Goal: Task Accomplishment & Management: Use online tool/utility

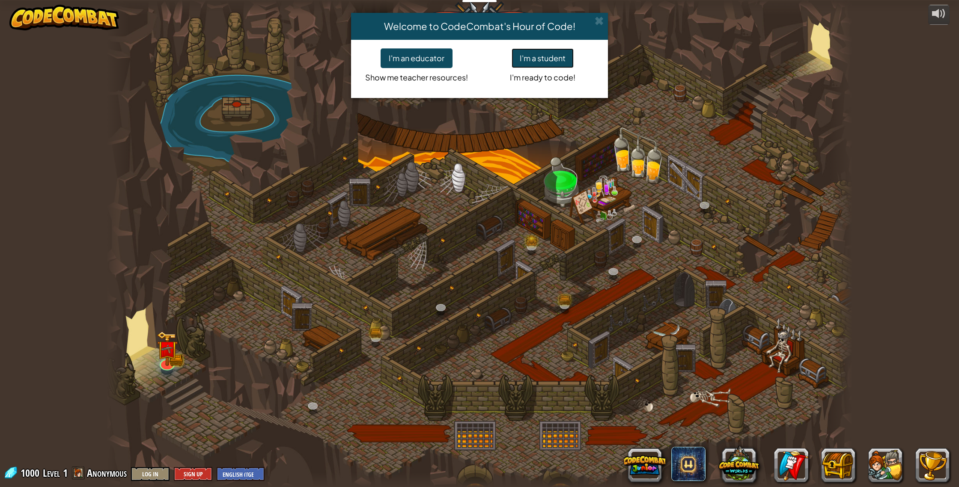
click at [533, 63] on button "I'm a student" at bounding box center [543, 58] width 62 height 20
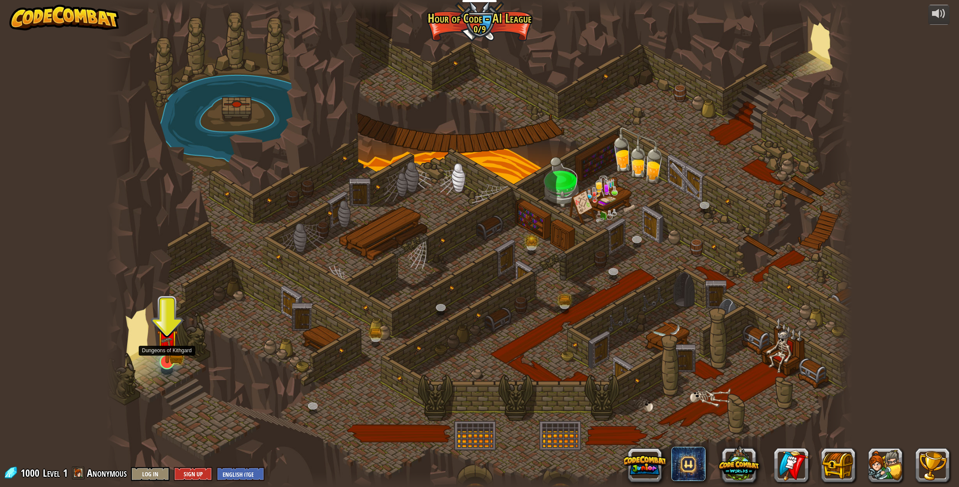
click at [175, 348] on img at bounding box center [167, 340] width 21 height 46
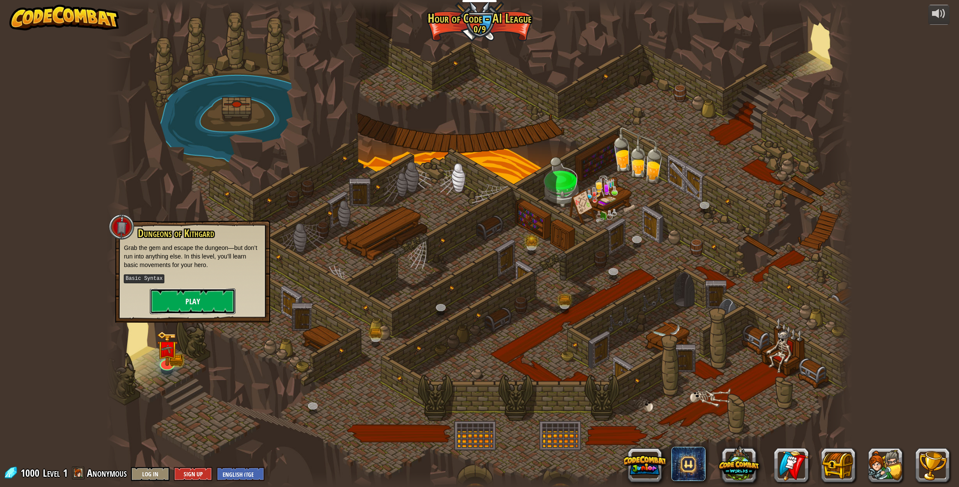
click at [196, 296] on button "Play" at bounding box center [193, 302] width 86 height 26
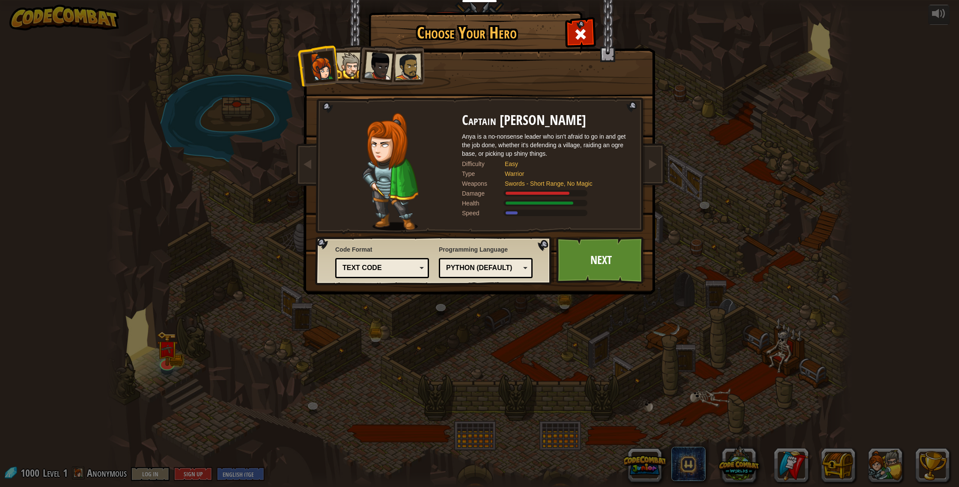
click at [413, 76] on div at bounding box center [408, 67] width 27 height 27
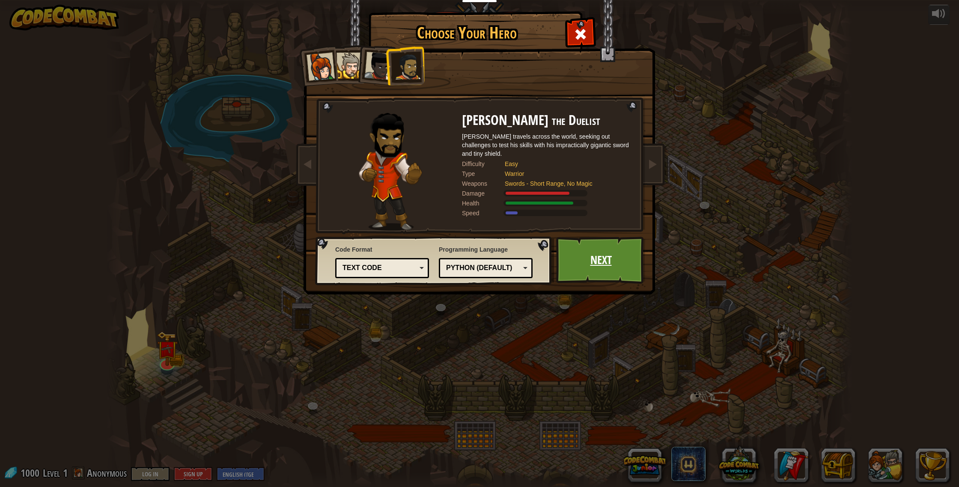
click at [582, 267] on link "Next" at bounding box center [601, 260] width 90 height 47
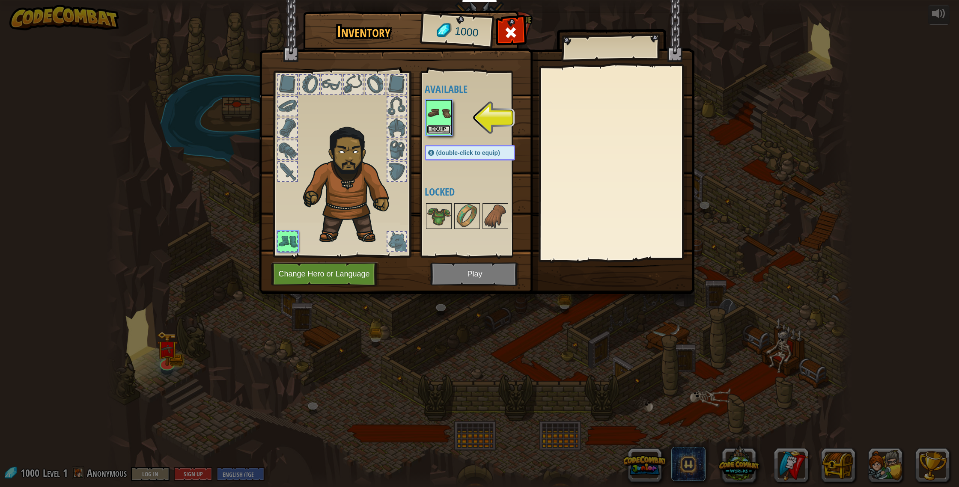
click at [435, 131] on button "Equip" at bounding box center [439, 129] width 24 height 9
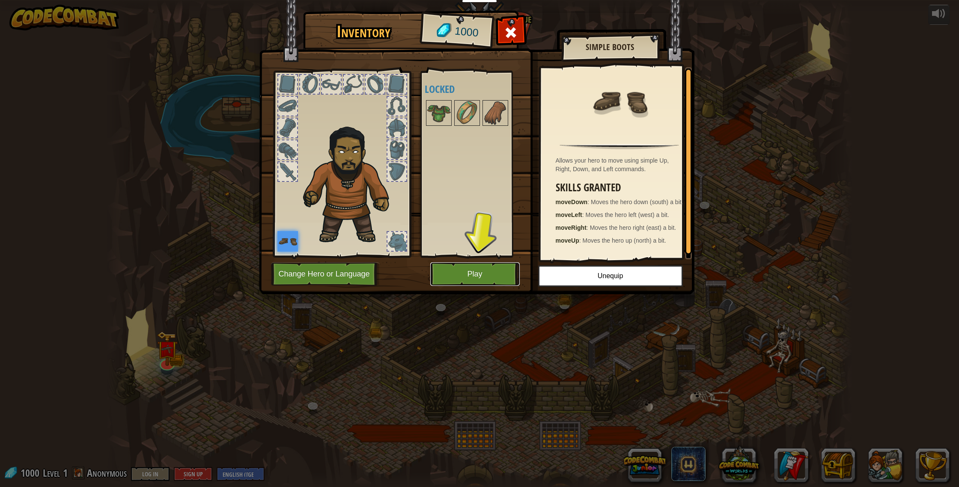
click at [472, 276] on button "Play" at bounding box center [475, 275] width 90 height 24
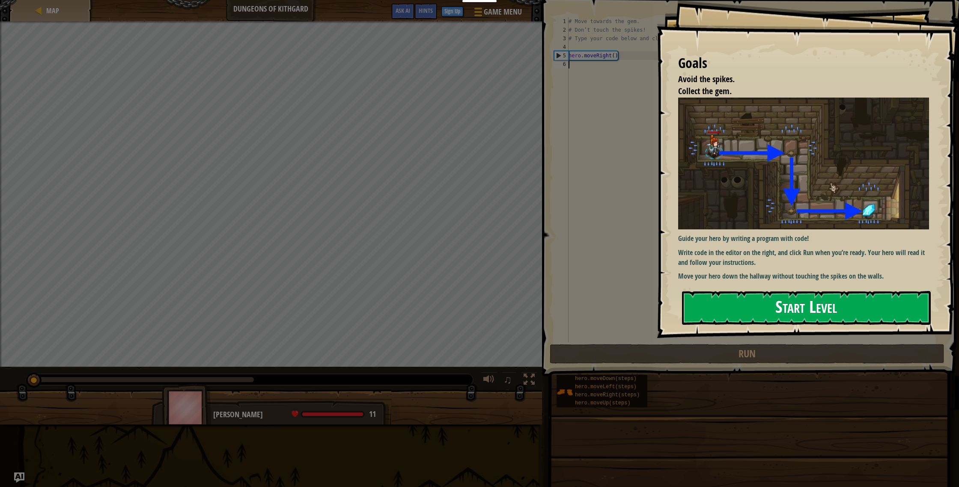
click at [713, 303] on button "Start Level" at bounding box center [806, 308] width 249 height 34
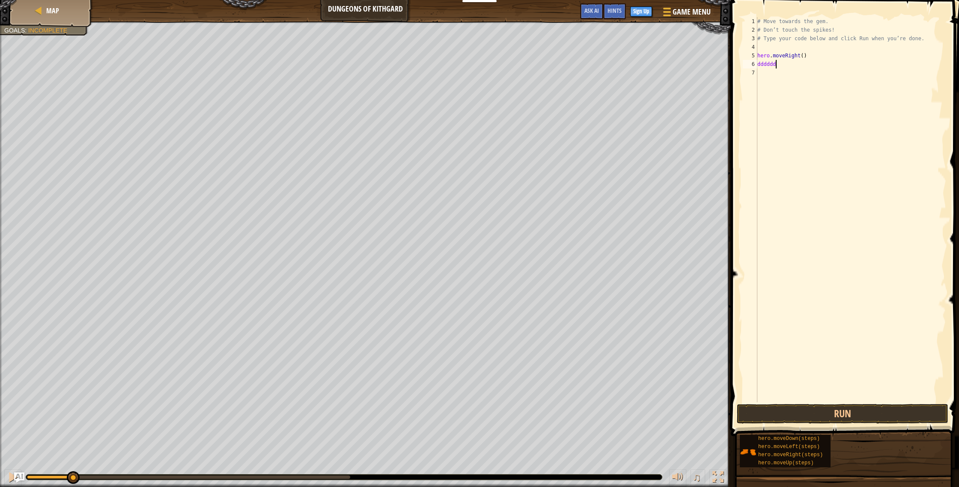
scroll to position [4, 1]
click at [10, 481] on div at bounding box center [12, 477] width 11 height 11
click at [8, 480] on div at bounding box center [12, 477] width 11 height 11
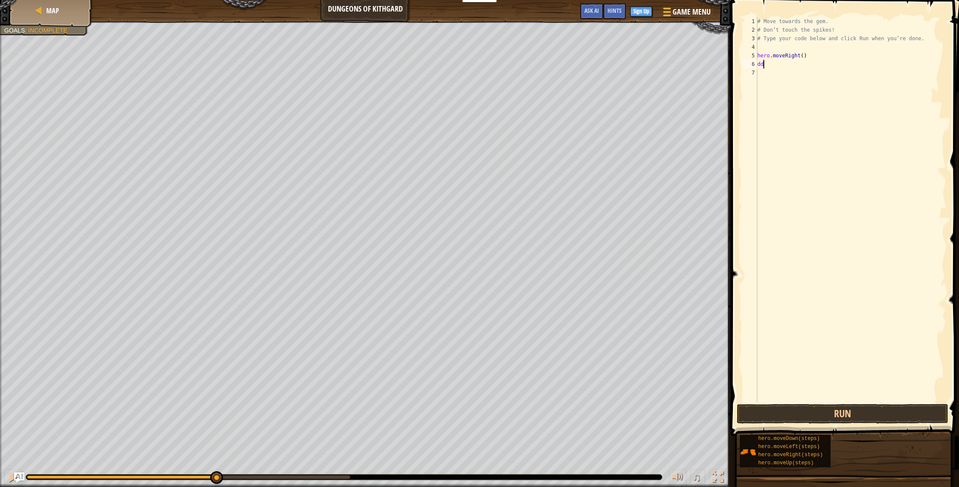
type textarea "d"
type textarea "h"
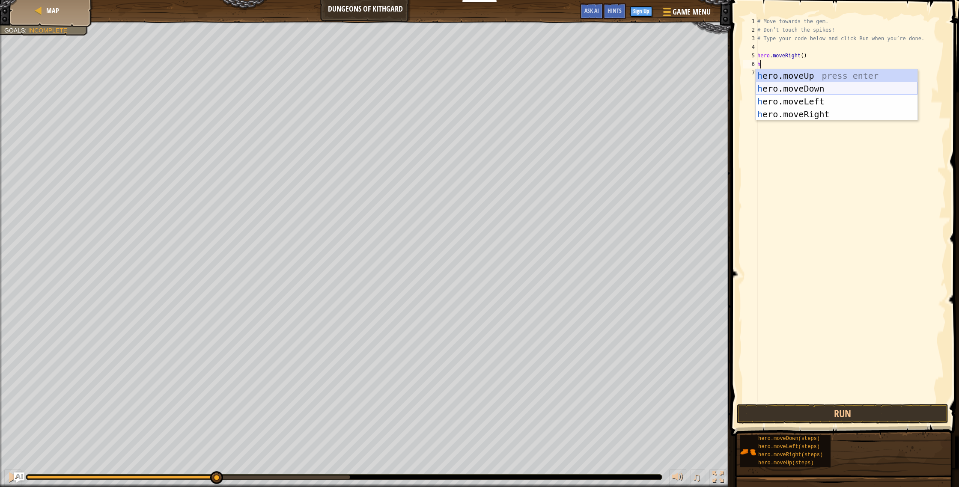
click at [770, 85] on div "h ero.moveUp press enter h ero.moveDown press enter h ero.moveLeft press enter …" at bounding box center [837, 107] width 162 height 77
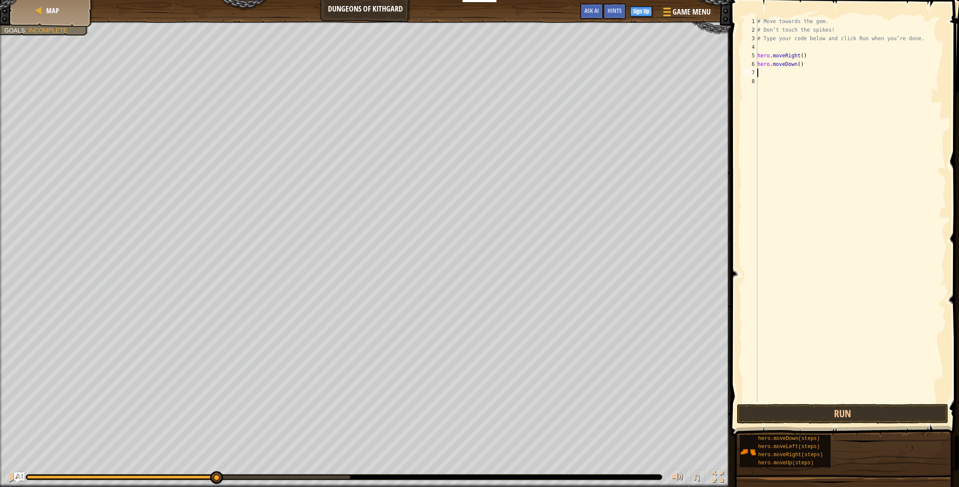
click at [770, 84] on div "# Move towards the gem. # Don’t touch the spikes! # Type your code below and cl…" at bounding box center [851, 218] width 191 height 403
type textarea "h"
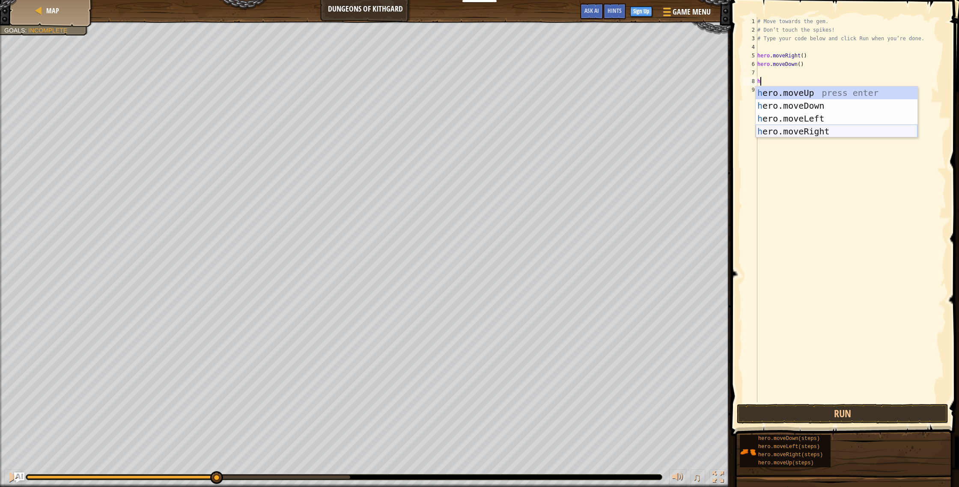
click at [769, 134] on div "h ero.moveUp press enter h ero.moveDown press enter h ero.moveLeft press enter …" at bounding box center [837, 125] width 162 height 77
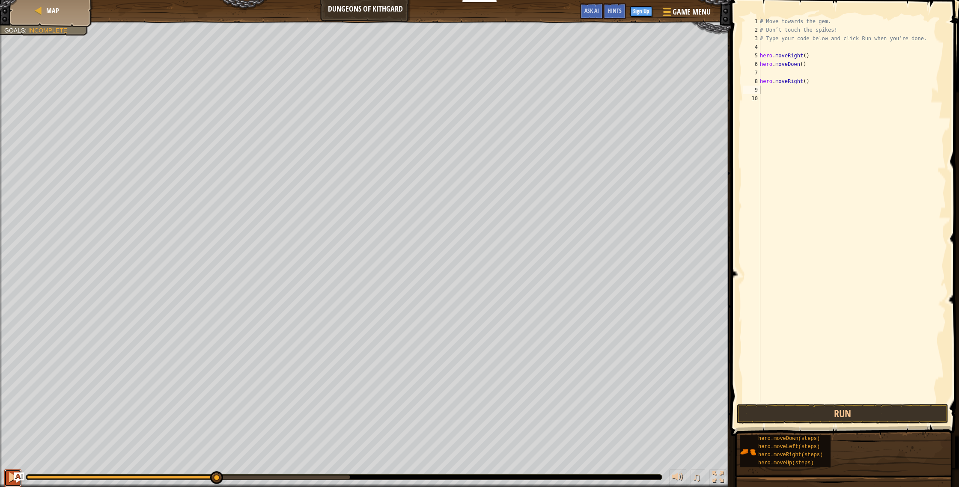
click at [9, 477] on div at bounding box center [12, 477] width 11 height 11
click at [643, 478] on div at bounding box center [344, 477] width 636 height 5
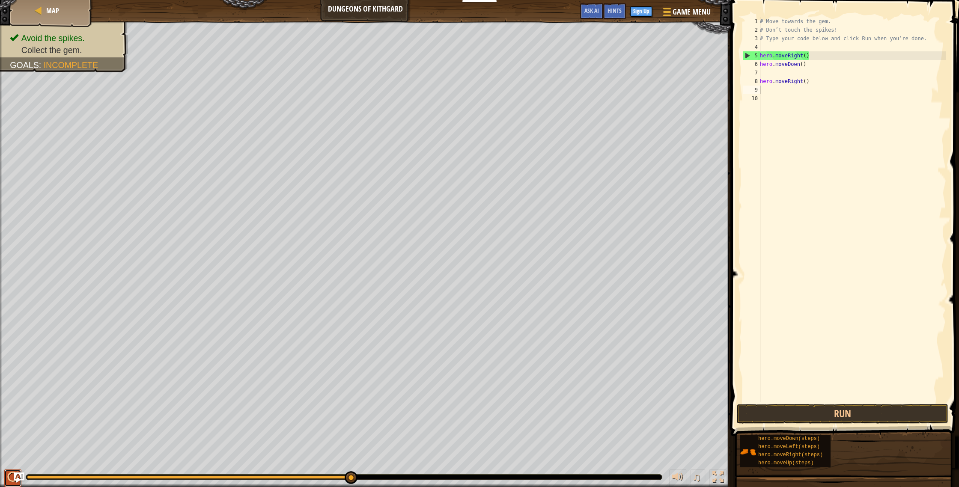
click at [13, 483] on div at bounding box center [12, 477] width 11 height 11
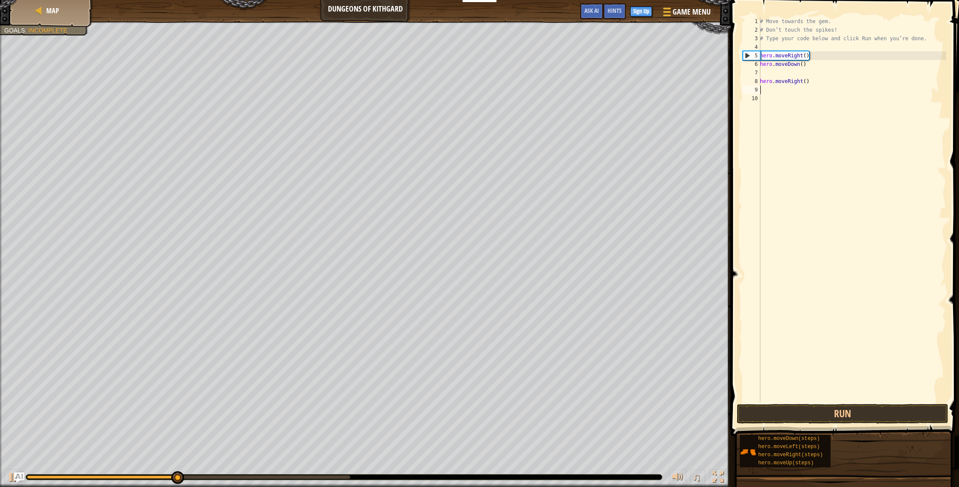
click at [794, 73] on div "# Move towards the gem. # Don’t touch the spikes! # Type your code below and cl…" at bounding box center [852, 218] width 188 height 403
click at [16, 478] on img "Ask AI" at bounding box center [19, 477] width 11 height 11
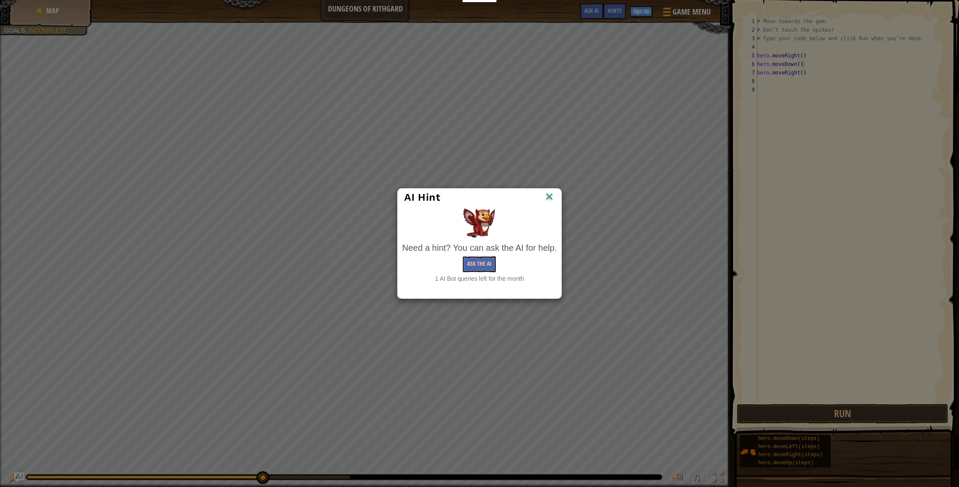
click at [555, 194] on img at bounding box center [549, 197] width 11 height 13
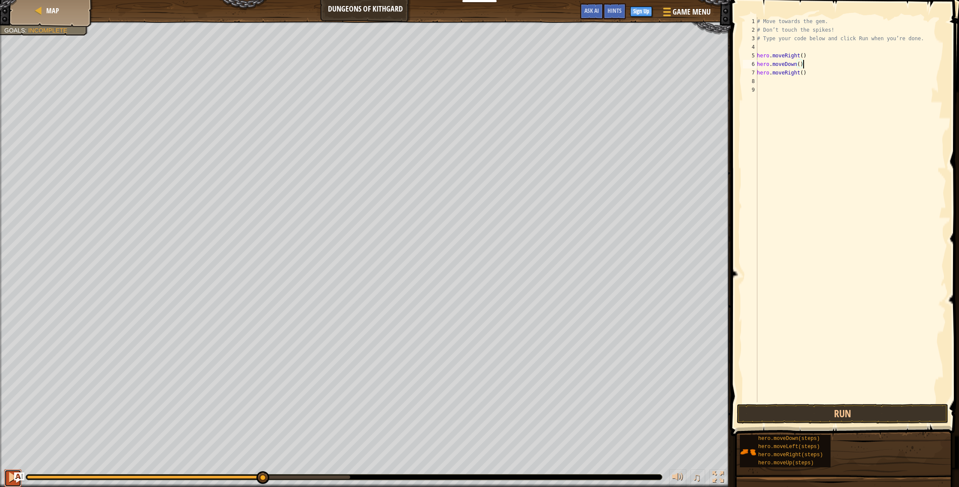
click at [6, 479] on button at bounding box center [12, 479] width 17 height 18
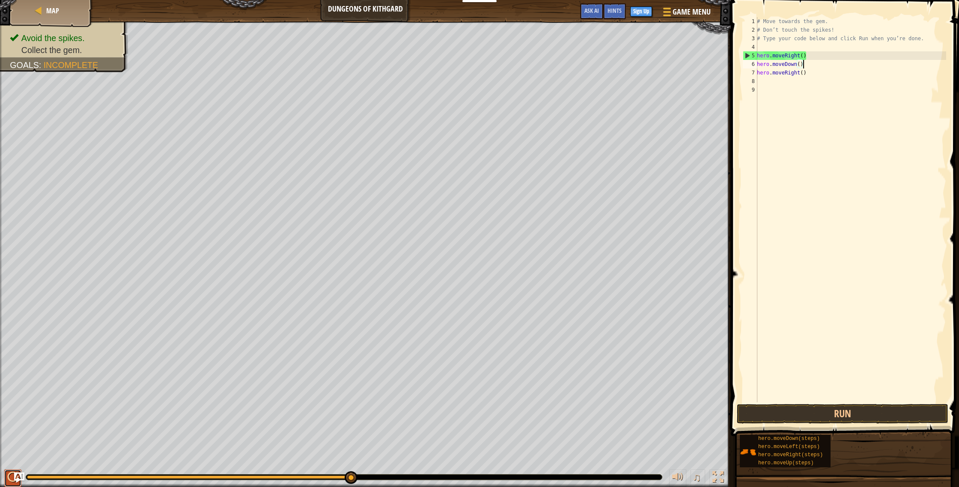
click at [13, 477] on div at bounding box center [12, 477] width 11 height 11
click at [9, 478] on div at bounding box center [12, 477] width 11 height 11
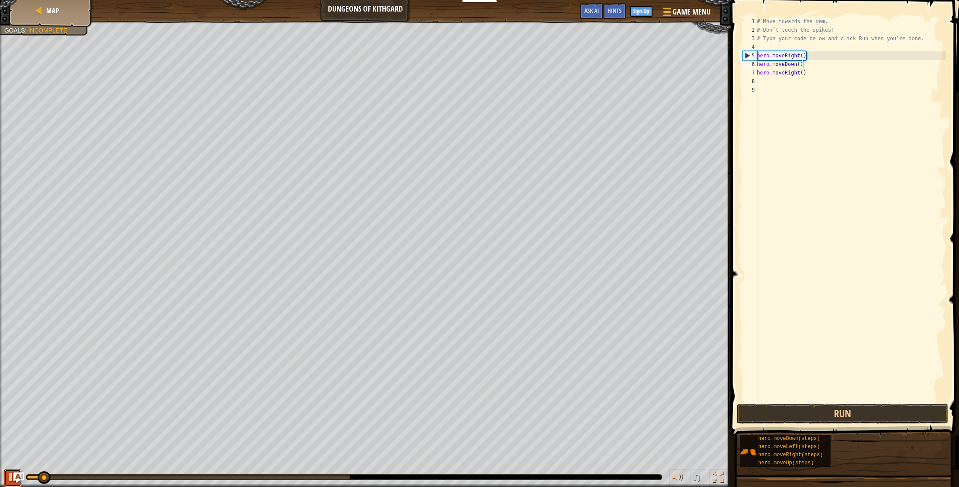
click at [9, 478] on div at bounding box center [12, 477] width 11 height 11
click at [11, 478] on div at bounding box center [12, 477] width 11 height 11
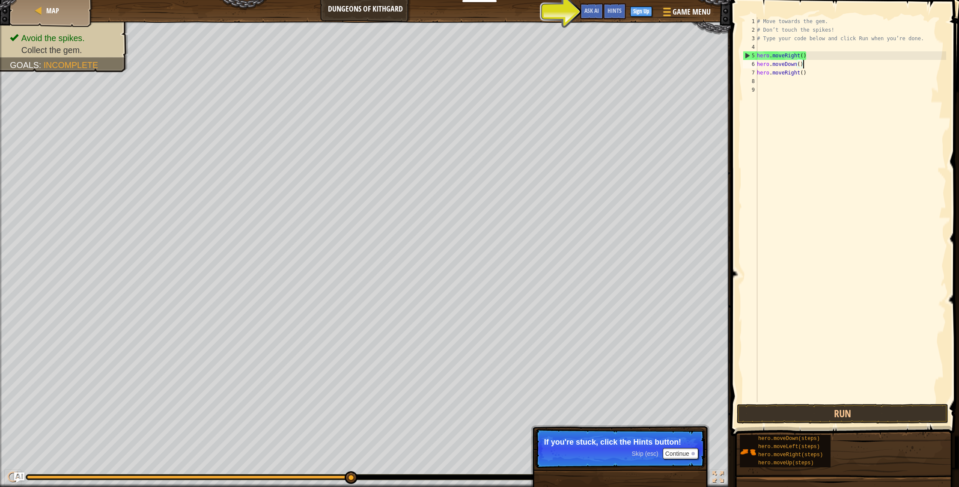
click at [802, 66] on div "# Move towards the gem. # Don’t touch the spikes! # Type your code below and cl…" at bounding box center [850, 218] width 191 height 403
click at [804, 58] on div "# Move towards the gem. # Don’t touch the spikes! # Type your code below and cl…" at bounding box center [850, 218] width 191 height 403
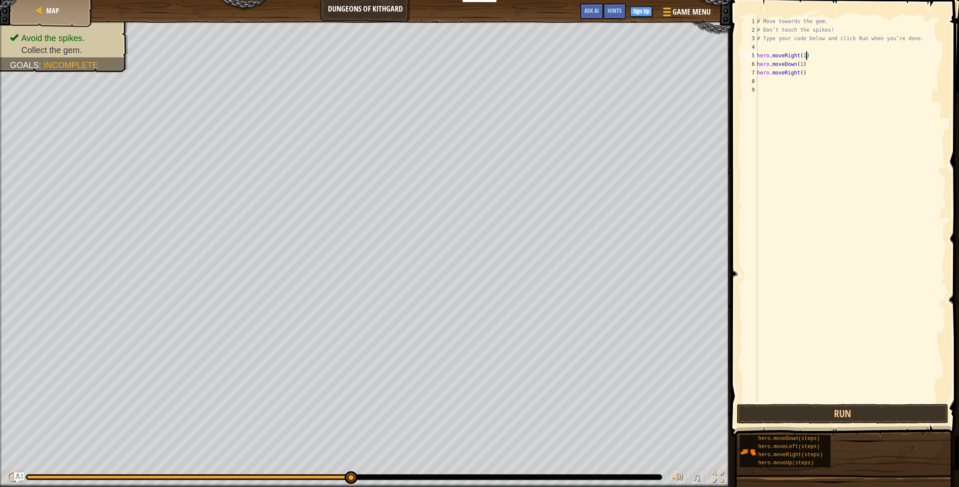
click at [803, 74] on div "# Move towards the gem. # Don’t touch the spikes! # Type your code below and cl…" at bounding box center [850, 218] width 191 height 403
click at [14, 478] on img "Ask AI" at bounding box center [19, 477] width 11 height 11
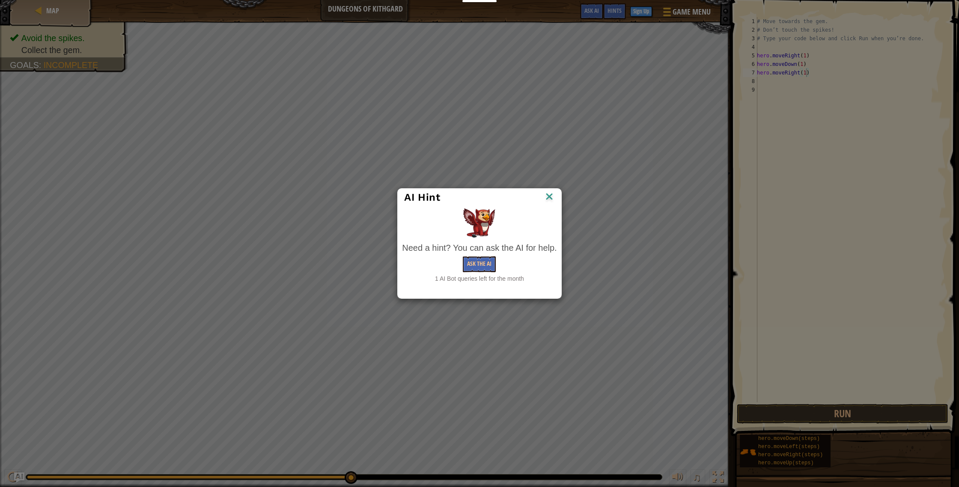
click at [549, 197] on img at bounding box center [549, 197] width 11 height 13
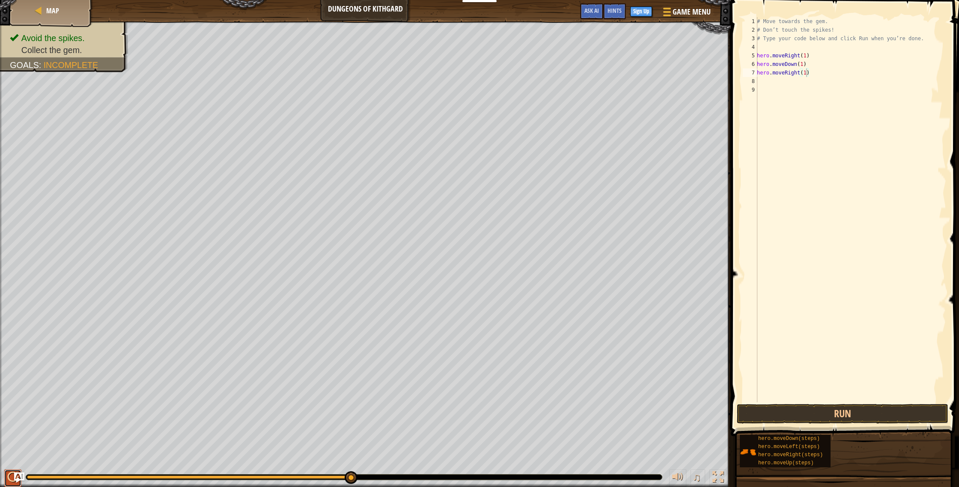
click at [9, 481] on div at bounding box center [12, 477] width 11 height 11
click at [763, 419] on button "Run" at bounding box center [843, 414] width 212 height 20
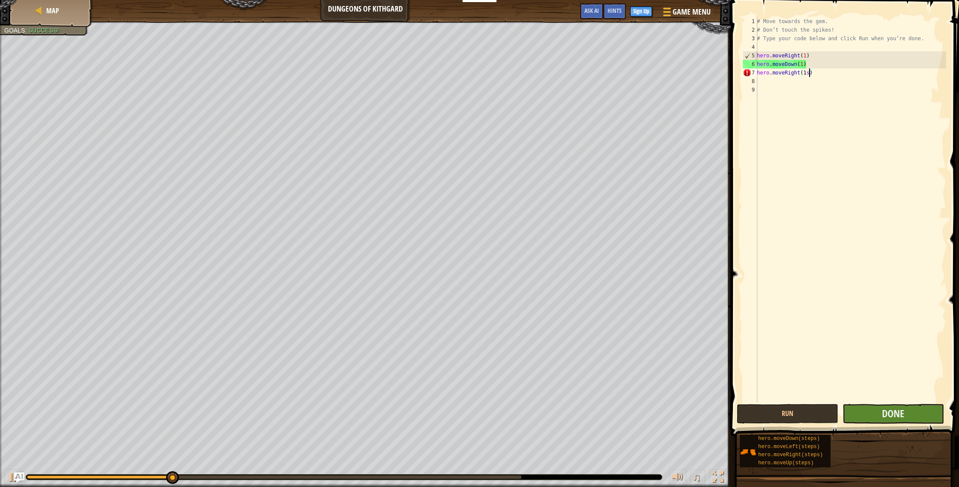
type textarea "hero.moveRight(1s)"
click at [920, 418] on button "Done" at bounding box center [894, 414] width 102 height 20
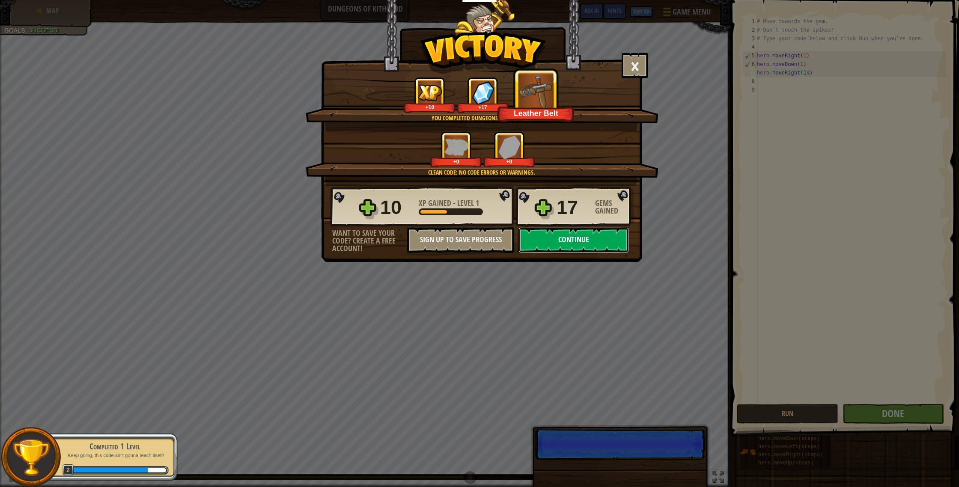
click at [578, 239] on button "Continue" at bounding box center [574, 240] width 110 height 26
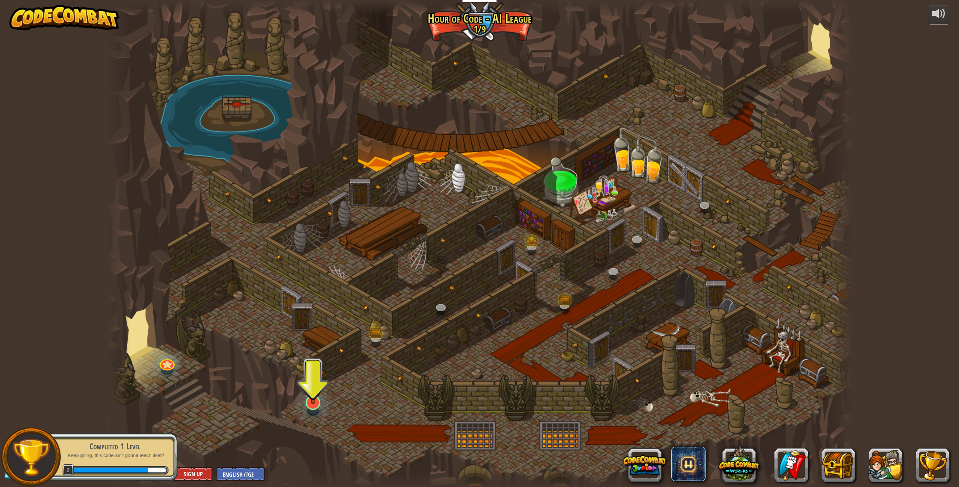
click at [312, 401] on img at bounding box center [313, 380] width 21 height 48
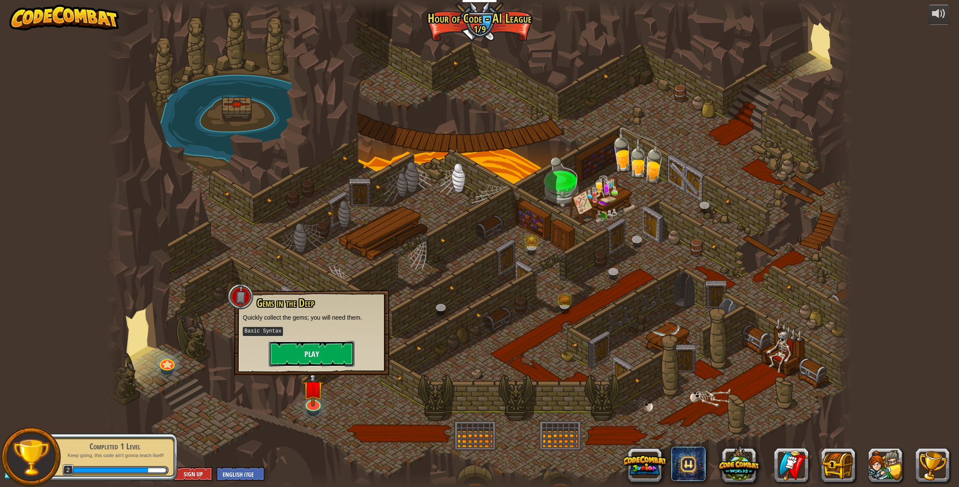
click at [333, 361] on button "Play" at bounding box center [312, 354] width 86 height 26
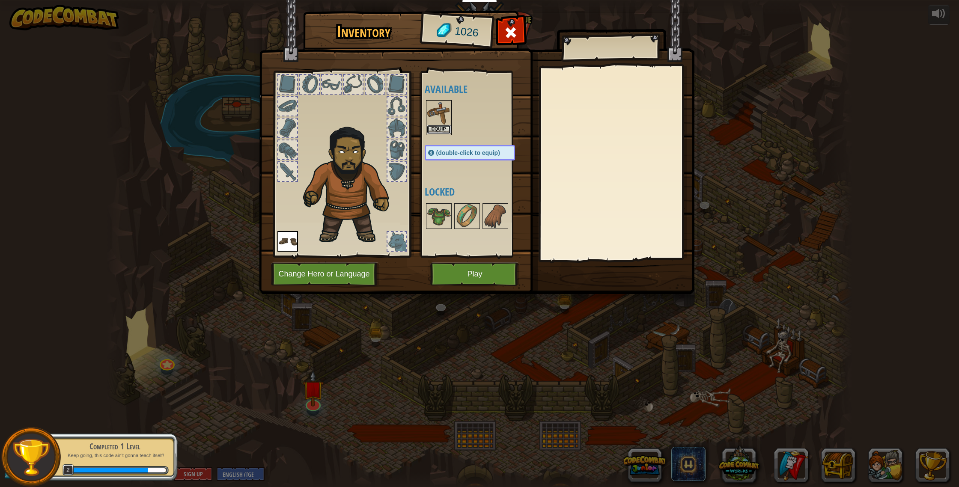
click at [437, 132] on button "Equip" at bounding box center [439, 129] width 24 height 9
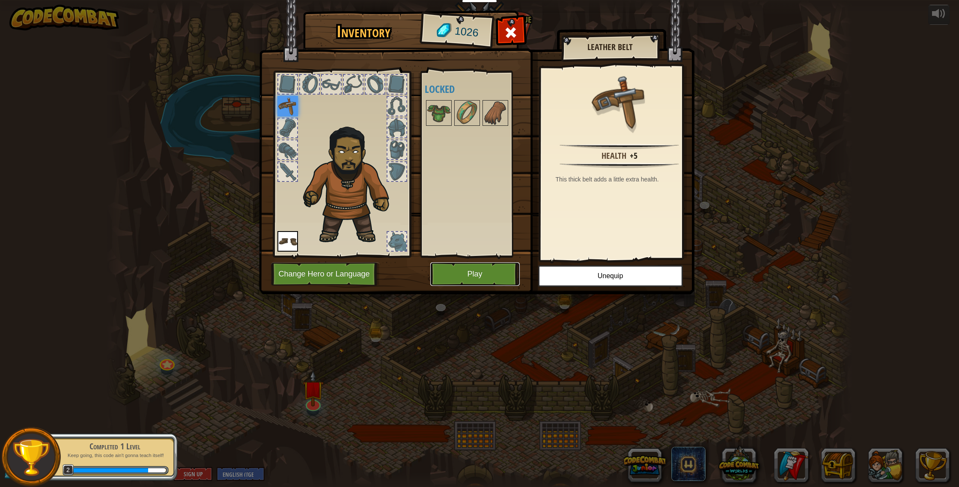
click at [474, 283] on button "Play" at bounding box center [475, 275] width 90 height 24
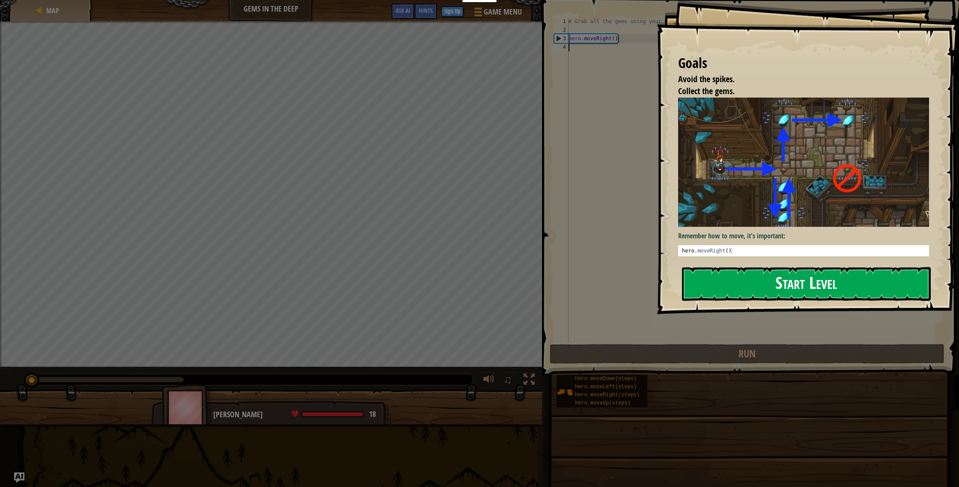
click at [734, 284] on button "Start Level" at bounding box center [806, 284] width 249 height 34
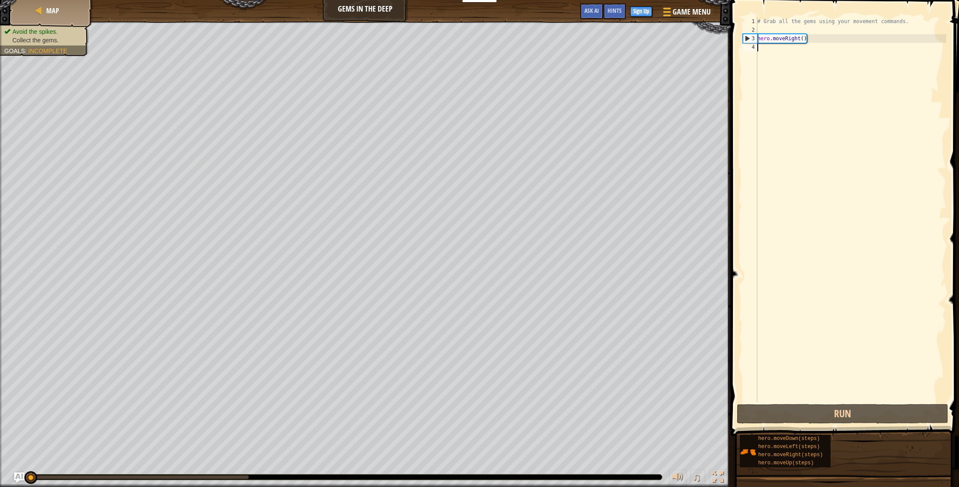
click at [797, 130] on div "# Grab all the gems using your movement commands. hero . moveRight ( )" at bounding box center [851, 218] width 191 height 403
click at [783, 63] on div "# Grab all the gems using your movement commands. hero . moveRight ( )" at bounding box center [851, 218] width 191 height 403
type textarea "h"
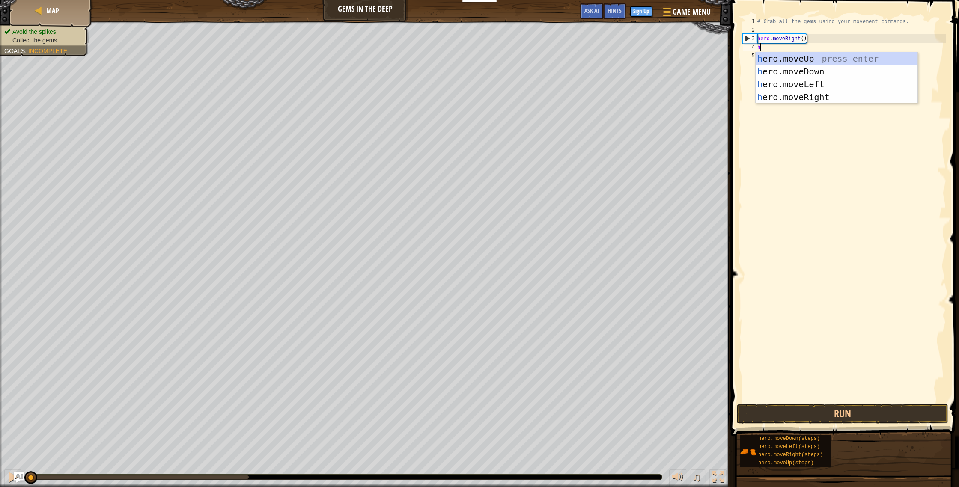
scroll to position [4, 0]
click at [783, 72] on div "h ero.moveUp press enter h ero.moveDown press enter h ero.moveLeft press enter …" at bounding box center [837, 90] width 162 height 77
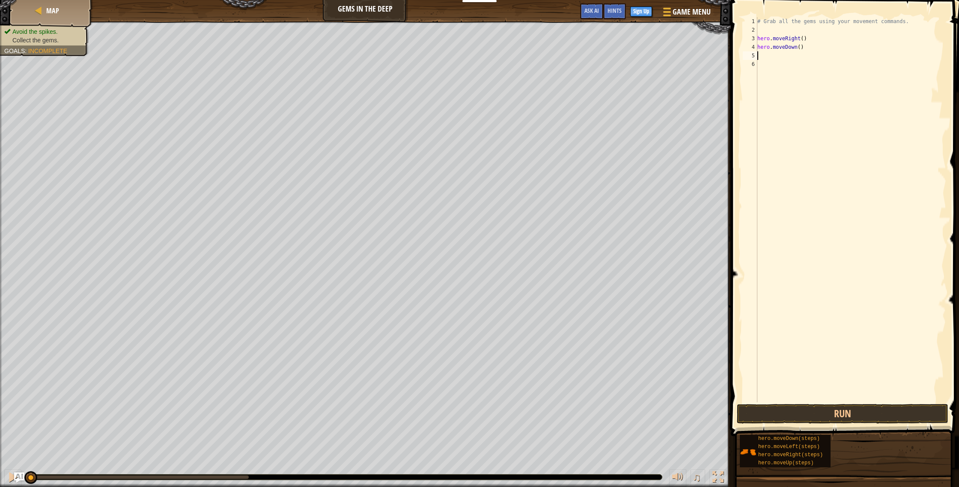
type textarea "h"
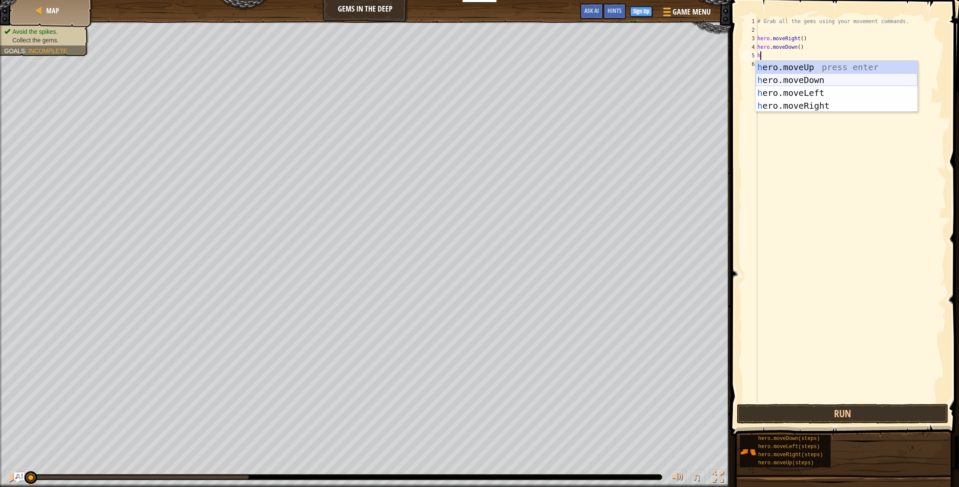
click at [783, 78] on div "h ero.moveUp press enter h ero.moveDown press enter h ero.moveLeft press enter …" at bounding box center [837, 99] width 162 height 77
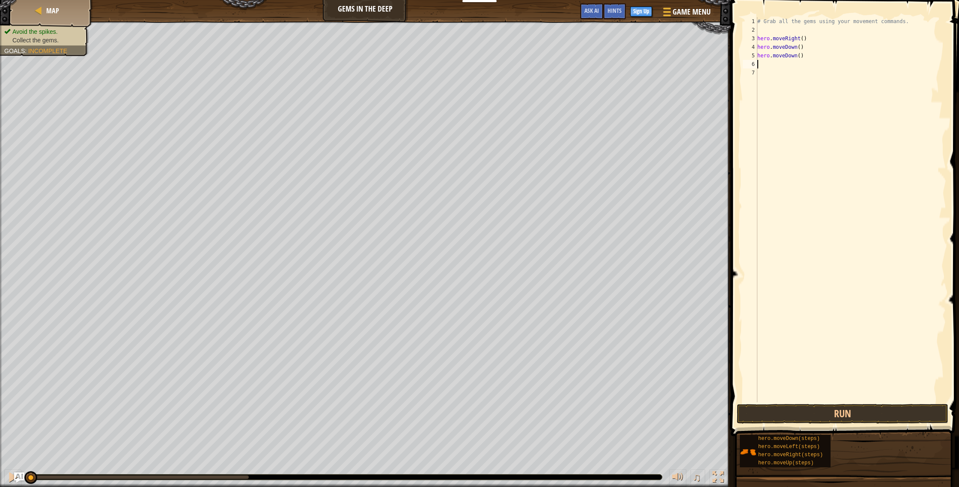
type textarea "h"
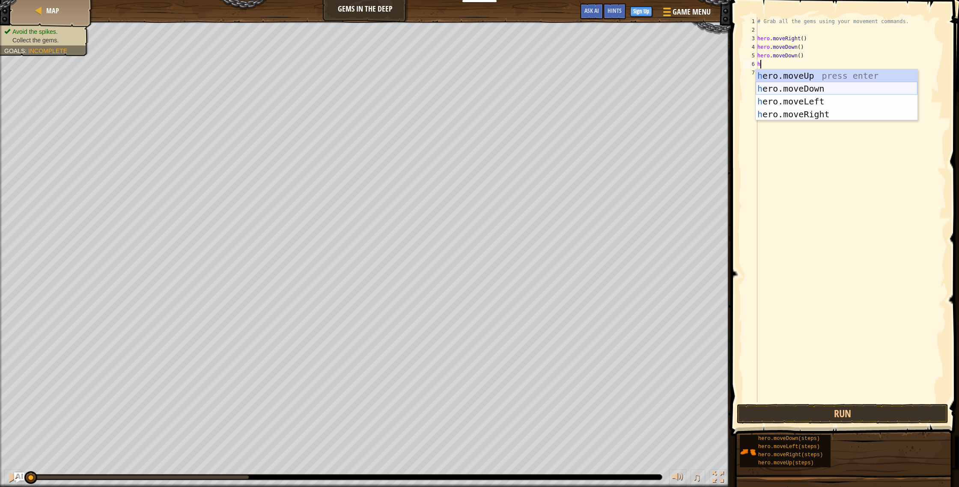
click at [785, 92] on div "h ero.moveUp press enter h ero.moveDown press enter h ero.moveLeft press enter …" at bounding box center [837, 107] width 162 height 77
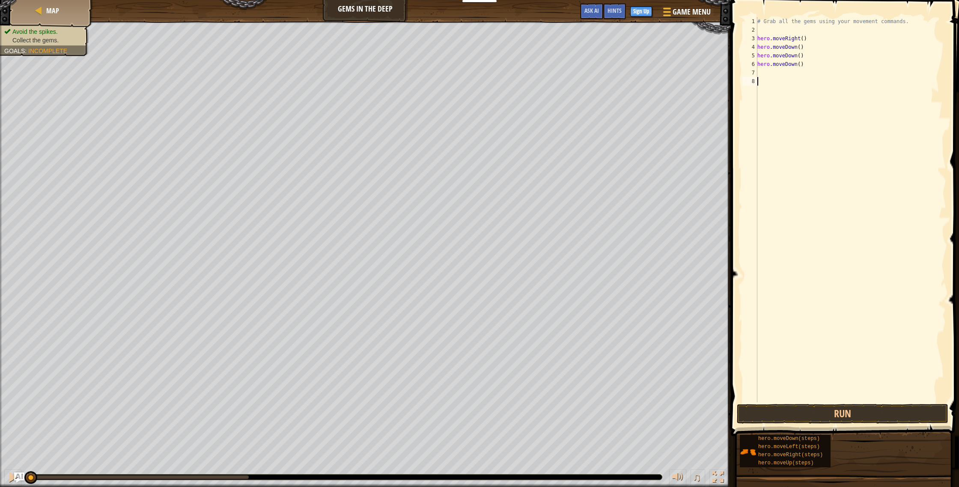
click at [785, 92] on div "# Grab all the gems using your movement commands. hero . moveRight ( ) hero . m…" at bounding box center [851, 218] width 191 height 403
click at [780, 78] on div "# Grab all the gems using your movement commands. hero . moveRight ( ) hero . m…" at bounding box center [851, 218] width 191 height 403
click at [779, 72] on div "# Grab all the gems using your movement commands. hero . moveRight ( ) hero . m…" at bounding box center [851, 218] width 191 height 403
type textarea "h"
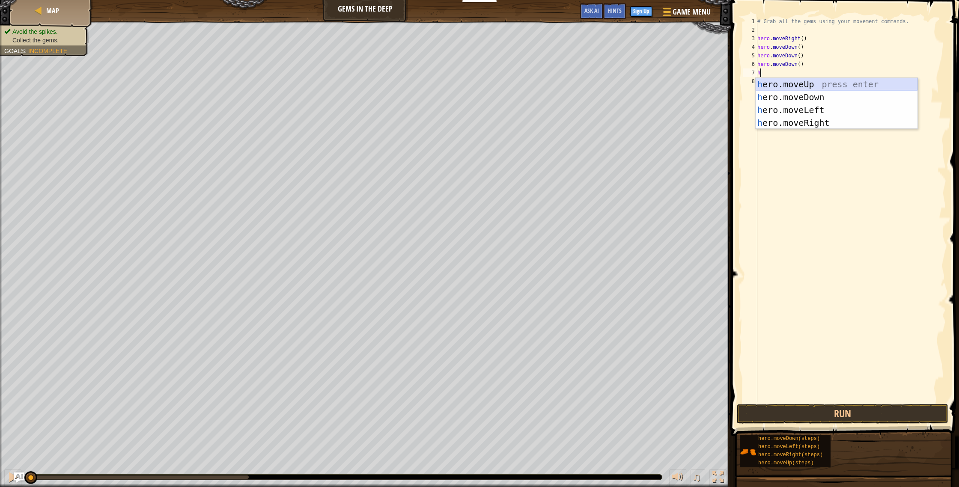
click at [793, 86] on div "h ero.moveUp press enter h ero.moveDown press enter h ero.moveLeft press enter …" at bounding box center [837, 116] width 162 height 77
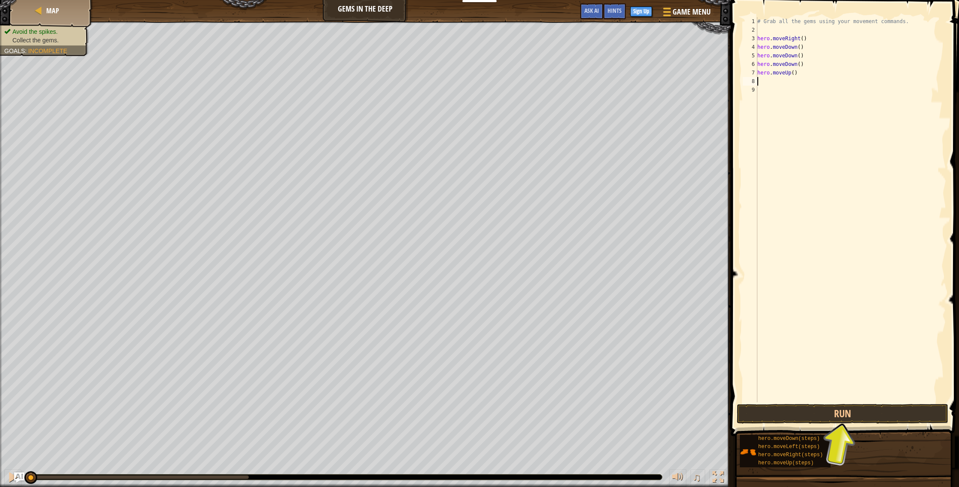
click at [789, 74] on div "# Grab all the gems using your movement commands. hero . moveRight ( ) hero . m…" at bounding box center [851, 218] width 191 height 403
click at [791, 73] on div "# Grab all the gems using your movement commands. hero . moveRight ( ) hero . m…" at bounding box center [851, 218] width 191 height 403
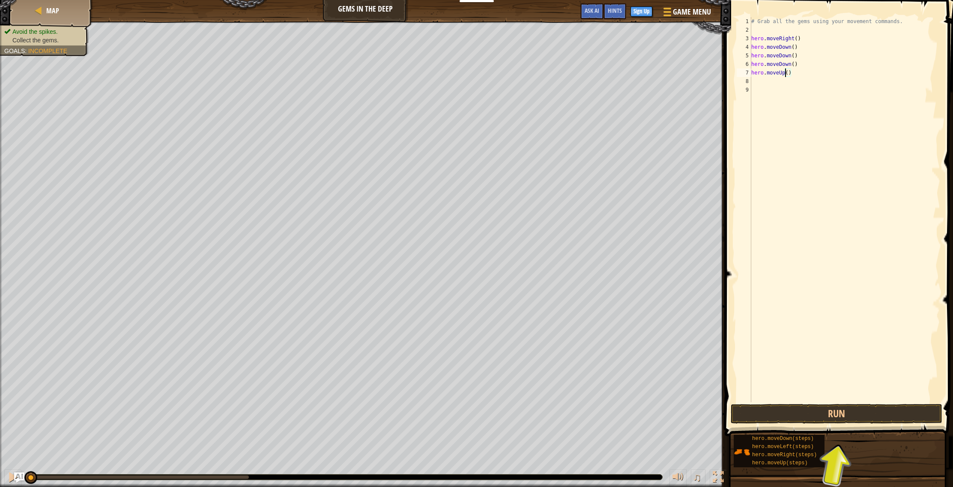
click at [800, 75] on div "# Grab all the gems using your movement commands. hero . moveRight ( ) hero . m…" at bounding box center [844, 218] width 191 height 403
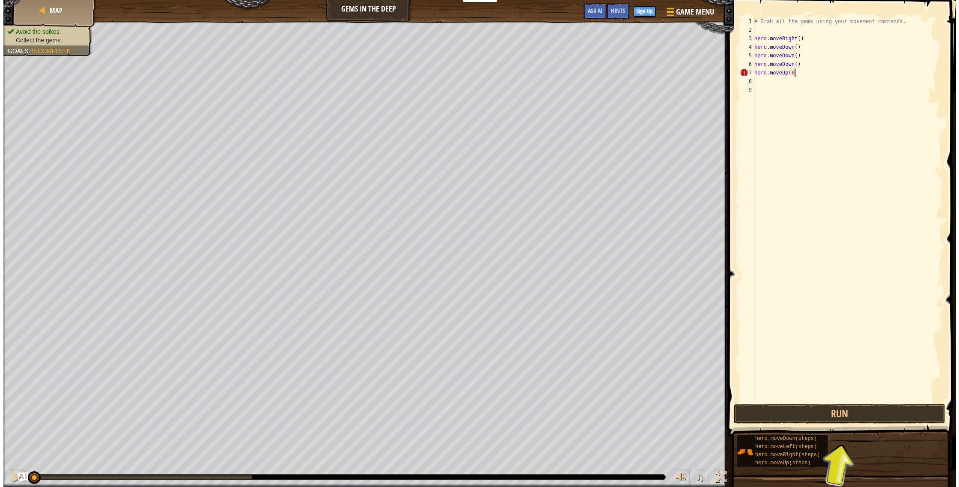
scroll to position [4, 3]
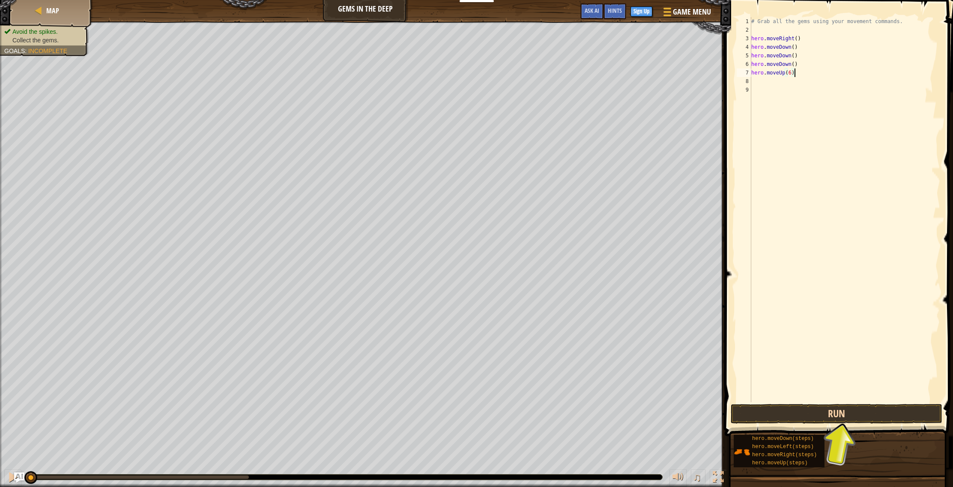
type textarea "hero.moveUp(6)"
click at [824, 416] on button "Run" at bounding box center [837, 414] width 212 height 20
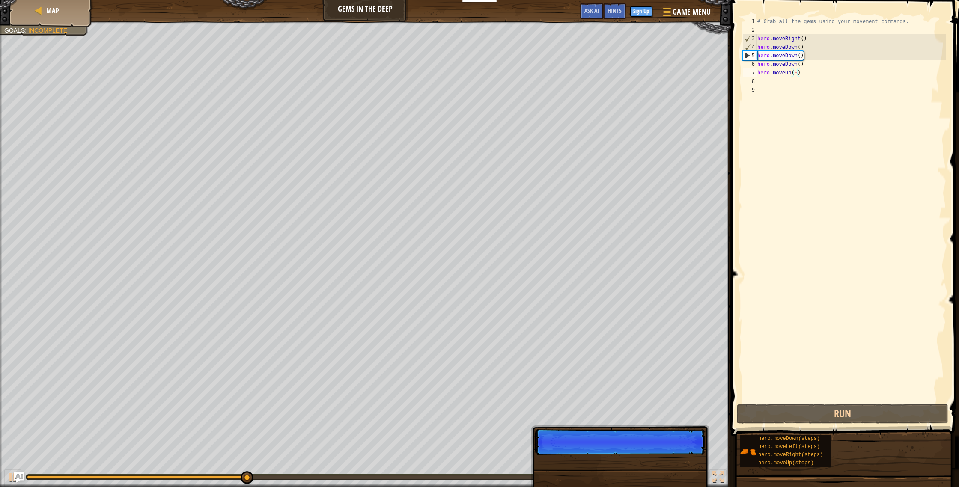
click at [813, 206] on div "# Grab all the gems using your movement commands. hero . moveRight ( ) hero . m…" at bounding box center [851, 218] width 191 height 403
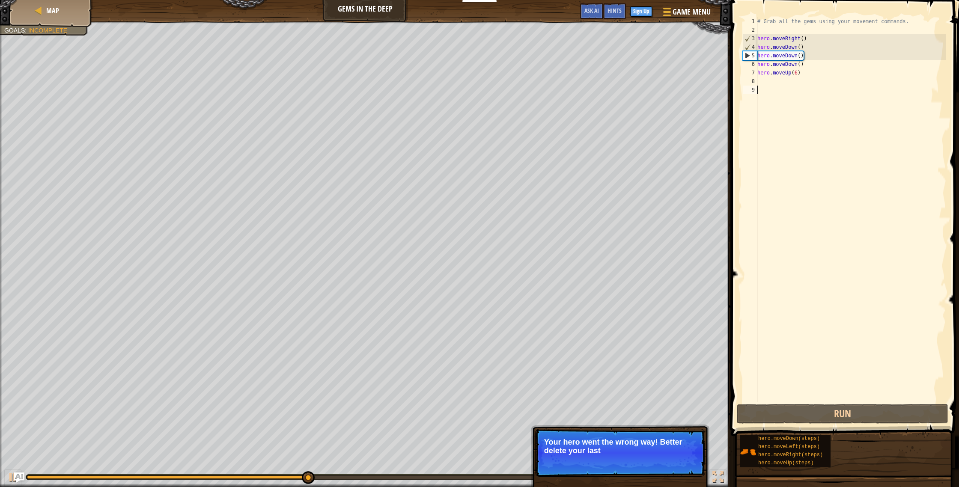
click at [805, 64] on div "# Grab all the gems using your movement commands. hero . moveRight ( ) hero . m…" at bounding box center [851, 218] width 191 height 403
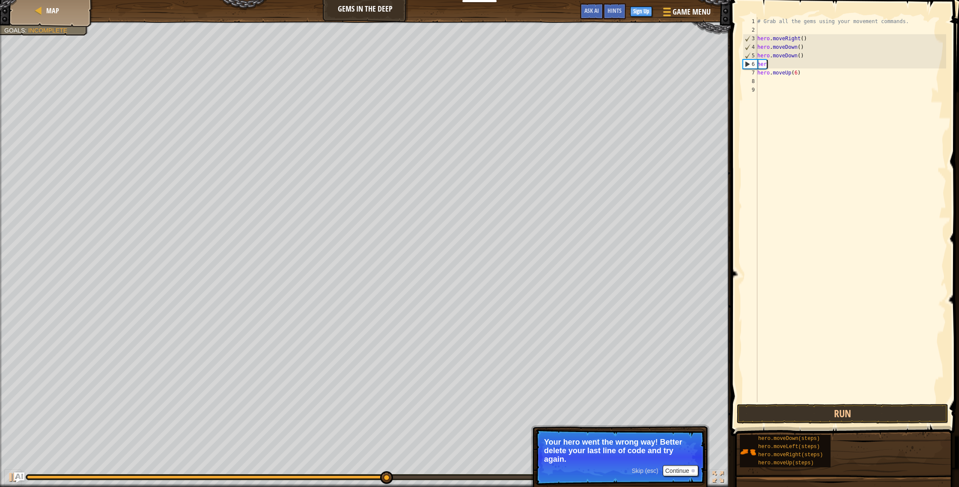
type textarea "h"
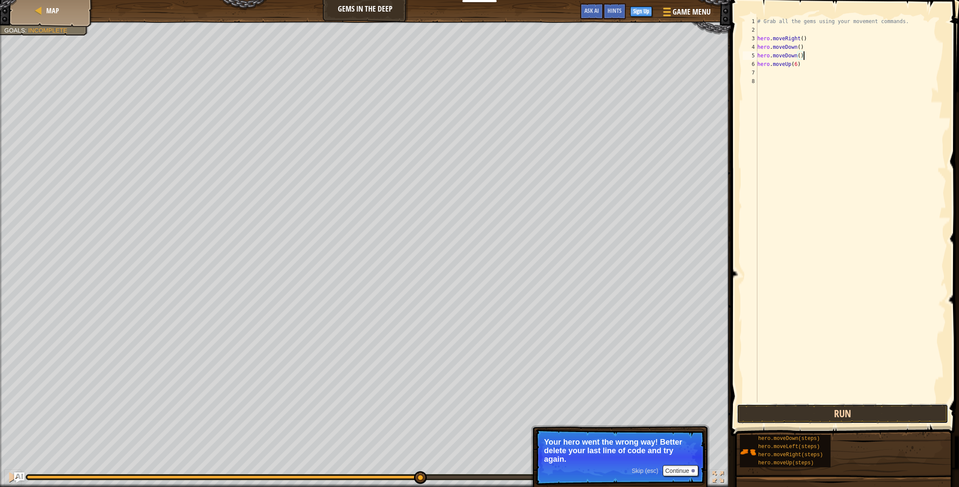
click at [812, 420] on button "Run" at bounding box center [843, 414] width 212 height 20
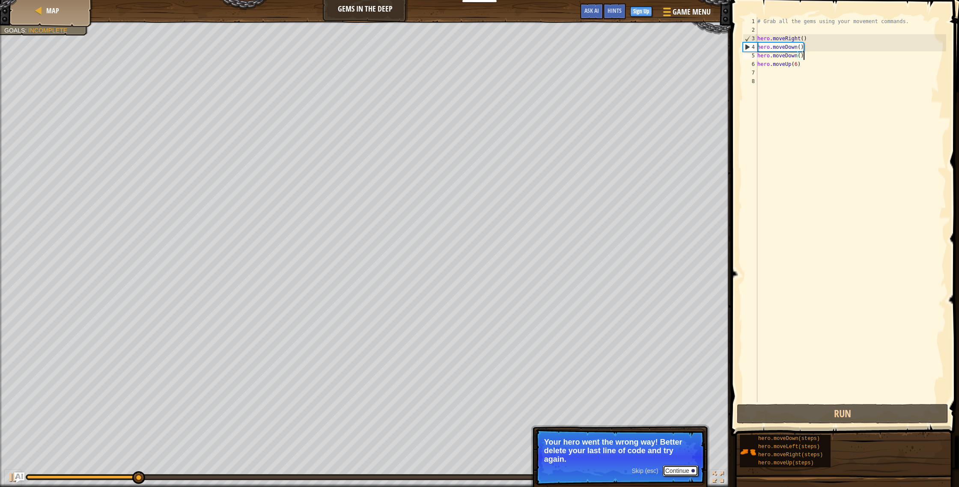
click at [678, 471] on button "Continue" at bounding box center [681, 471] width 36 height 11
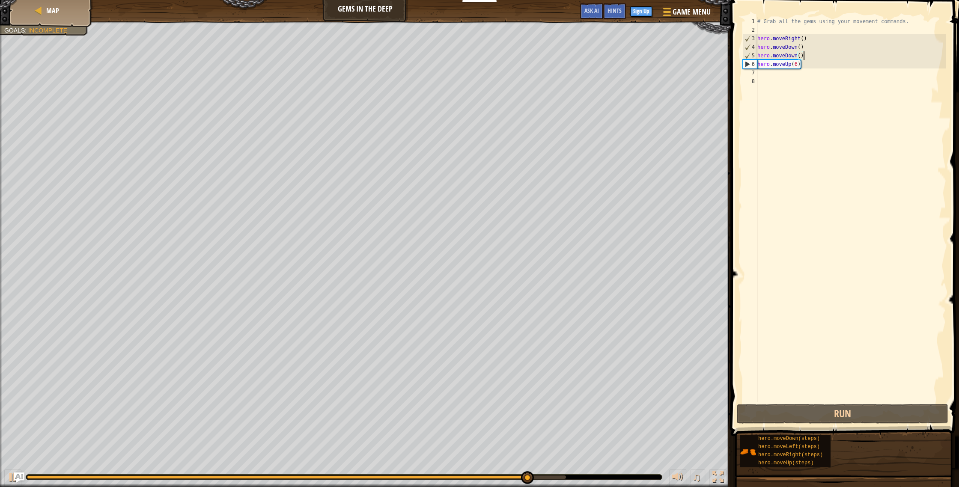
click at [796, 68] on div "# Grab all the gems using your movement commands. hero . moveRight ( ) hero . m…" at bounding box center [851, 218] width 191 height 403
click at [797, 66] on div "# Grab all the gems using your movement commands. hero . moveRight ( ) hero . m…" at bounding box center [851, 218] width 191 height 403
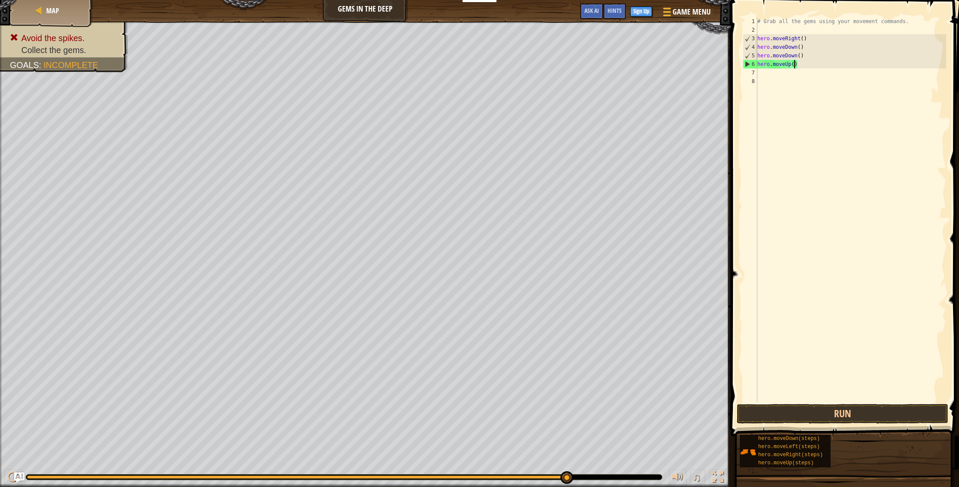
type textarea "hero.moveUp(4)"
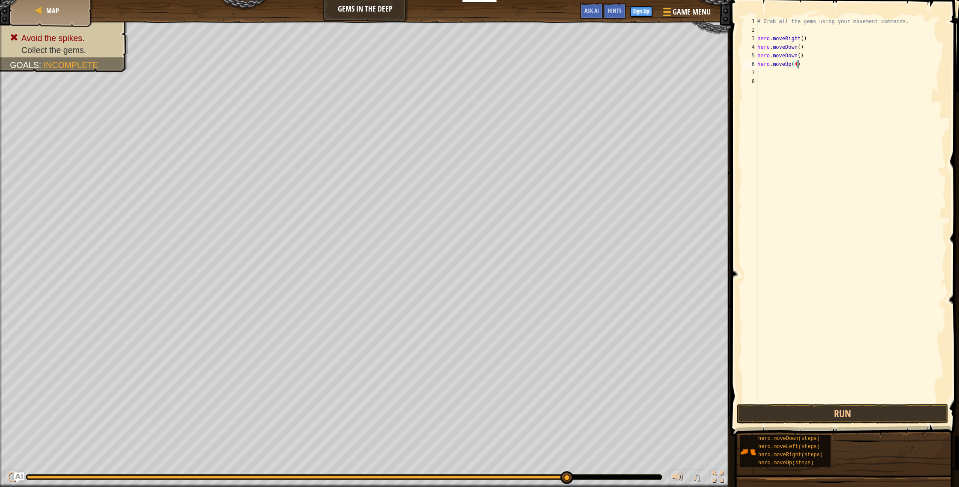
click at [833, 219] on div "# Grab all the gems using your movement commands. hero . moveRight ( ) hero . m…" at bounding box center [851, 218] width 191 height 403
click at [755, 416] on button "Run" at bounding box center [843, 414] width 212 height 20
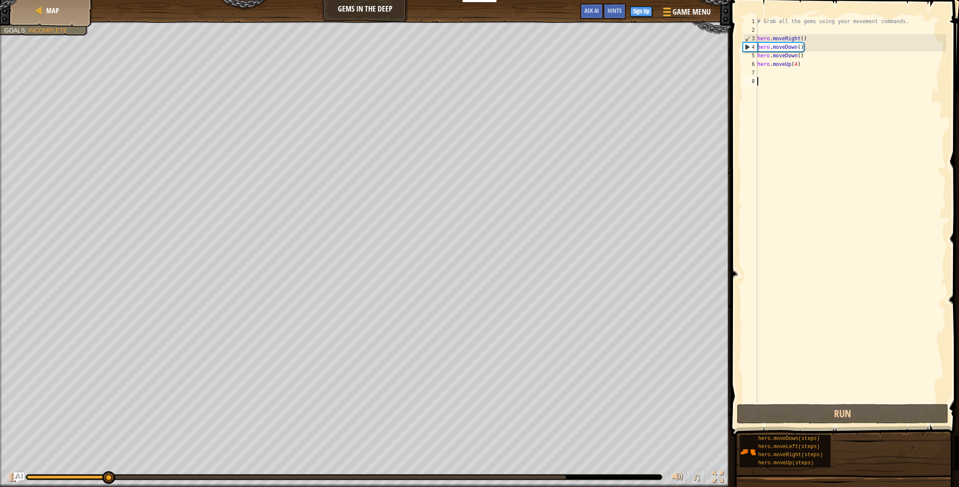
click at [563, 478] on div "0:16.9 Now: 0:02.3 Max: 0:17.0" at bounding box center [296, 477] width 539 height 3
click at [800, 64] on div "# Grab all the gems using your movement commands. hero . moveRight ( ) hero . m…" at bounding box center [851, 218] width 191 height 403
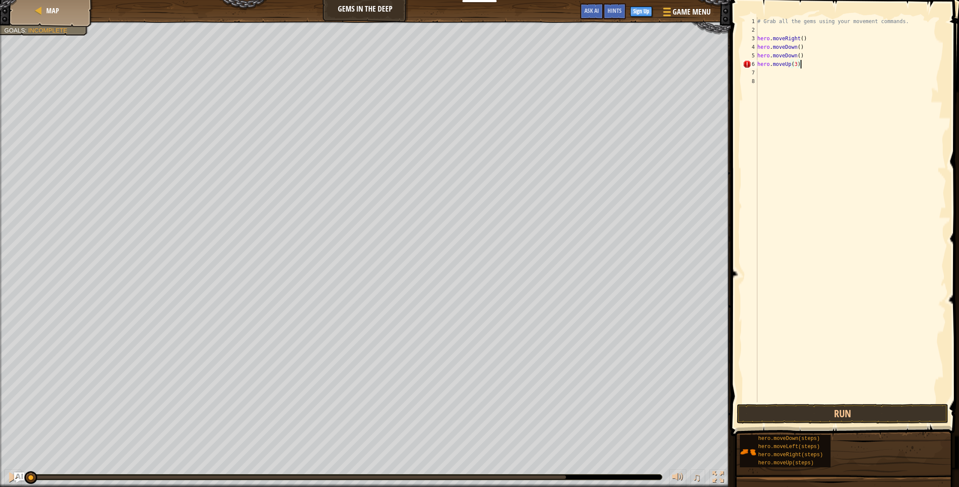
scroll to position [4, 3]
type textarea "hero.moveUp(3)"
drag, startPoint x: 800, startPoint y: 409, endPoint x: 788, endPoint y: 406, distance: 12.8
click at [800, 408] on button "Run" at bounding box center [843, 414] width 212 height 20
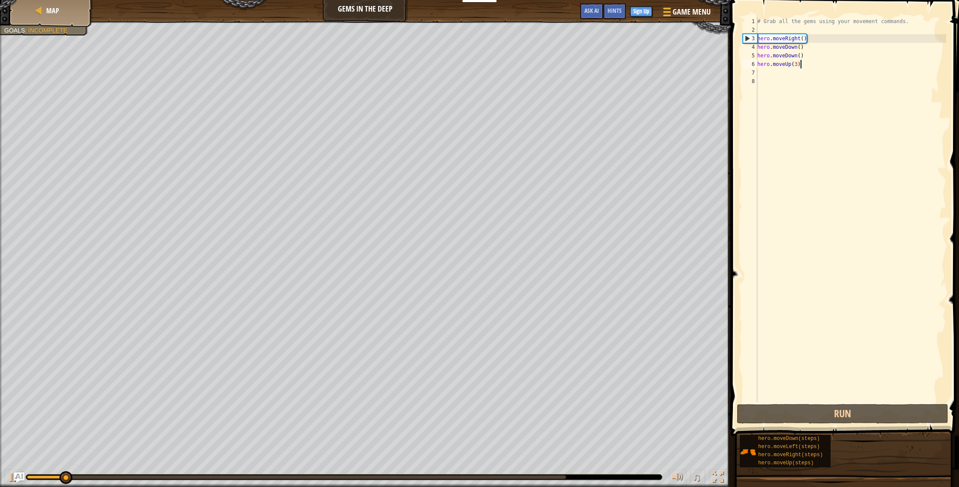
click at [558, 478] on div at bounding box center [296, 477] width 539 height 3
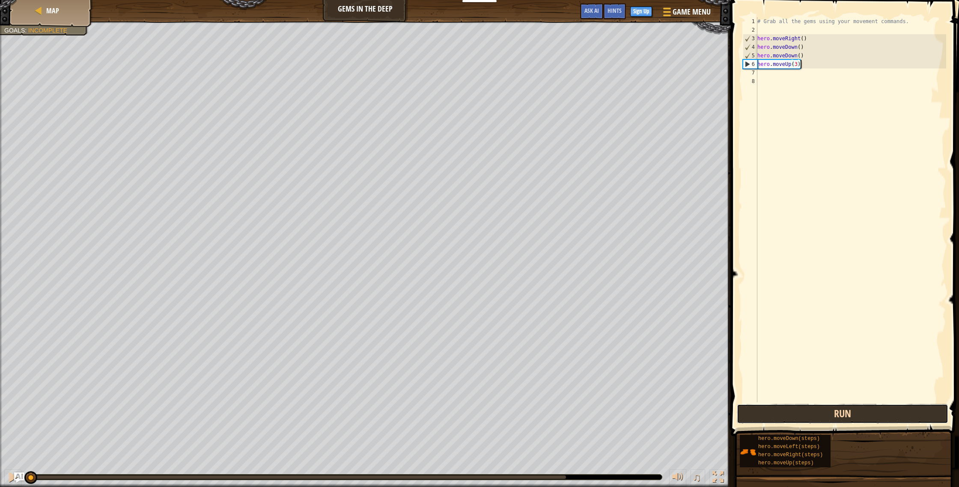
click at [786, 404] on button "Run" at bounding box center [843, 414] width 212 height 20
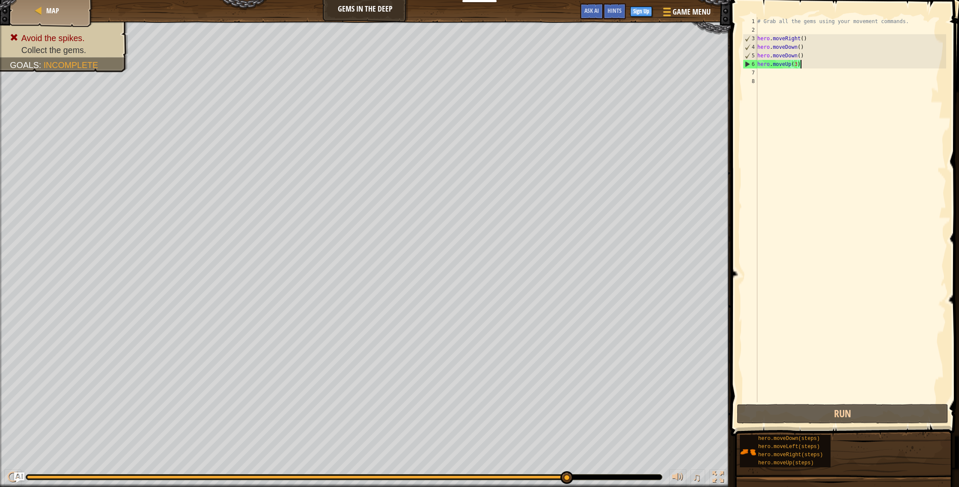
click at [753, 414] on button "Run" at bounding box center [843, 414] width 212 height 20
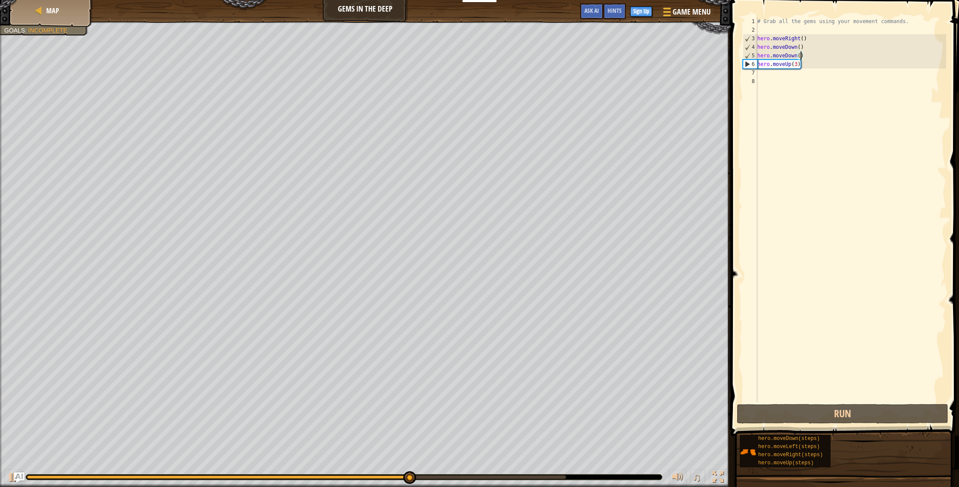
click at [801, 54] on div "# Grab all the gems using your movement commands. hero . moveRight ( ) hero . m…" at bounding box center [851, 218] width 191 height 403
click at [804, 54] on div "# Grab all the gems using your movement commands. hero . moveRight ( ) hero . m…" at bounding box center [851, 218] width 191 height 403
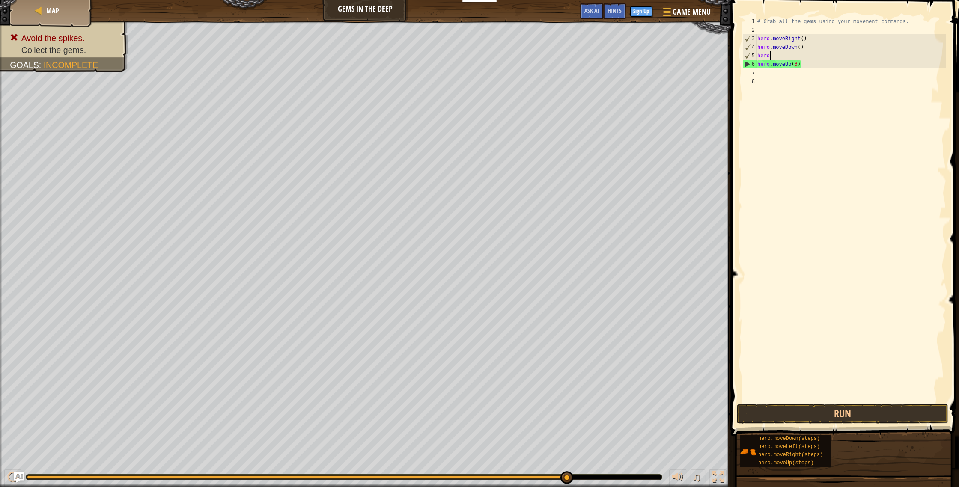
type textarea "h"
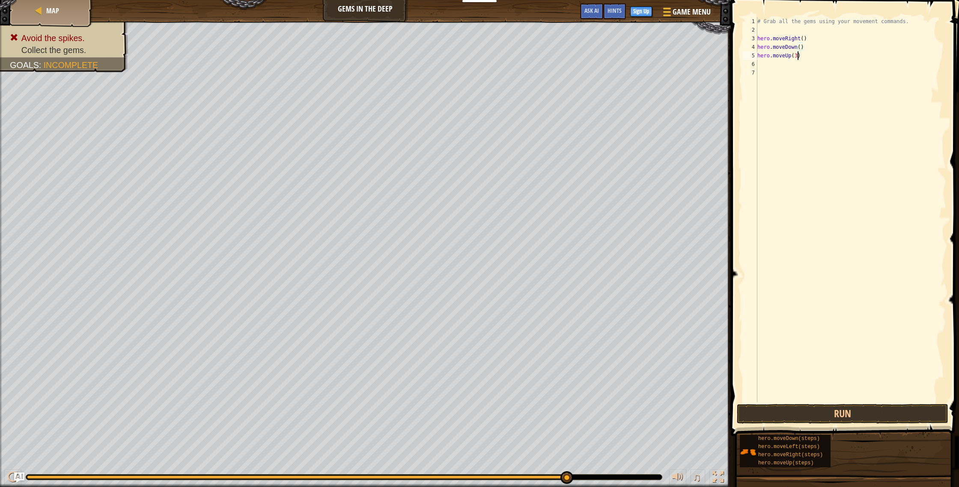
click at [798, 57] on div "# Grab all the gems using your movement commands. hero . moveRight ( ) hero . m…" at bounding box center [851, 218] width 191 height 403
type textarea "hero.moveUp()"
click at [799, 80] on div "# Grab all the gems using your movement commands. hero . moveRight ( ) hero . m…" at bounding box center [851, 218] width 191 height 403
click at [795, 60] on div "# Grab all the gems using your movement commands. hero . moveRight ( ) hero . m…" at bounding box center [851, 218] width 191 height 403
type textarea "h"
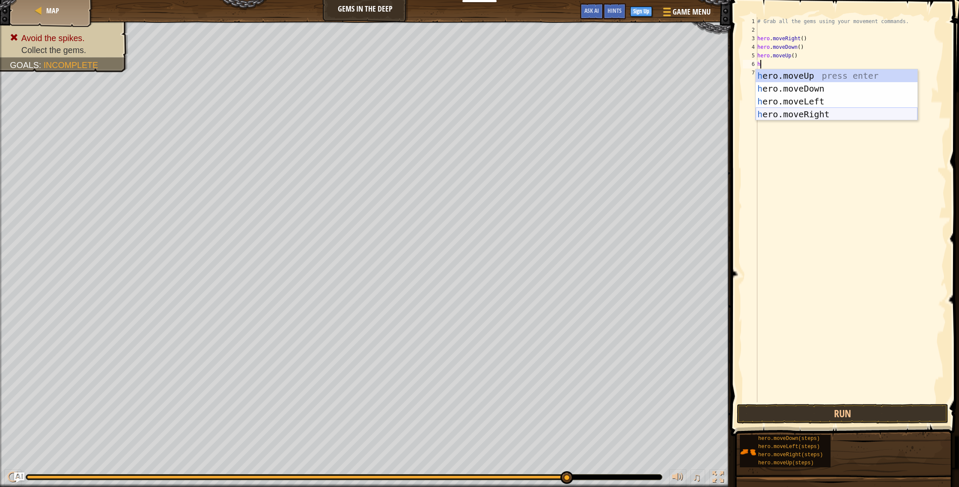
click at [779, 113] on div "h ero.moveUp press enter h ero.moveDown press enter h ero.moveLeft press enter …" at bounding box center [837, 107] width 162 height 77
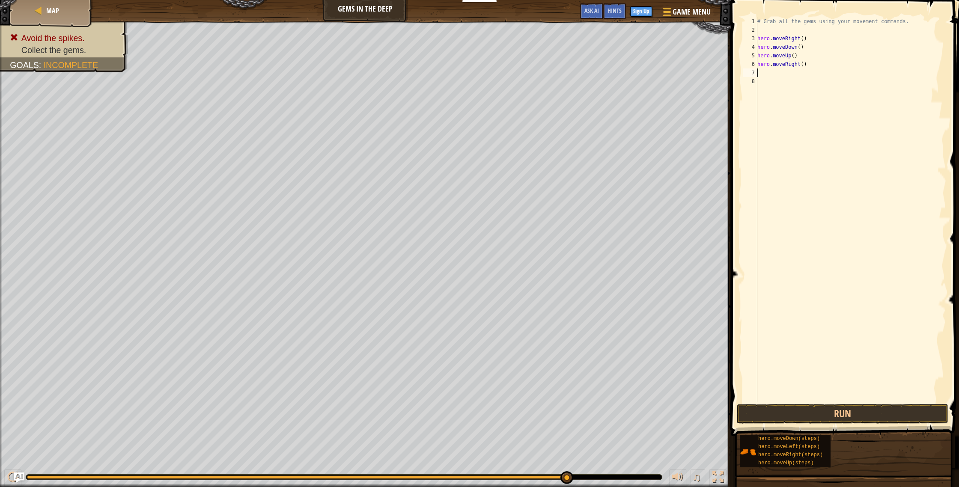
type textarea "h"
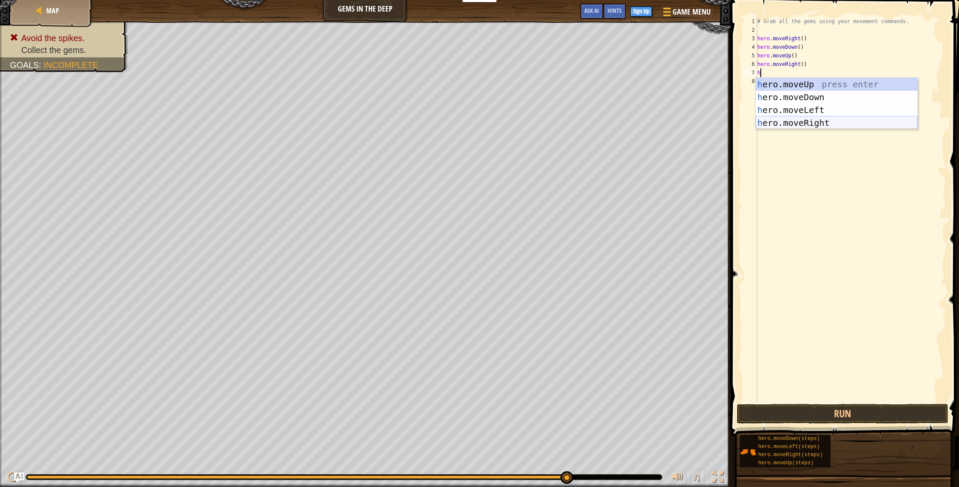
click at [782, 127] on div "h ero.moveUp press enter h ero.moveDown press enter h ero.moveLeft press enter …" at bounding box center [837, 116] width 162 height 77
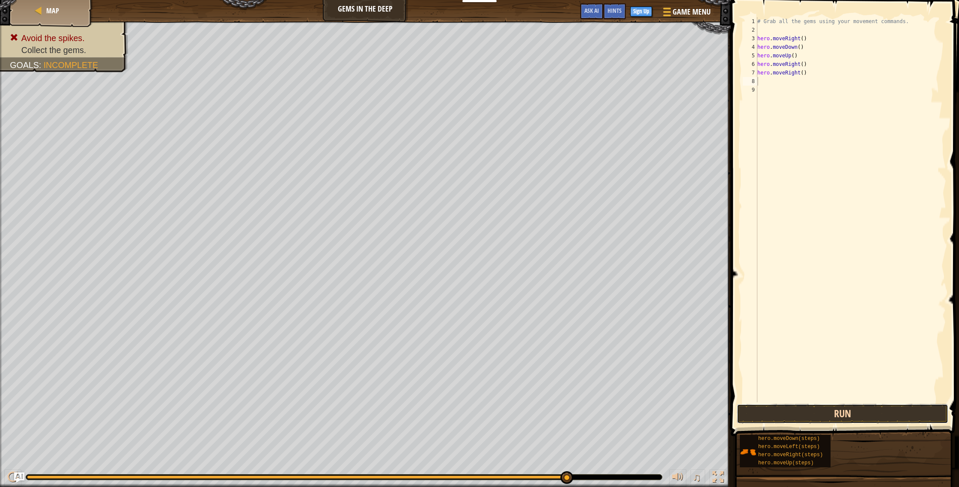
click at [774, 407] on button "Run" at bounding box center [843, 414] width 212 height 20
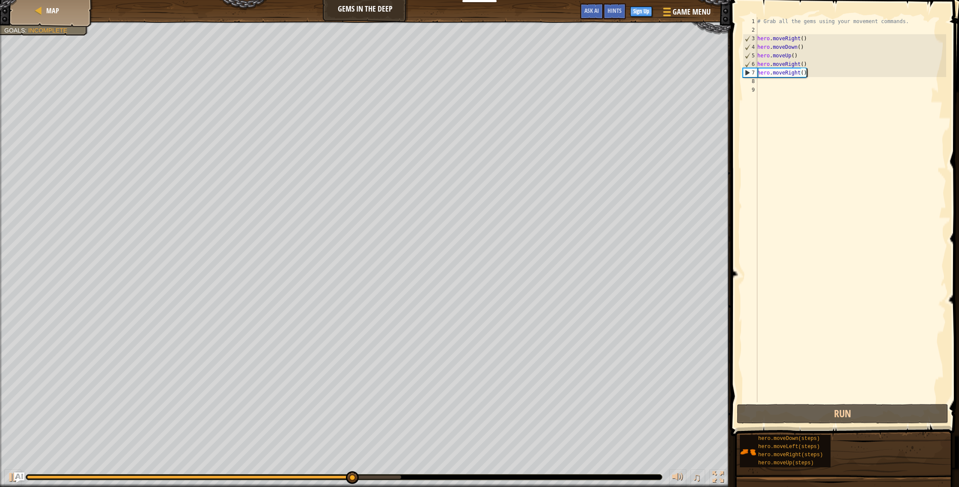
click at [816, 76] on div "# Grab all the gems using your movement commands. hero . moveRight ( ) hero . m…" at bounding box center [851, 218] width 191 height 403
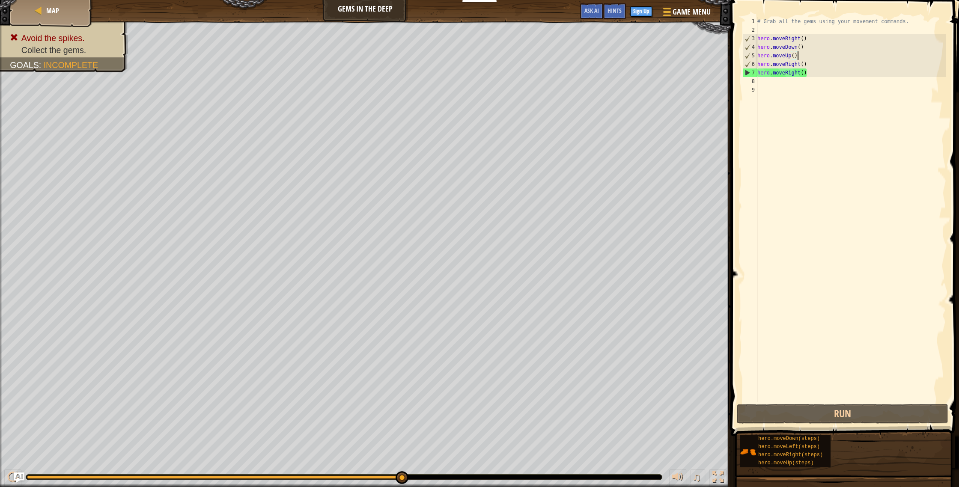
click at [806, 54] on div "# Grab all the gems using your movement commands. hero . moveRight ( ) hero . m…" at bounding box center [851, 218] width 191 height 403
type textarea "hero.moveUp()"
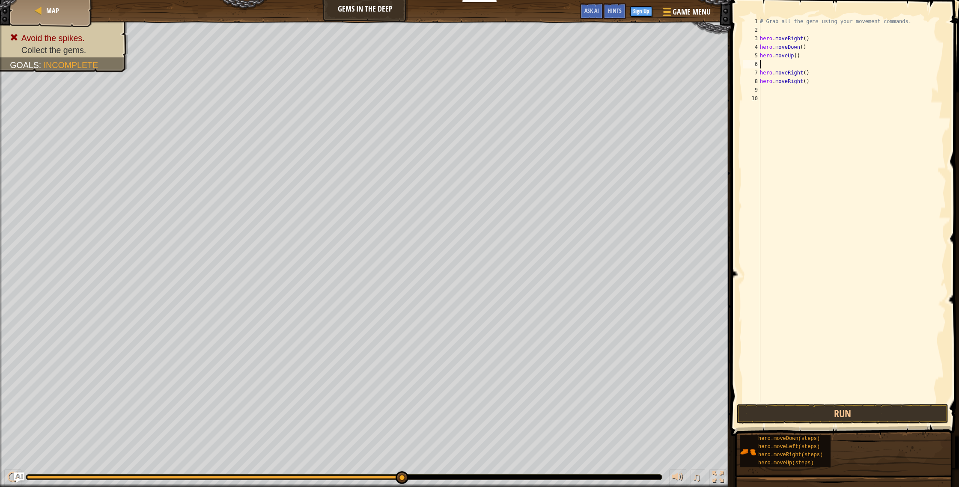
type textarea "h"
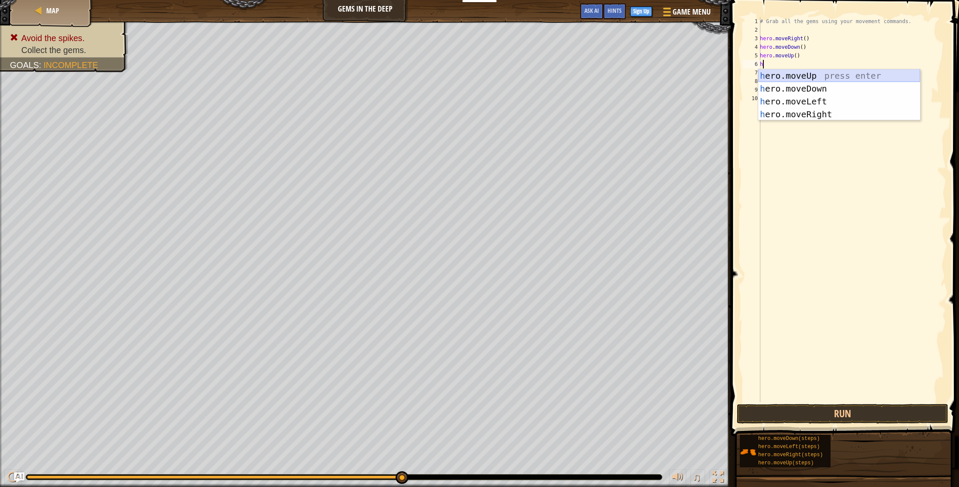
click at [827, 72] on div "h ero.moveUp press enter h ero.moveDown press enter h ero.moveLeft press enter …" at bounding box center [839, 107] width 162 height 77
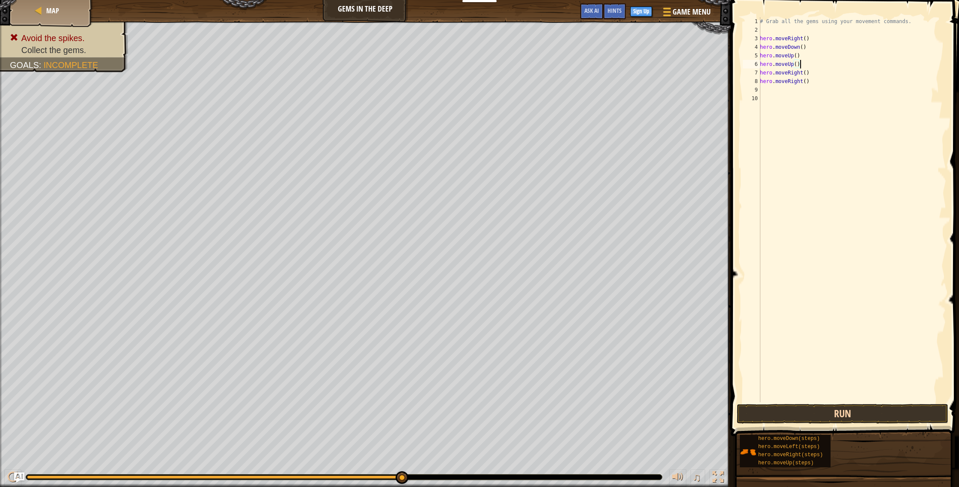
type textarea "hero.moveUp()"
click at [778, 417] on button "Run" at bounding box center [843, 414] width 212 height 20
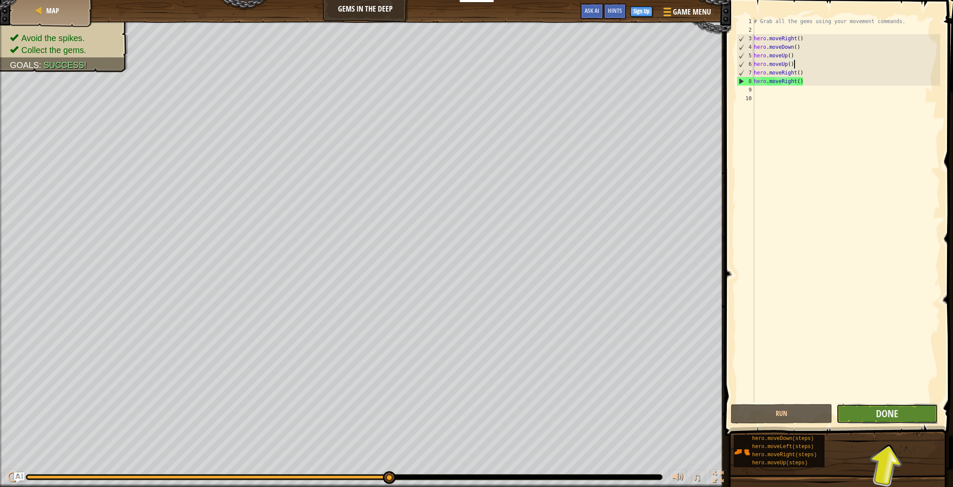
click at [858, 417] on button "Done" at bounding box center [887, 414] width 102 height 20
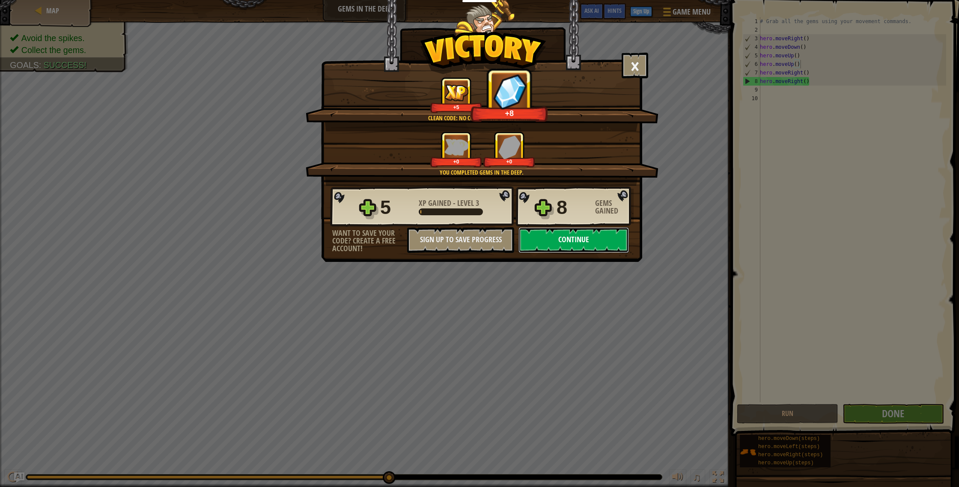
click at [603, 236] on button "Continue" at bounding box center [574, 240] width 110 height 26
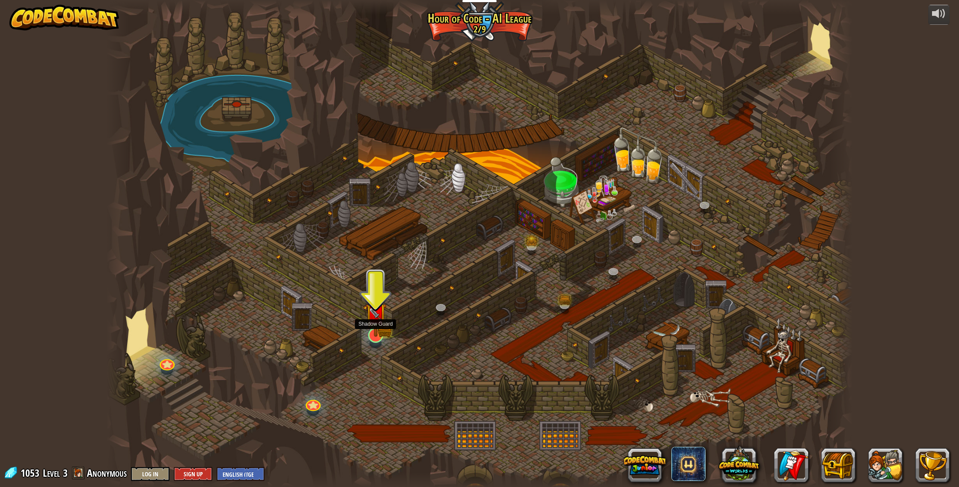
click at [382, 336] on img at bounding box center [375, 314] width 21 height 46
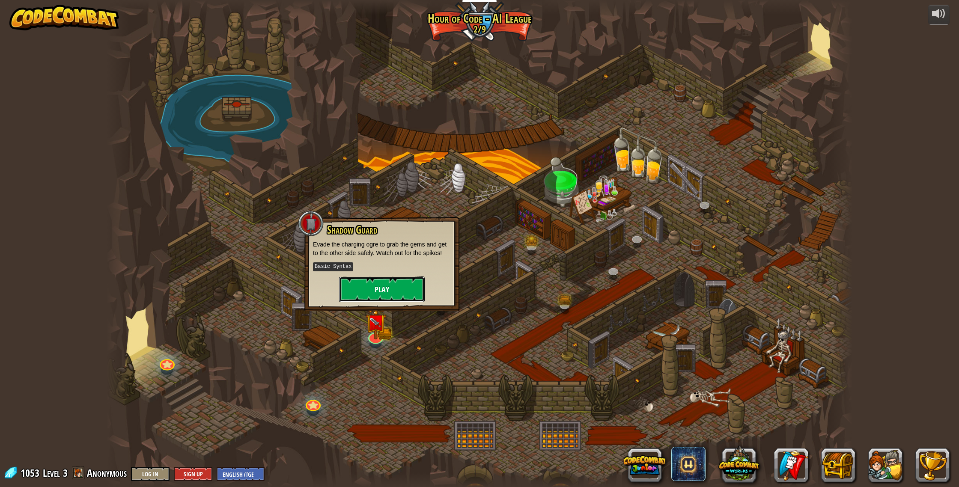
click at [371, 289] on button "Play" at bounding box center [382, 290] width 86 height 26
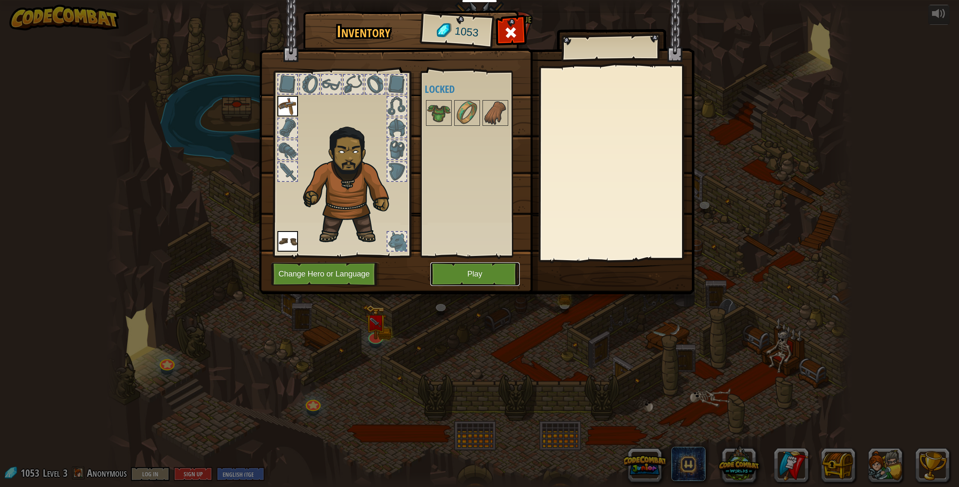
click at [443, 281] on button "Play" at bounding box center [475, 275] width 90 height 24
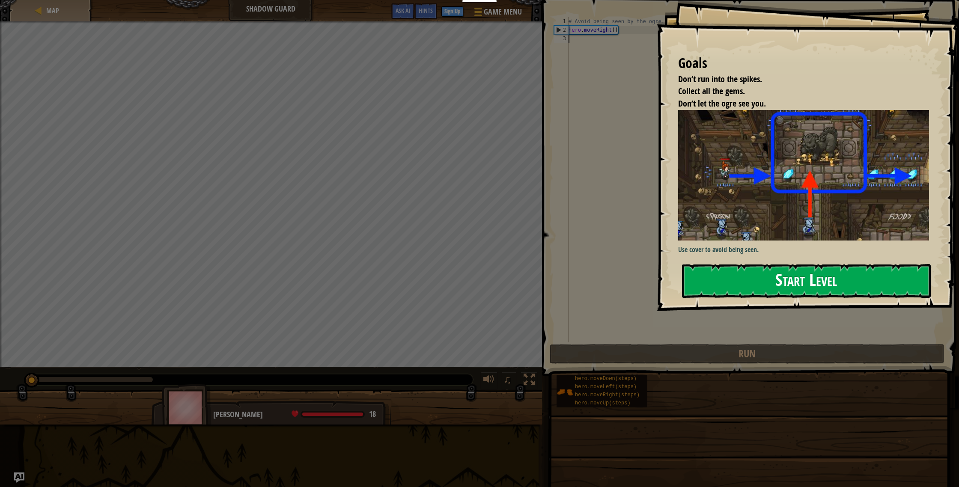
click at [714, 287] on button "Start Level" at bounding box center [806, 281] width 249 height 34
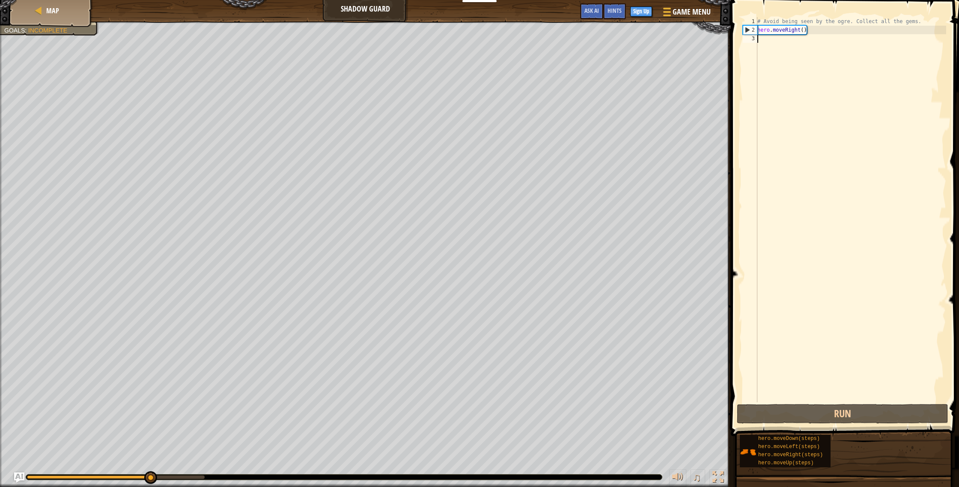
type textarea "h"
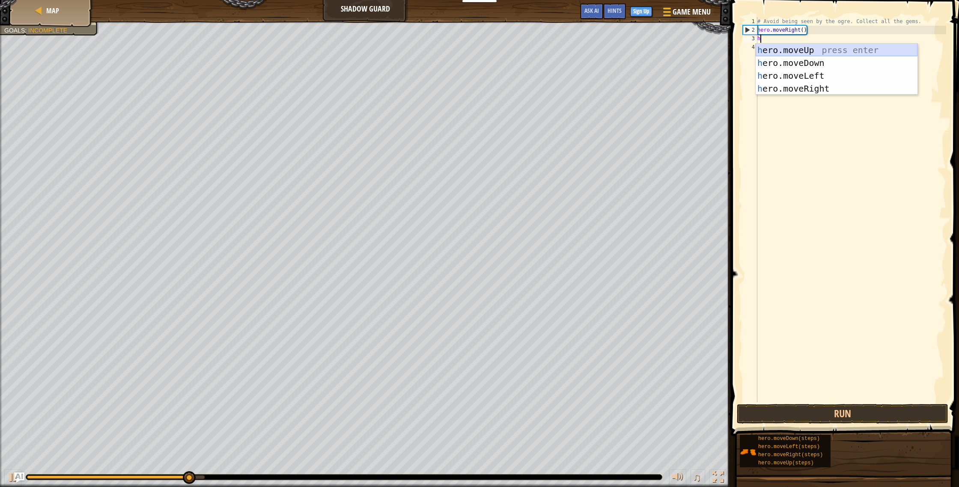
click at [777, 49] on div "h ero.moveUp press enter h ero.moveDown press enter h ero.moveLeft press enter …" at bounding box center [837, 82] width 162 height 77
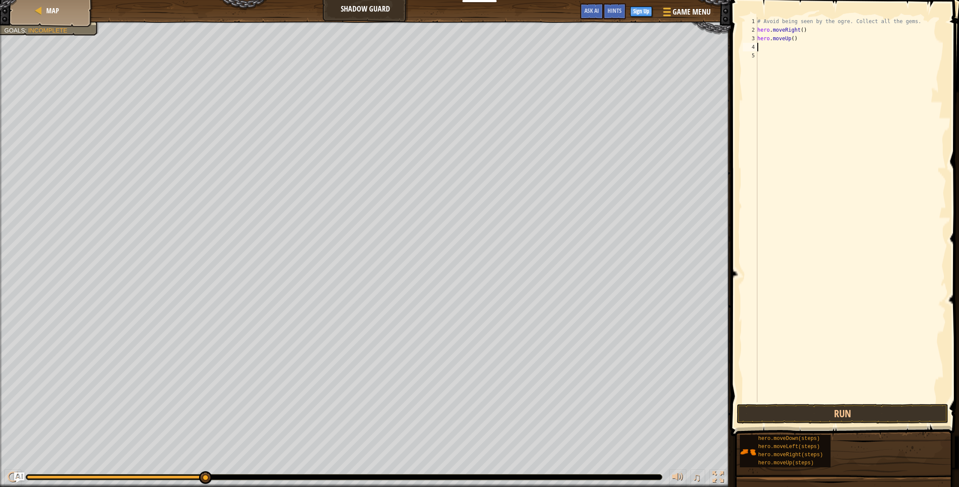
type textarea "j"
type textarea "h"
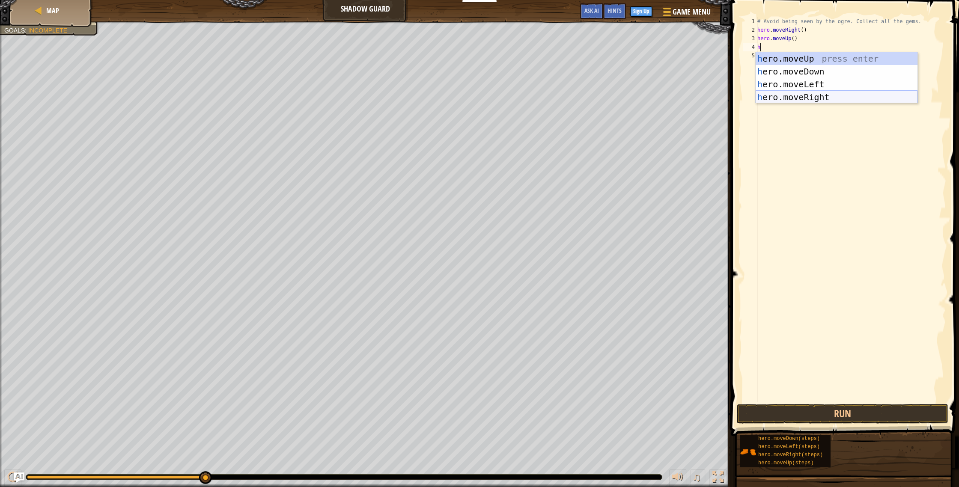
click at [801, 96] on div "h ero.moveUp press enter h ero.moveDown press enter h ero.moveLeft press enter …" at bounding box center [837, 90] width 162 height 77
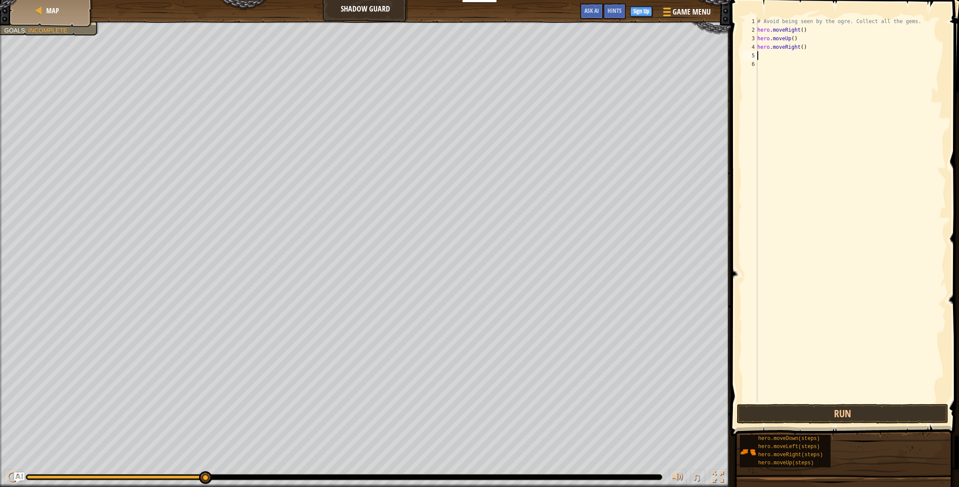
type textarea "h"
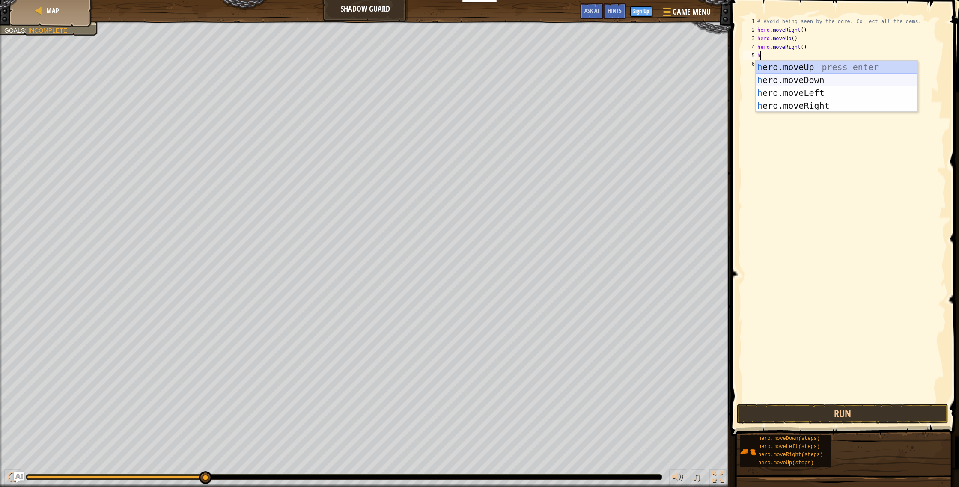
click at [805, 82] on div "h ero.moveUp press enter h ero.moveDown press enter h ero.moveLeft press enter …" at bounding box center [837, 99] width 162 height 77
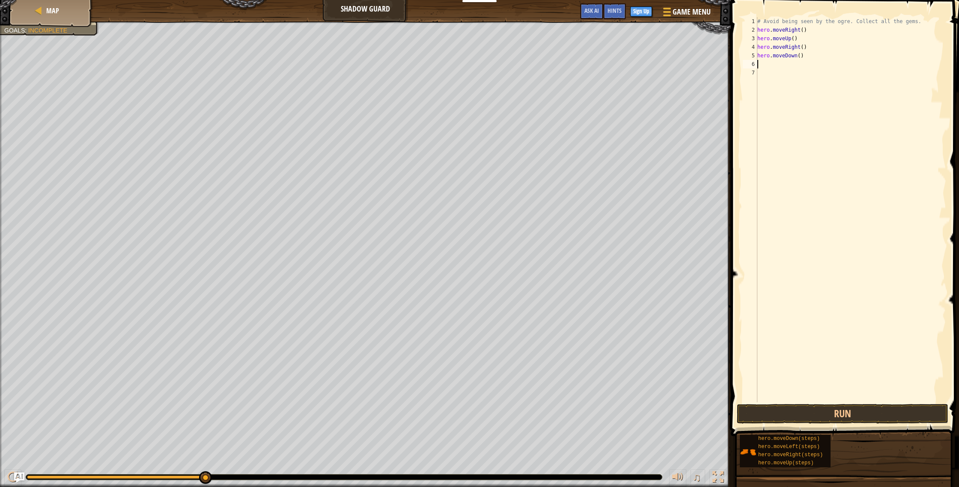
type textarea "h"
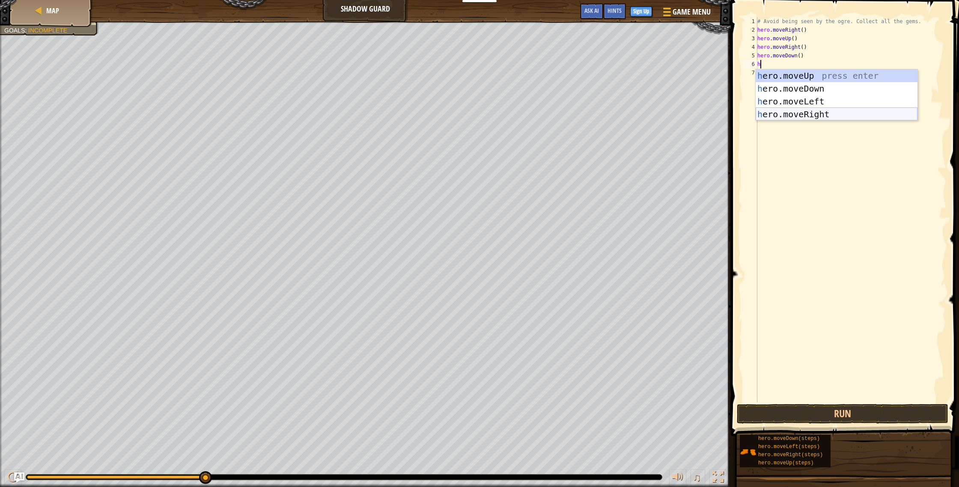
click at [827, 109] on div "h ero.moveUp press enter h ero.moveDown press enter h ero.moveLeft press enter …" at bounding box center [837, 107] width 162 height 77
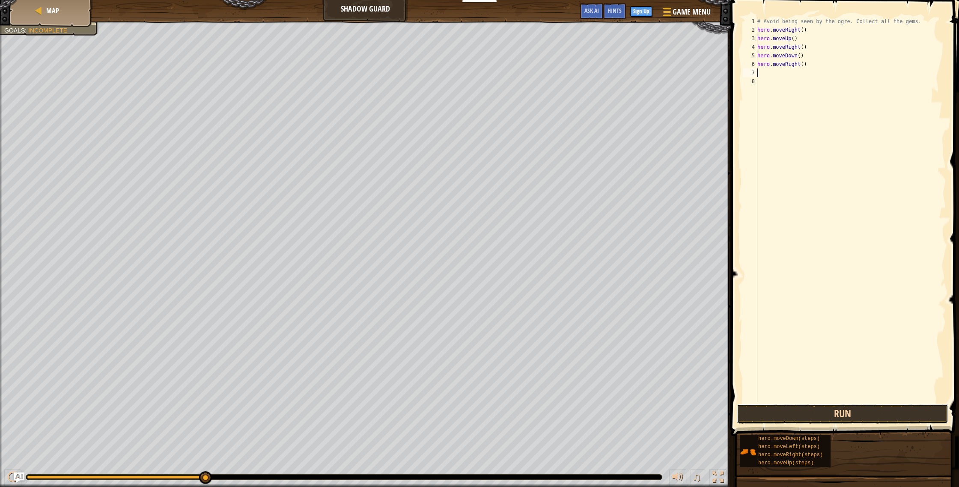
click at [783, 415] on button "Run" at bounding box center [843, 414] width 212 height 20
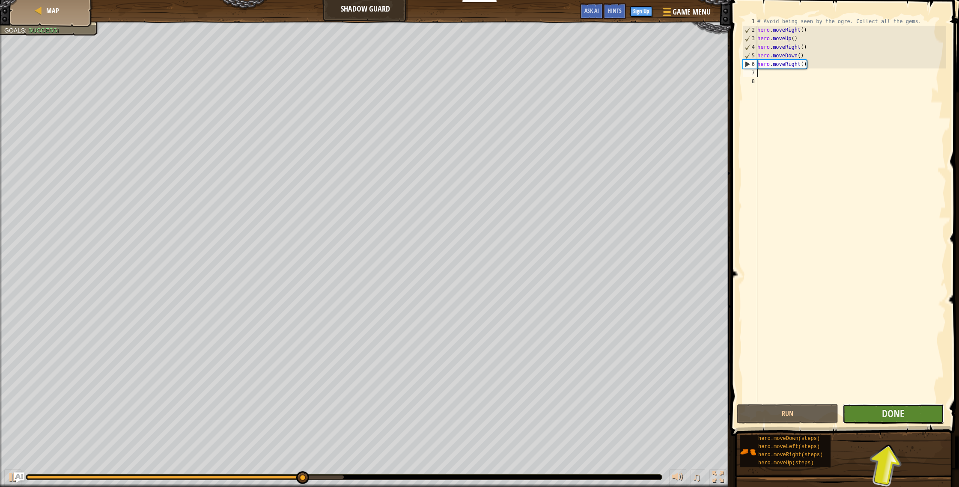
click at [866, 412] on button "Done" at bounding box center [894, 414] width 102 height 20
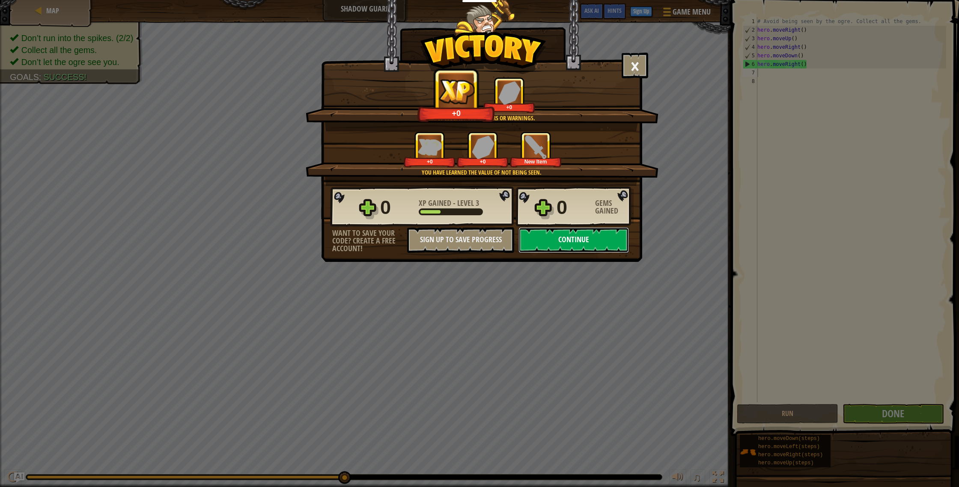
click at [593, 238] on button "Continue" at bounding box center [574, 240] width 110 height 26
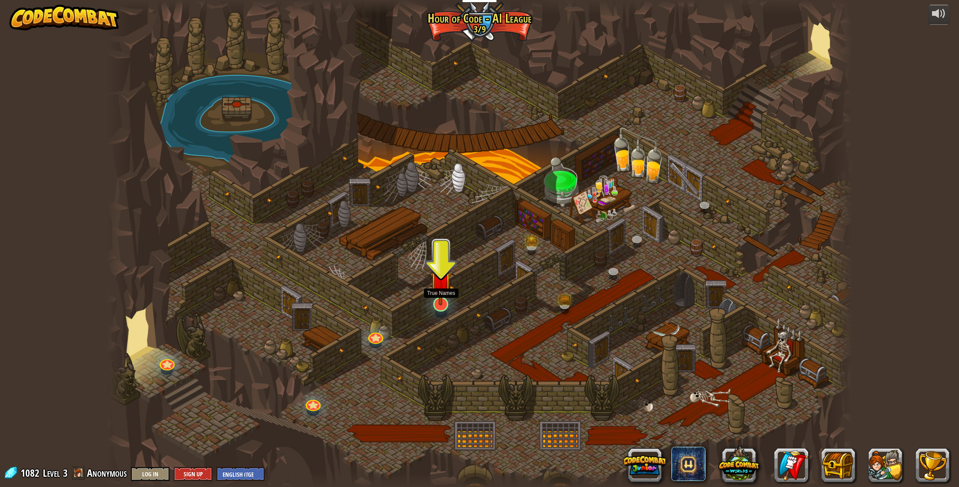
click at [441, 300] on img at bounding box center [440, 282] width 21 height 48
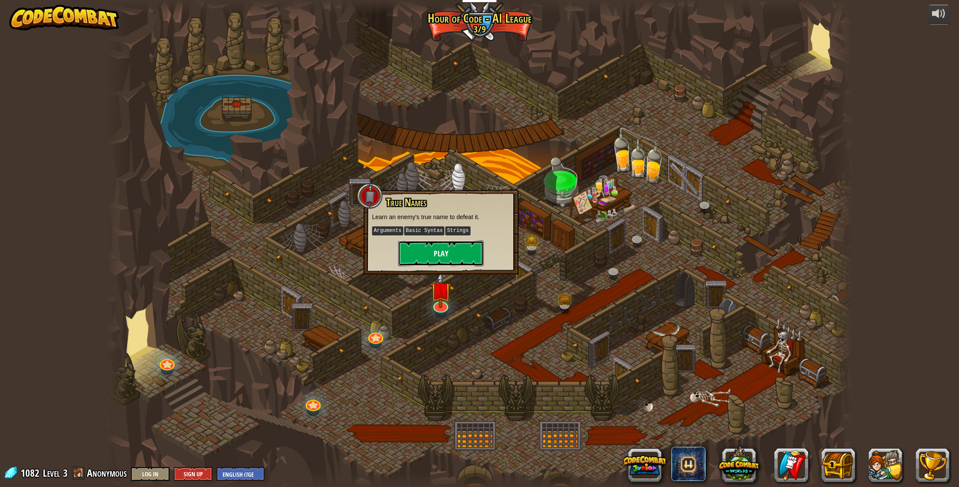
click at [442, 253] on button "Play" at bounding box center [441, 254] width 86 height 26
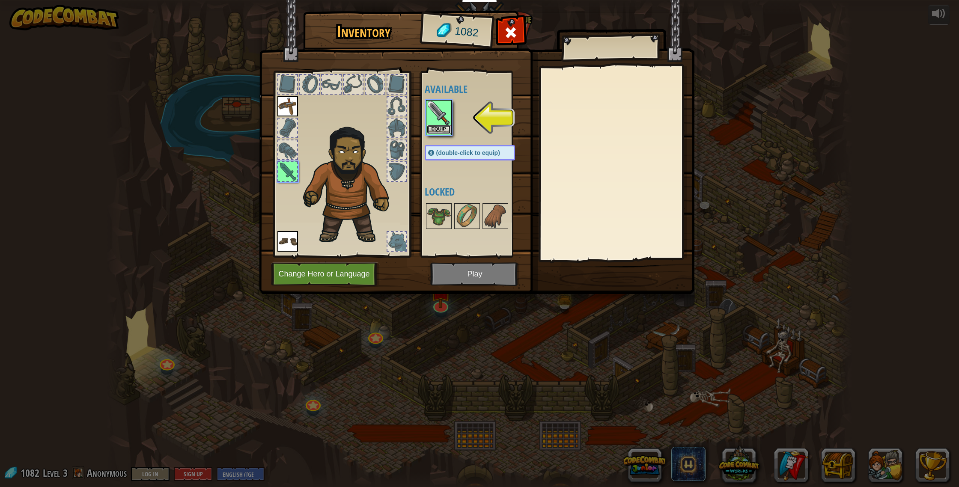
click at [439, 126] on button "Equip" at bounding box center [439, 129] width 24 height 9
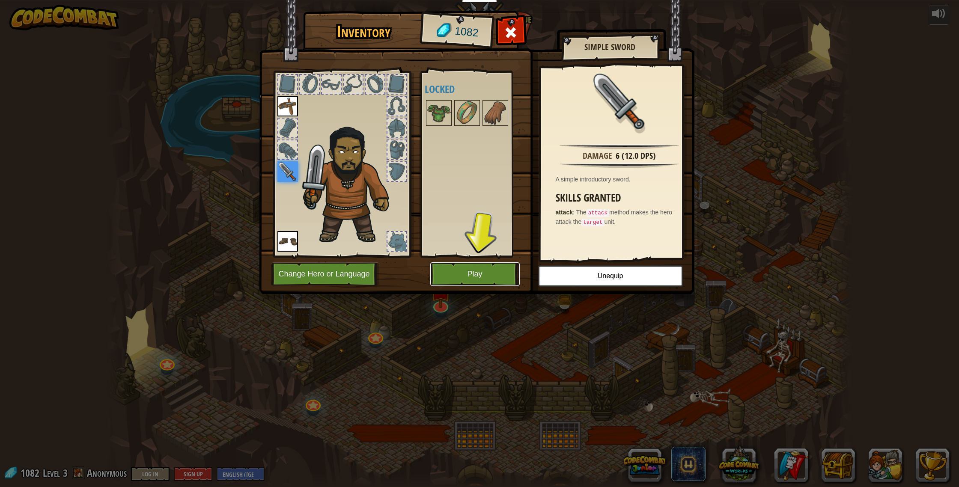
click at [472, 267] on button "Play" at bounding box center [475, 275] width 90 height 24
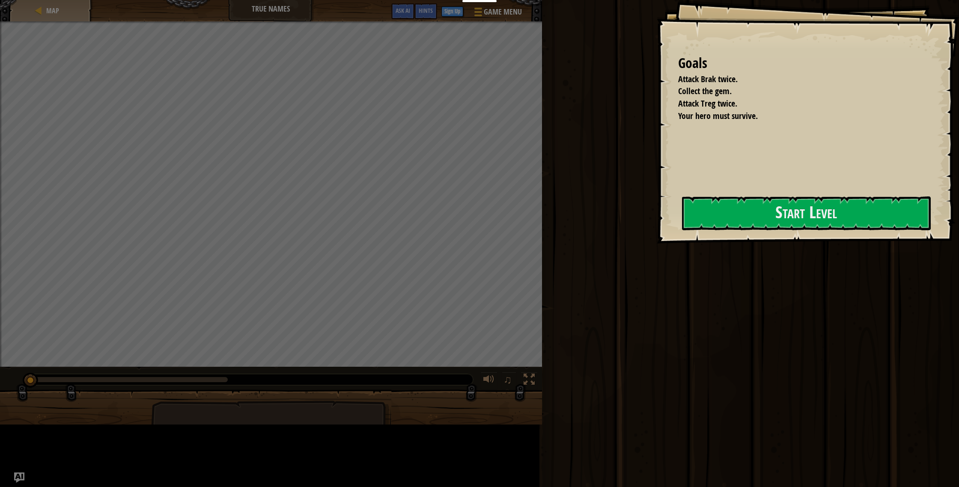
click at [657, 244] on div "Goals Attack Brak twice. Collect the gem. Attack Treg twice. Your hero must sur…" at bounding box center [808, 122] width 302 height 244
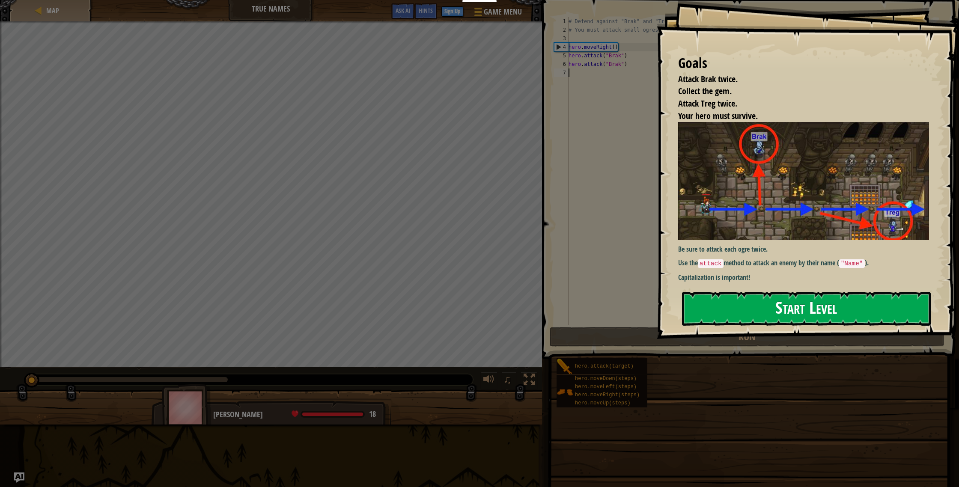
click at [715, 312] on button "Start Level" at bounding box center [806, 309] width 249 height 34
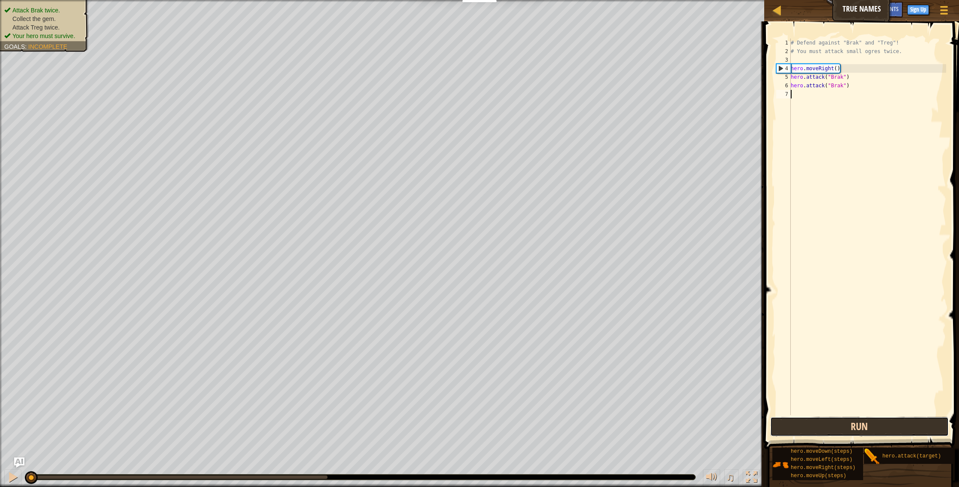
click at [806, 432] on button "Run" at bounding box center [859, 427] width 179 height 20
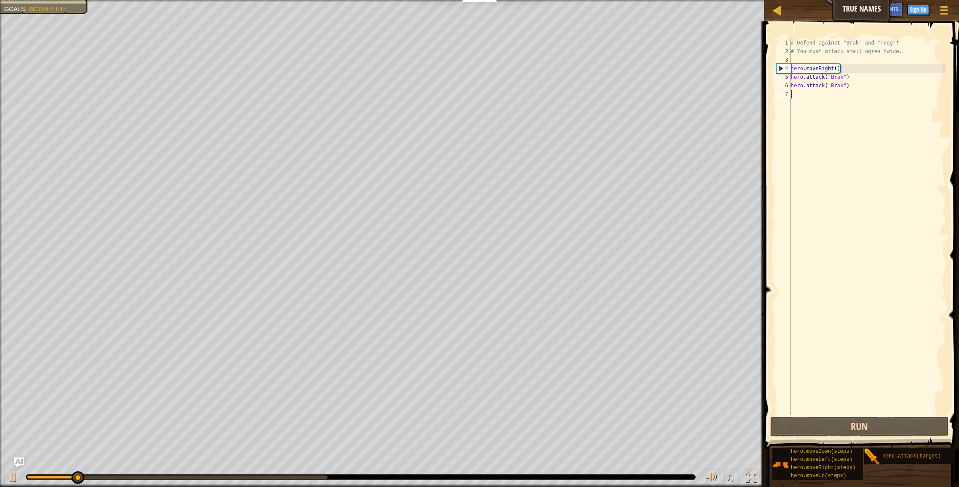
click at [287, 477] on div "0:07.7 Now: 0:01.5 Max: 0:08.9" at bounding box center [177, 477] width 301 height 3
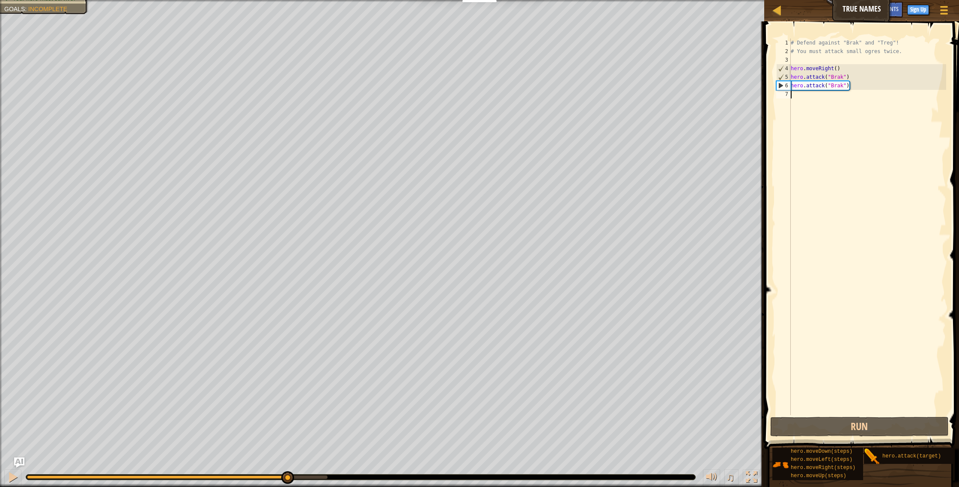
click at [805, 438] on span at bounding box center [863, 223] width 202 height 453
drag, startPoint x: 800, startPoint y: 435, endPoint x: 782, endPoint y: 436, distance: 18.8
click at [800, 435] on button "Run" at bounding box center [859, 427] width 179 height 20
type textarea "h"
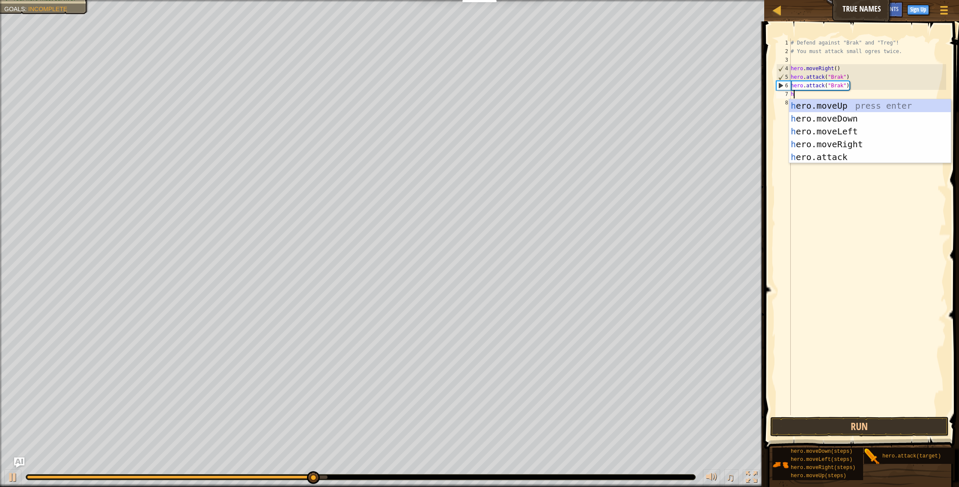
scroll to position [4, 0]
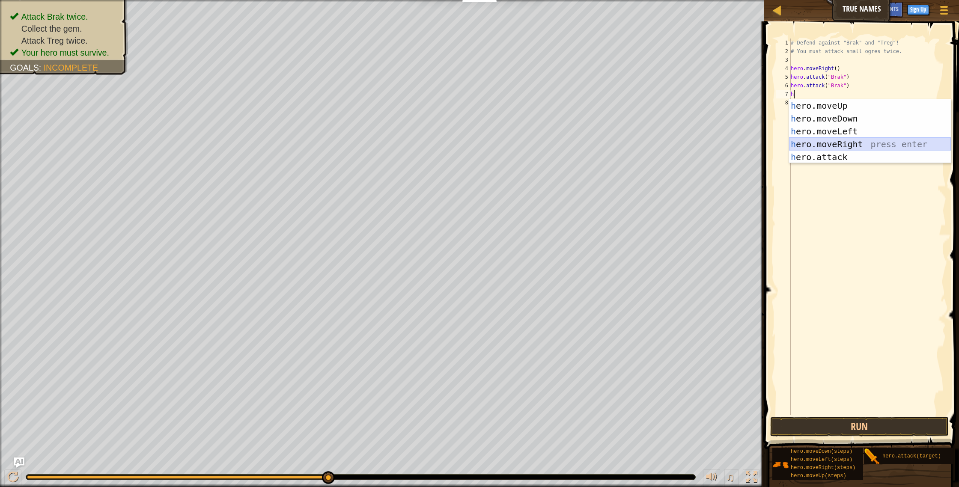
click at [792, 143] on div "h ero.moveUp press enter h ero.moveDown press enter h ero.moveLeft press enter …" at bounding box center [870, 144] width 162 height 90
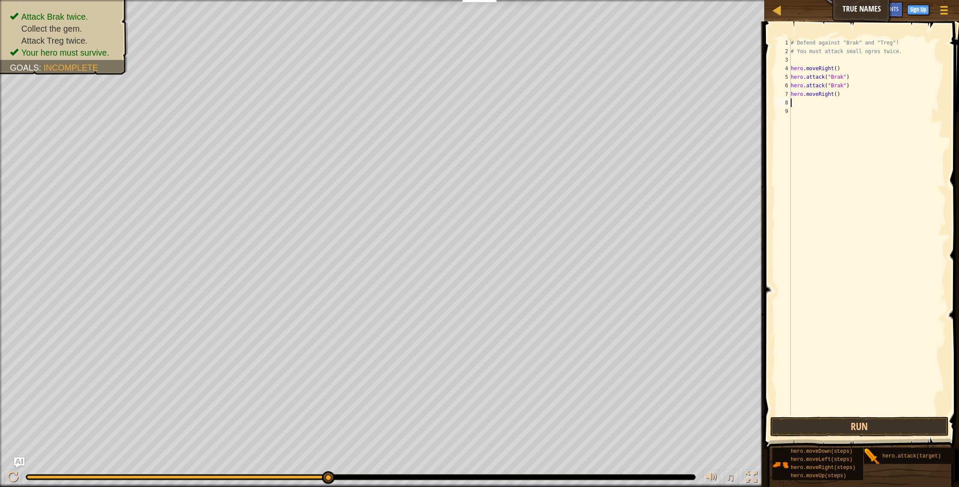
type textarea "h"
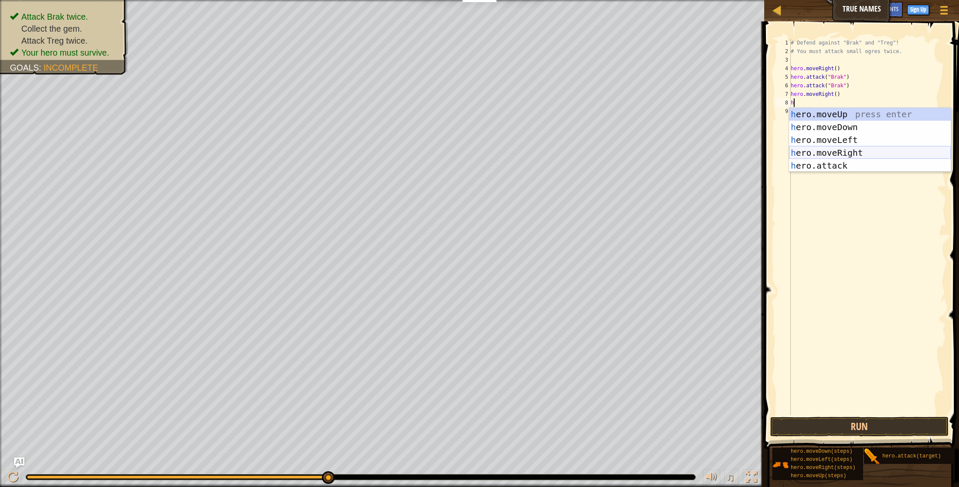
click at [805, 156] on div "h ero.moveUp press enter h ero.moveDown press enter h ero.moveLeft press enter …" at bounding box center [870, 153] width 162 height 90
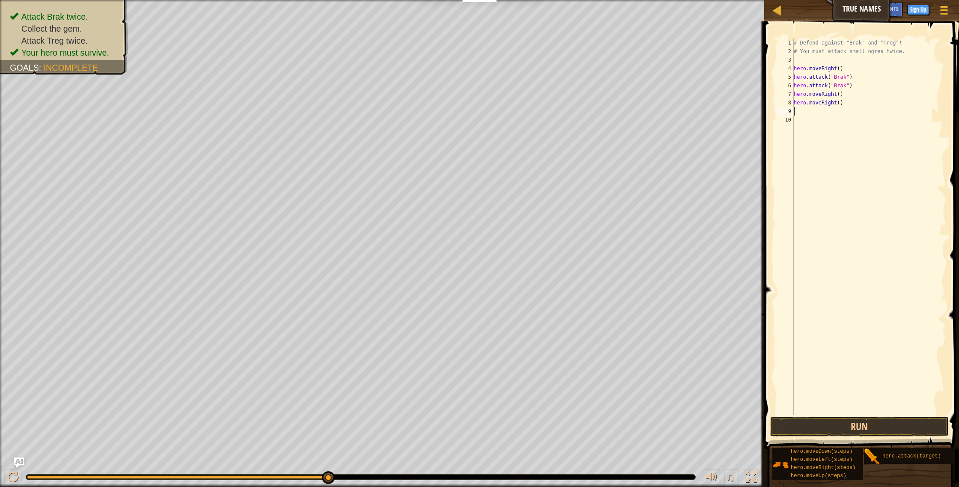
click at [849, 105] on div "# Defend against "Brak" and "Treg"! # You must attack small ogres twice. hero .…" at bounding box center [869, 236] width 155 height 394
type textarea "h"
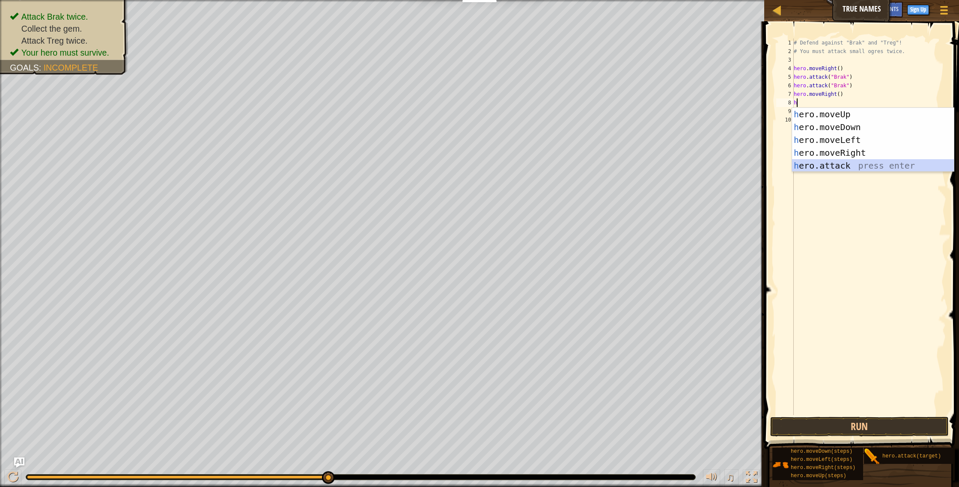
click at [818, 162] on div "h ero.moveUp press enter h ero.moveDown press enter h ero.moveLeft press enter …" at bounding box center [873, 153] width 162 height 90
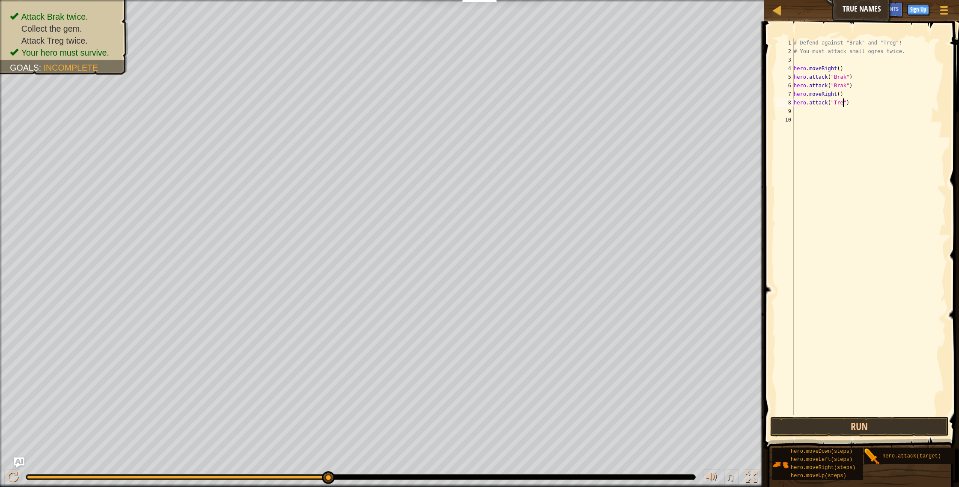
type textarea "hero.attack("Treg")"
click at [818, 110] on div "# Defend against "Brak" and "Treg"! # You must attack small ogres twice. hero .…" at bounding box center [869, 236] width 155 height 394
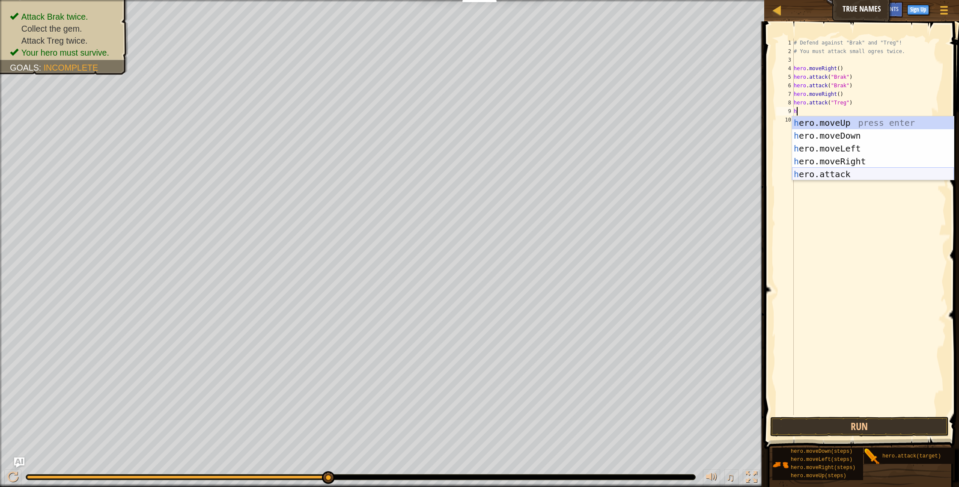
click at [820, 175] on div "h ero.moveUp press enter h ero.moveDown press enter h ero.moveLeft press enter …" at bounding box center [873, 161] width 162 height 90
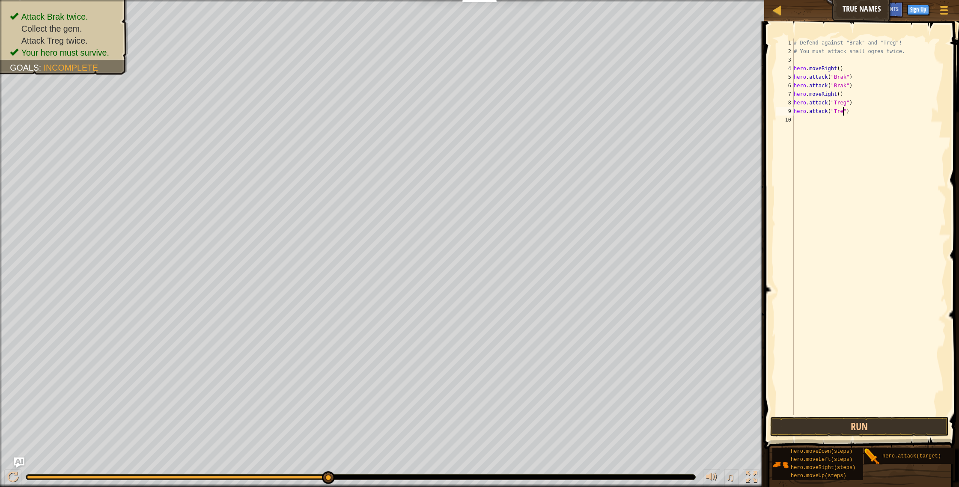
scroll to position [4, 4]
type textarea "hero.attack("Treg")"
drag, startPoint x: 788, startPoint y: 429, endPoint x: 779, endPoint y: 430, distance: 9.0
click at [788, 429] on button "Run" at bounding box center [859, 427] width 179 height 20
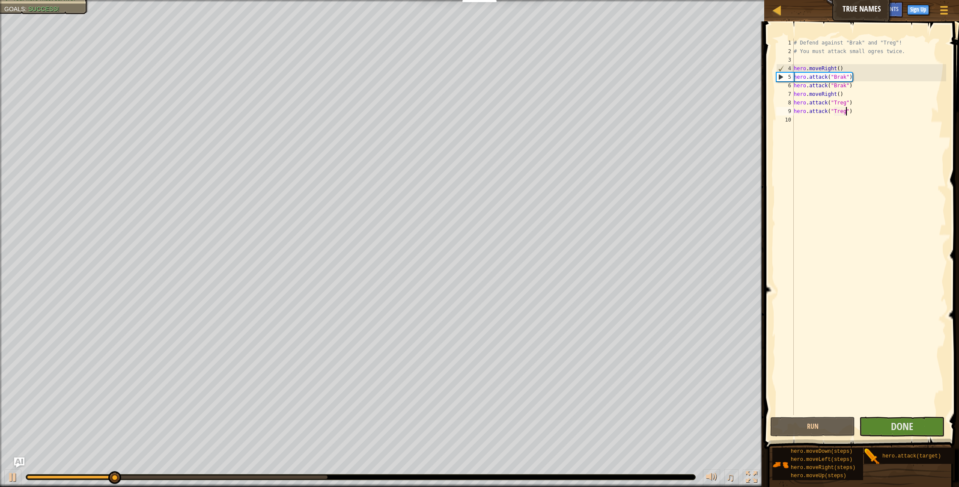
click at [323, 478] on div at bounding box center [177, 477] width 301 height 3
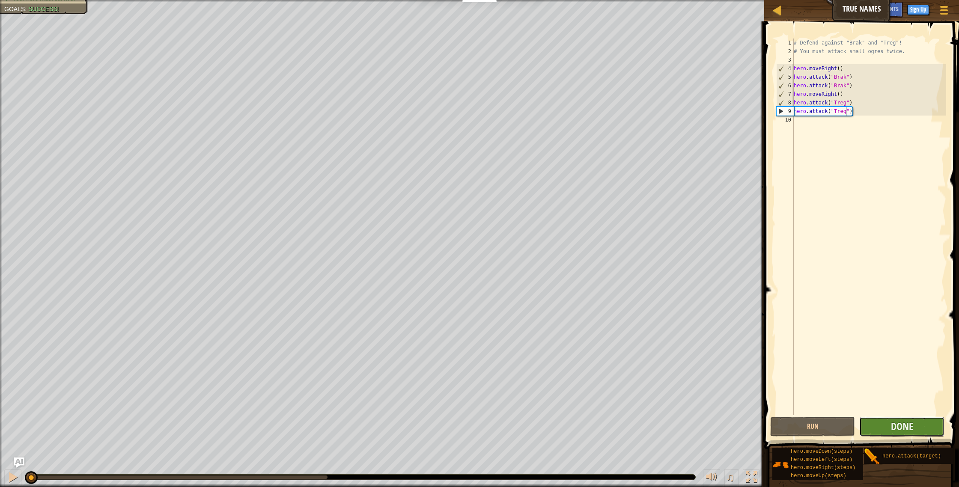
click at [876, 434] on button "Done" at bounding box center [902, 427] width 85 height 20
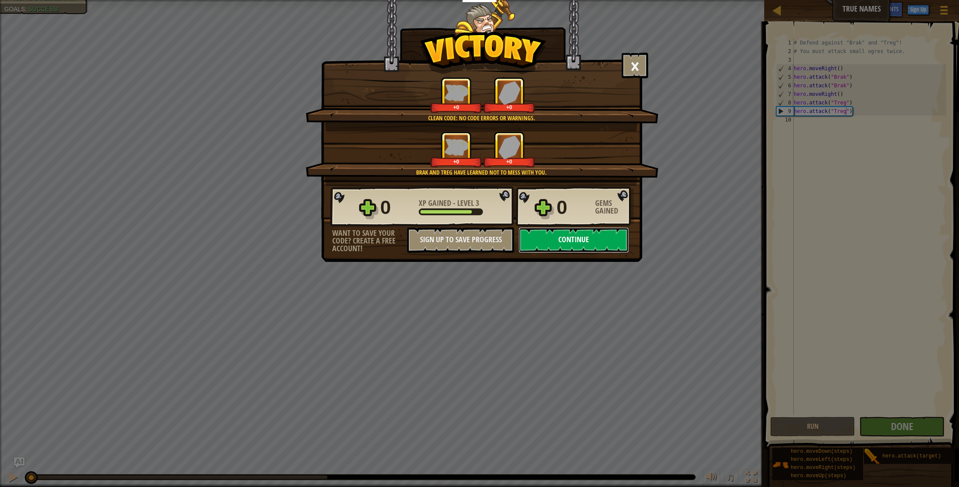
click at [575, 246] on button "Continue" at bounding box center [574, 240] width 110 height 26
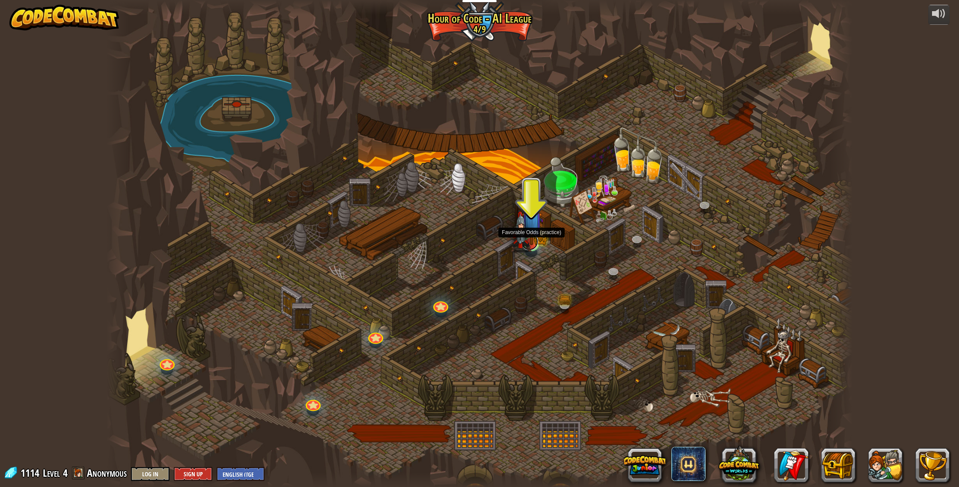
click at [531, 246] on link at bounding box center [529, 241] width 17 height 17
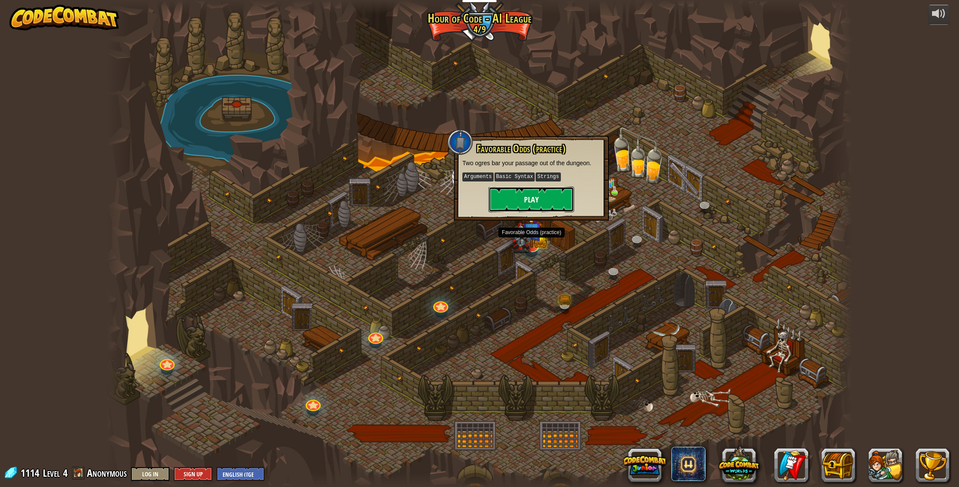
click at [538, 204] on button "Play" at bounding box center [532, 200] width 86 height 26
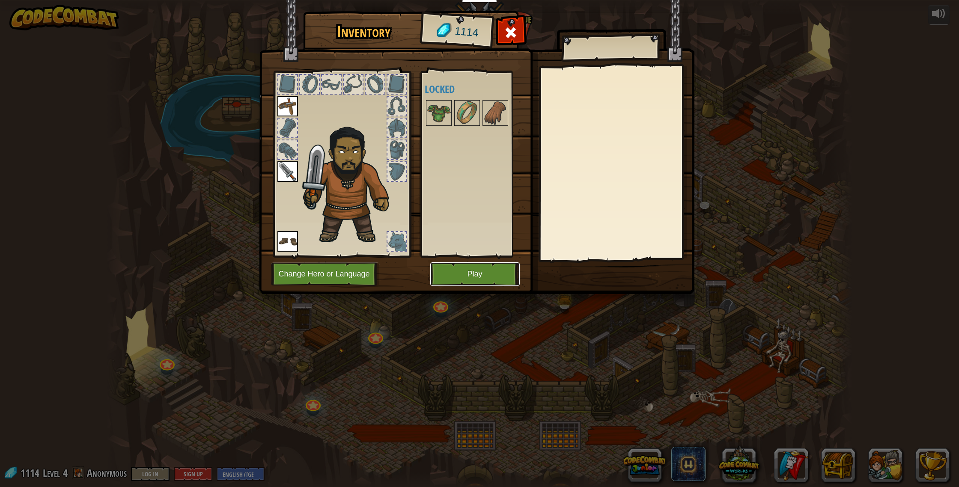
click at [478, 283] on button "Play" at bounding box center [475, 275] width 90 height 24
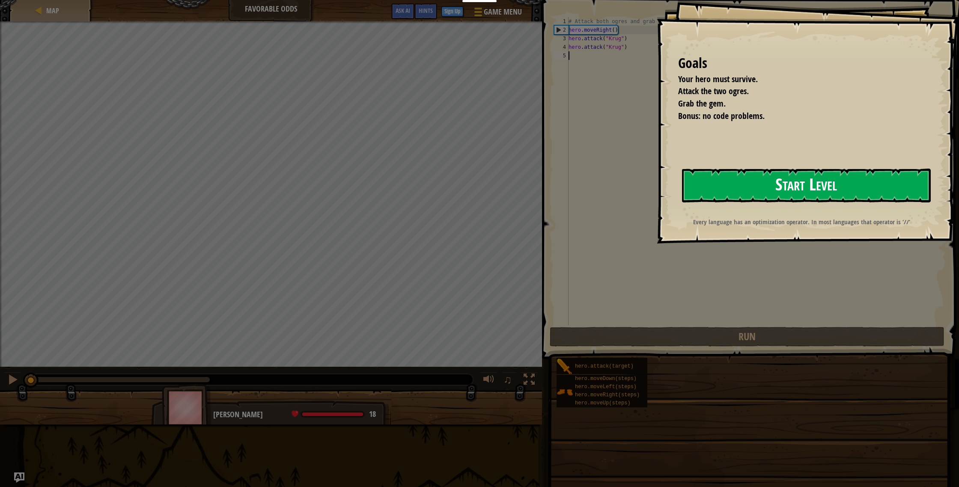
click at [756, 192] on button "Start Level" at bounding box center [806, 186] width 249 height 34
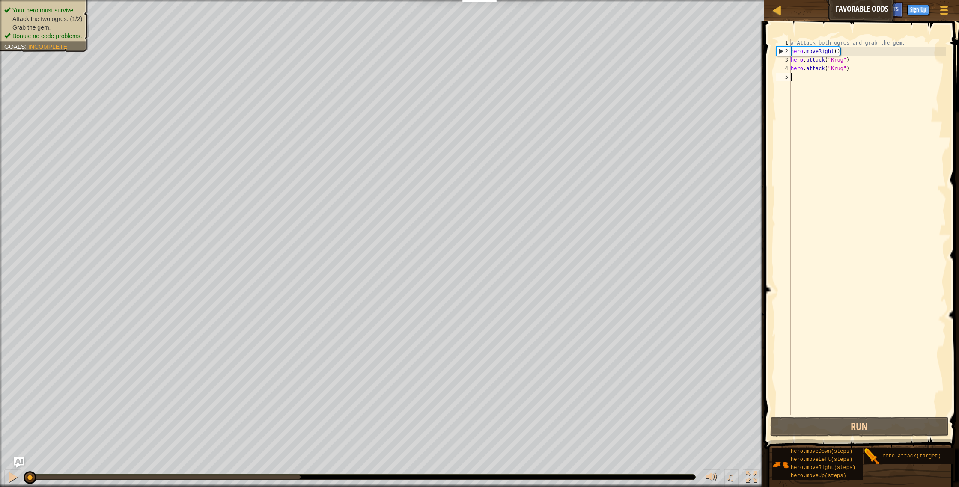
type textarea "h"
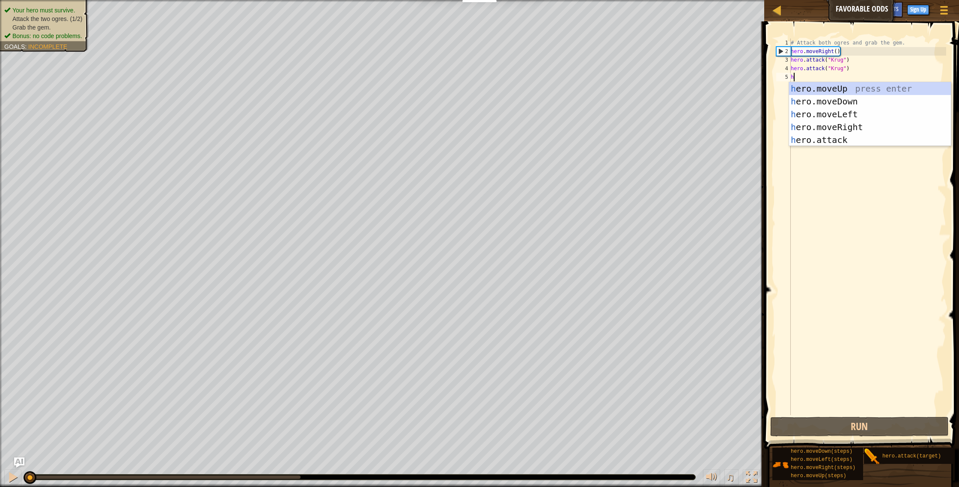
scroll to position [4, 0]
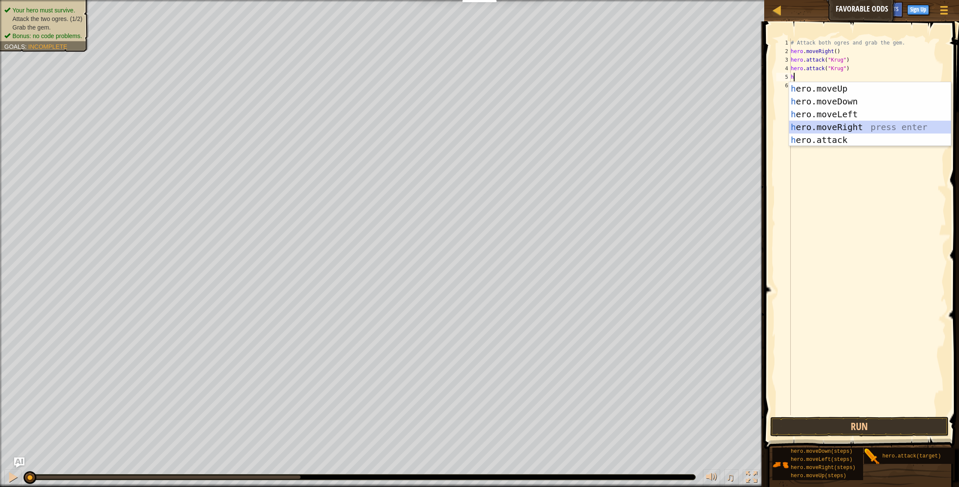
click at [801, 129] on div "h ero.moveUp press enter h ero.moveDown press enter h ero.moveLeft press enter …" at bounding box center [870, 127] width 162 height 90
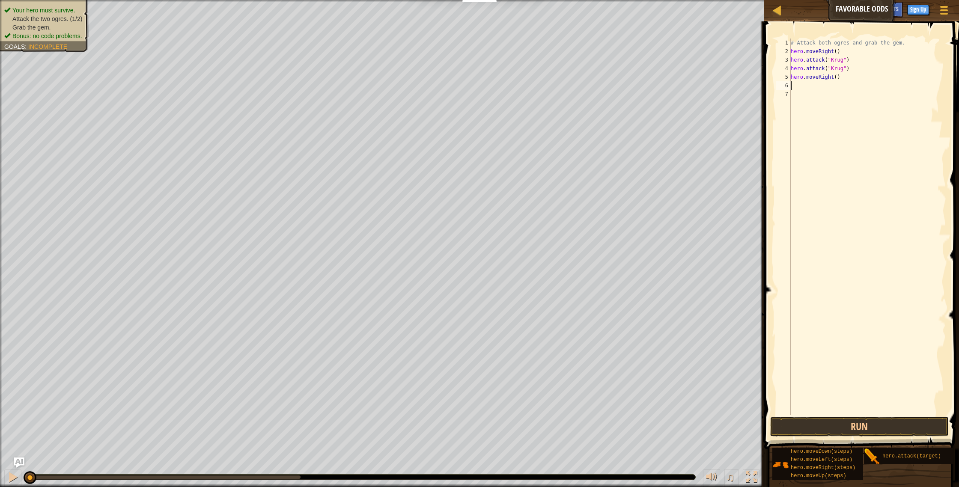
type textarea "h"
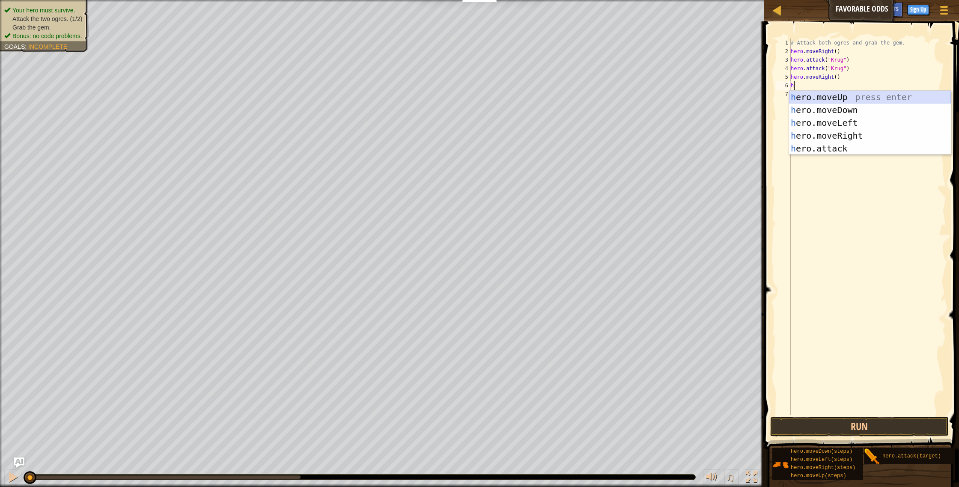
click at [809, 97] on div "h ero.moveUp press enter h ero.moveDown press enter h ero.moveLeft press enter …" at bounding box center [870, 136] width 162 height 90
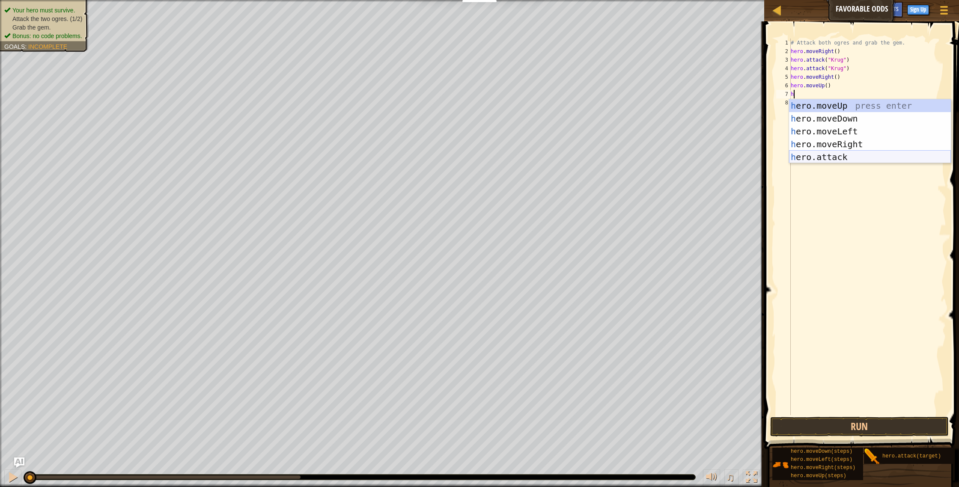
click at [810, 154] on div "h ero.moveUp press enter h ero.moveDown press enter h ero.moveLeft press enter …" at bounding box center [870, 144] width 162 height 90
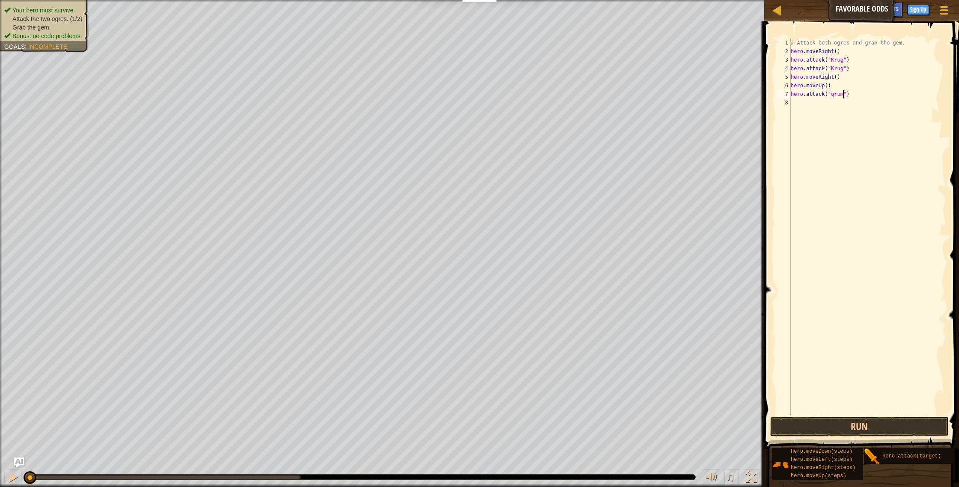
type textarea "hero.attack("grump")"
click at [822, 119] on div "# Attack both ogres and grab the gem. hero . moveRight ( ) hero . attack ( "[PE…" at bounding box center [867, 236] width 157 height 394
click at [834, 95] on div "# Attack both ogres and grab the gem. hero . moveRight ( ) hero . attack ( "[PE…" at bounding box center [867, 236] width 157 height 394
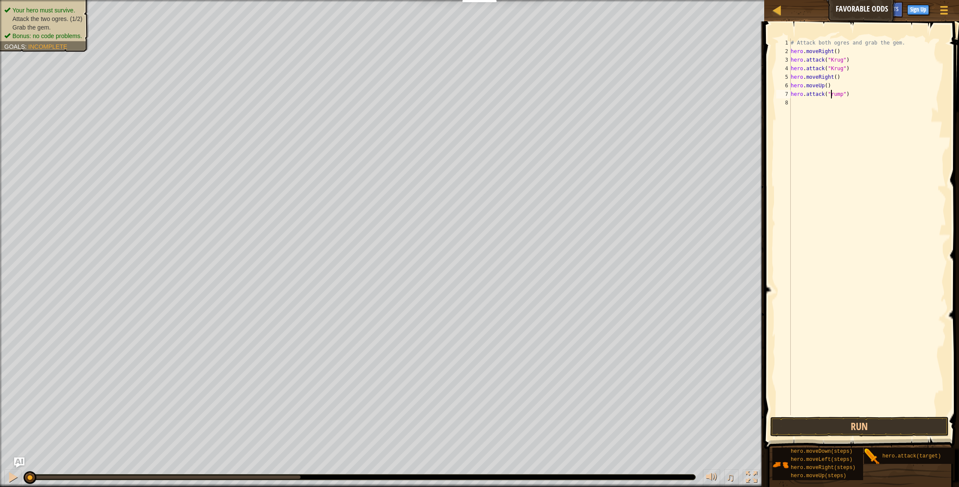
type textarea "hero.attack("Grump")"
click at [833, 105] on div "# Attack both ogres and grab the gem. hero . moveRight ( ) hero . attack ( "Kru…" at bounding box center [867, 236] width 157 height 394
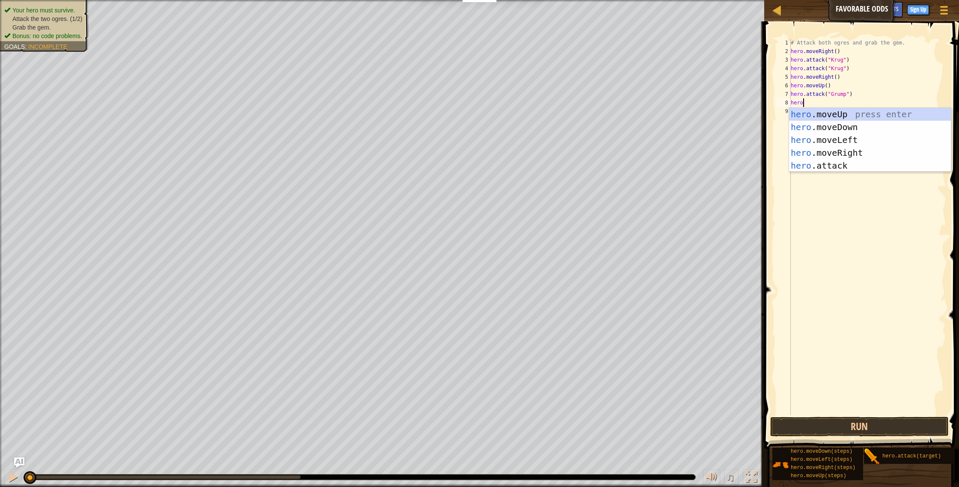
scroll to position [4, 0]
click at [799, 169] on div "hero .moveUp press enter hero .moveDown press enter hero .moveLeft press enter …" at bounding box center [870, 153] width 162 height 90
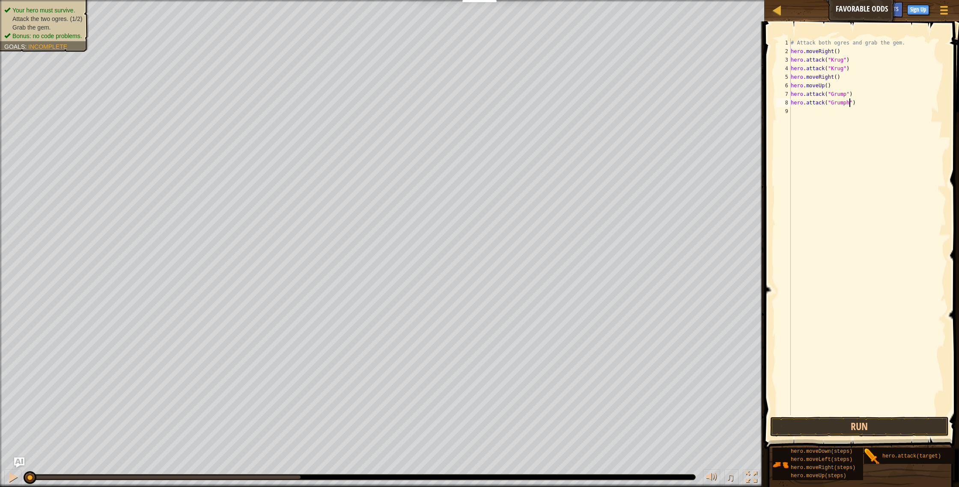
scroll to position [4, 5]
type textarea "hero.attack("Grump")"
click at [797, 160] on div "# Attack both ogres and grab the gem. hero . moveRight ( ) hero . attack ( "[PE…" at bounding box center [867, 236] width 157 height 394
type textarea "h"
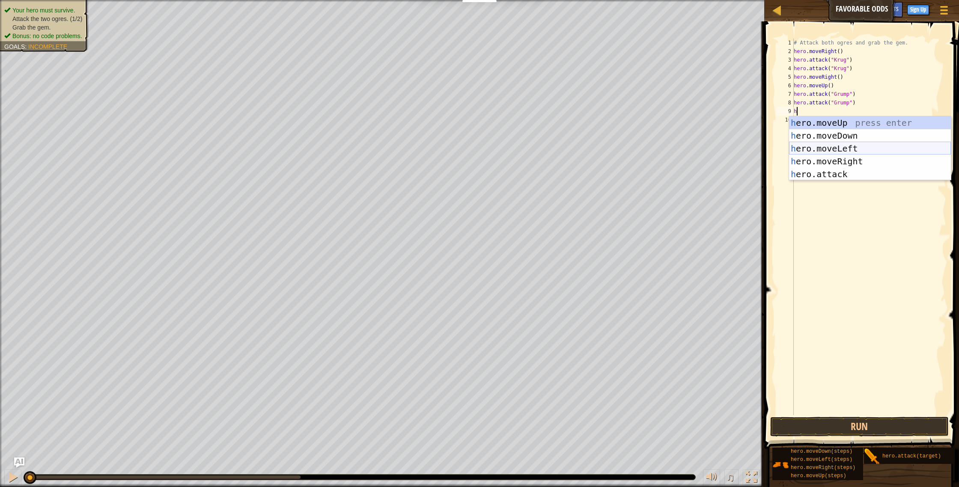
click at [838, 144] on div "h ero.moveUp press enter h ero.moveDown press enter h ero.moveLeft press enter …" at bounding box center [870, 161] width 162 height 90
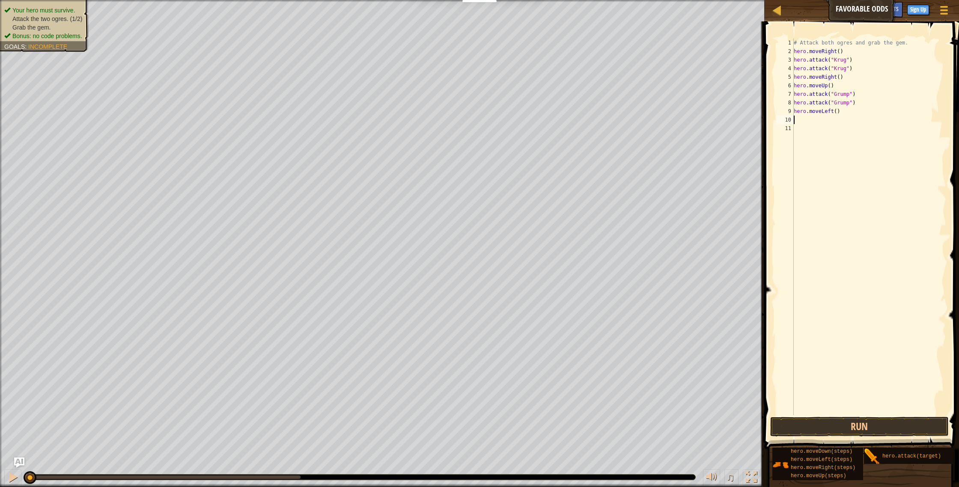
click at [834, 146] on div "# Attack both ogres and grab the gem. hero . moveRight ( ) hero . attack ( "Kru…" at bounding box center [869, 236] width 155 height 394
click at [823, 118] on div "# Attack both ogres and grab the gem. hero . moveRight ( ) hero . attack ( "Kru…" at bounding box center [869, 236] width 155 height 394
type textarea "h"
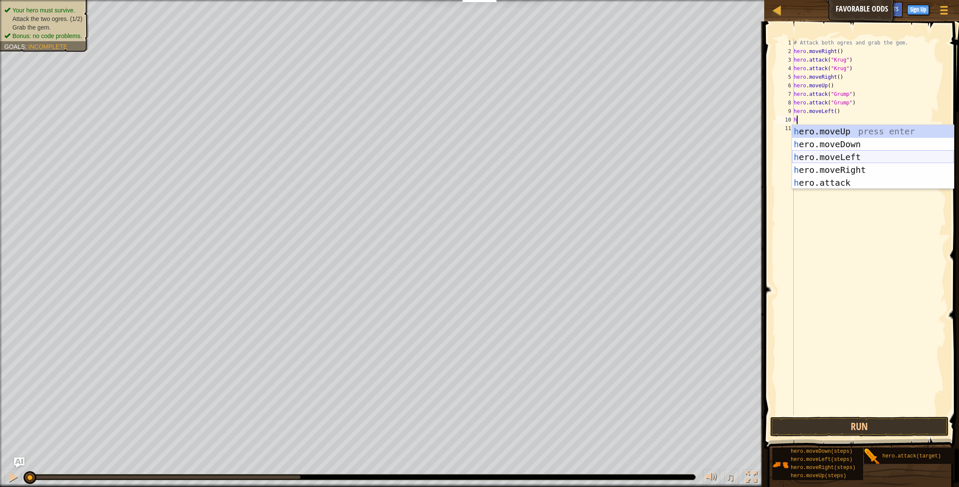
click at [822, 161] on div "h ero.moveUp press enter h ero.moveDown press enter h ero.moveLeft press enter …" at bounding box center [873, 170] width 162 height 90
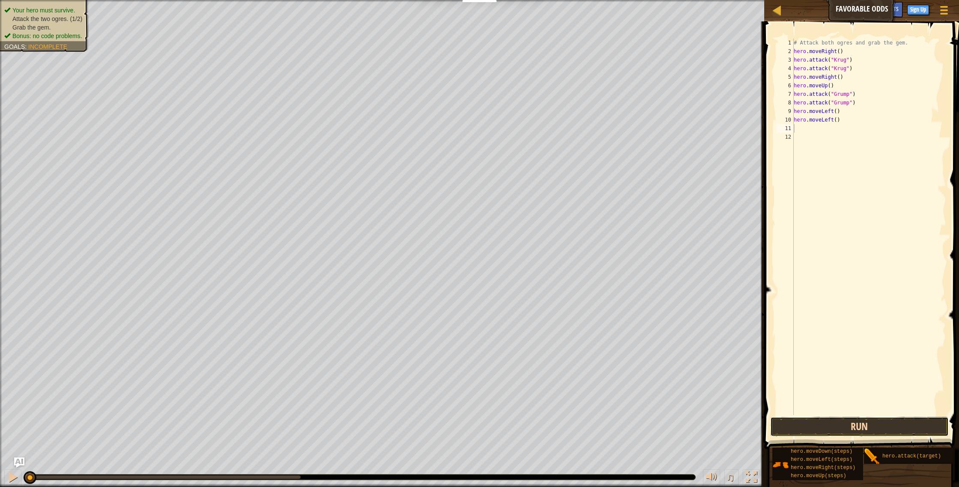
click at [817, 420] on button "Run" at bounding box center [859, 427] width 179 height 20
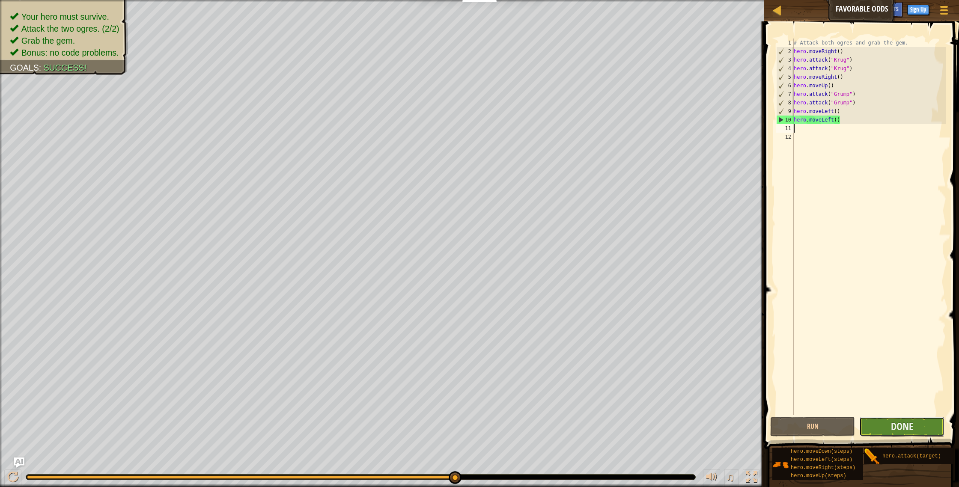
click at [875, 427] on button "Done" at bounding box center [902, 427] width 85 height 20
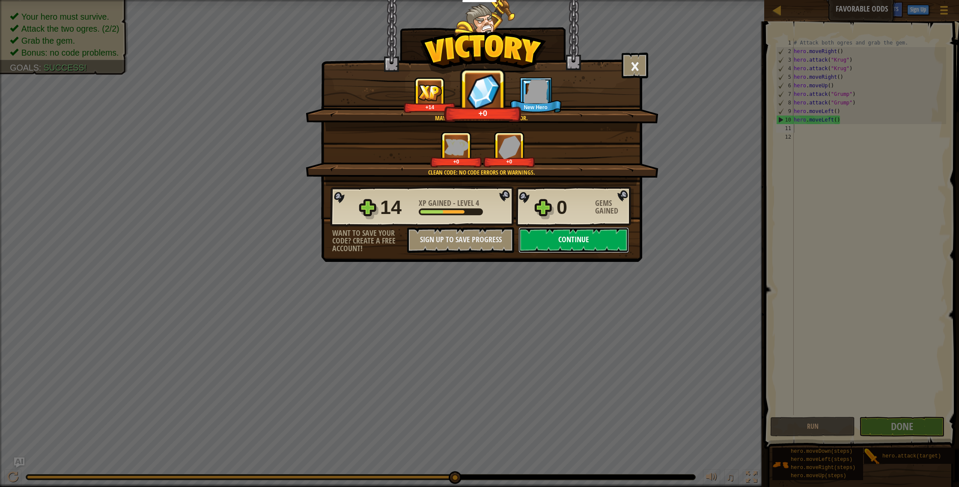
click at [585, 245] on button "Continue" at bounding box center [574, 240] width 110 height 26
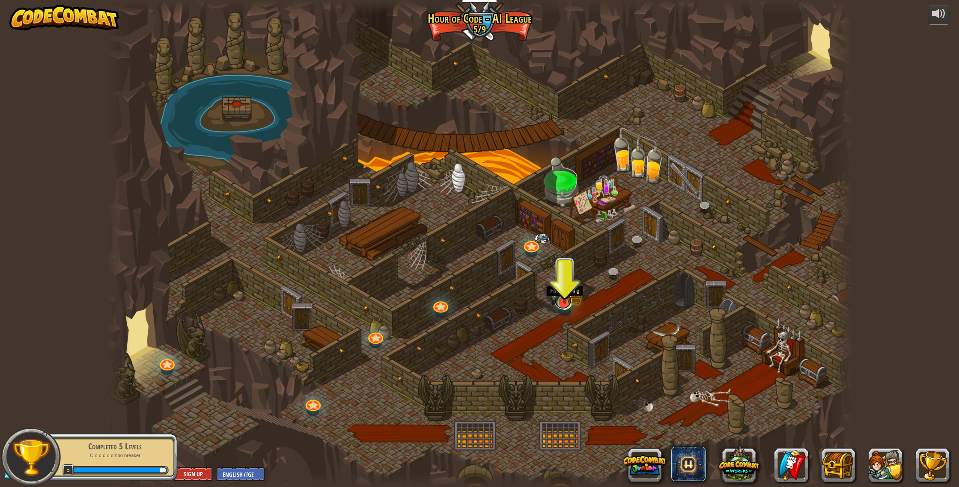
click at [567, 304] on link at bounding box center [563, 300] width 17 height 17
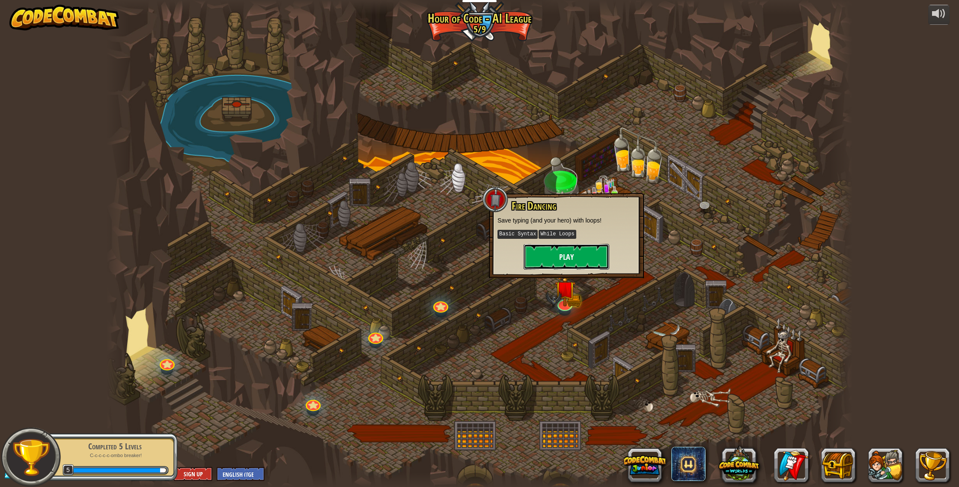
click at [572, 264] on button "Play" at bounding box center [567, 257] width 86 height 26
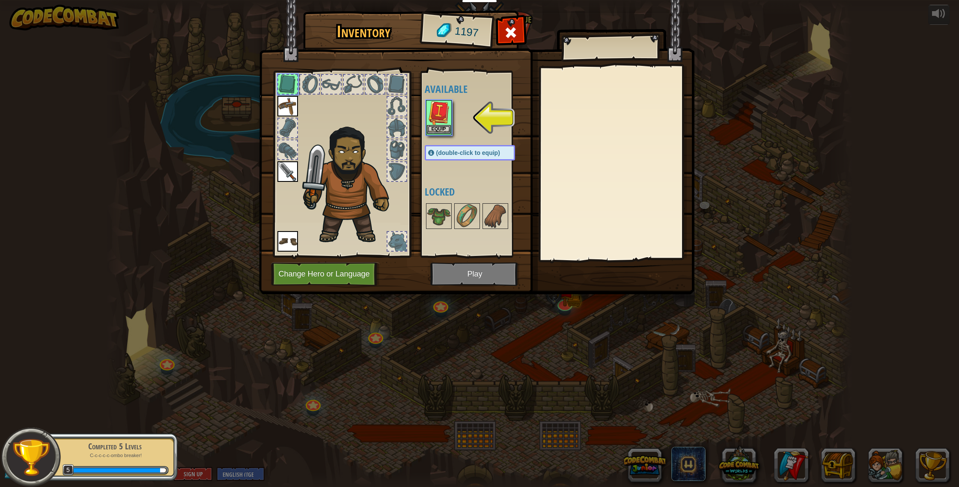
click at [430, 125] on img at bounding box center [439, 113] width 24 height 24
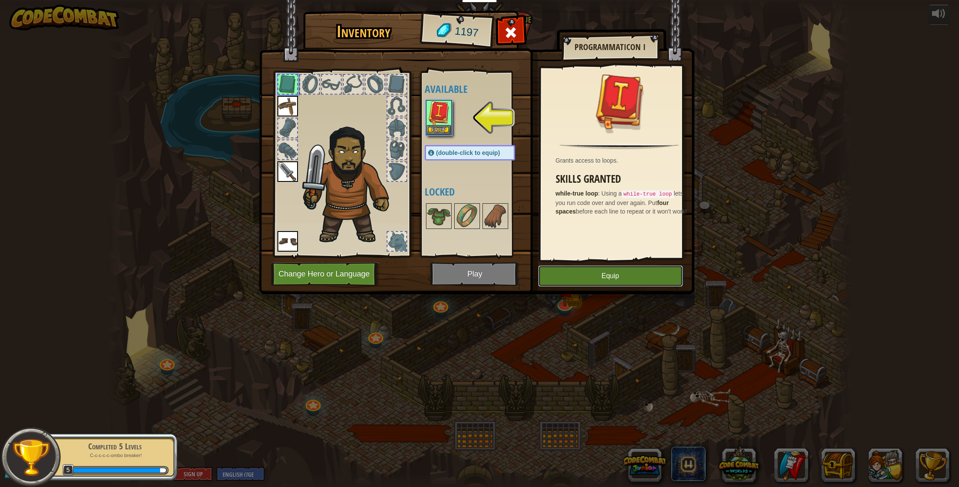
click at [584, 277] on button "Equip" at bounding box center [610, 276] width 145 height 21
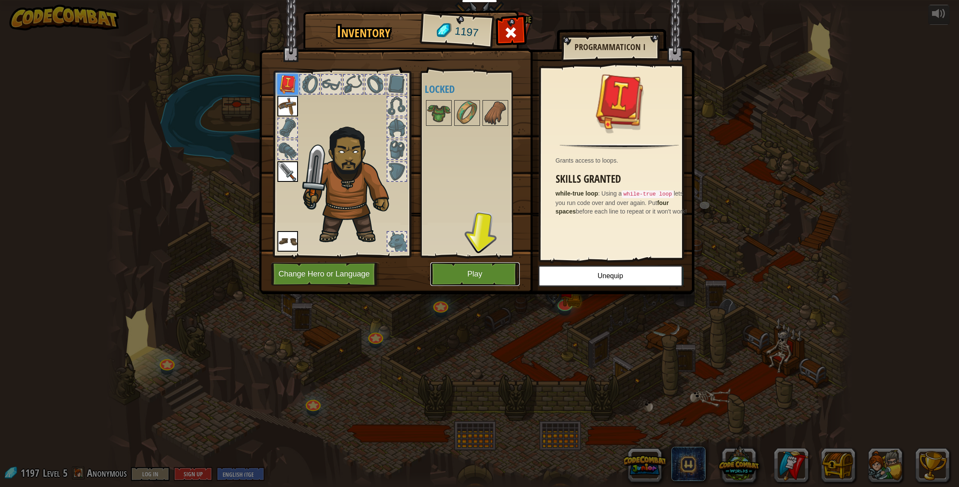
click at [491, 271] on button "Play" at bounding box center [475, 275] width 90 height 24
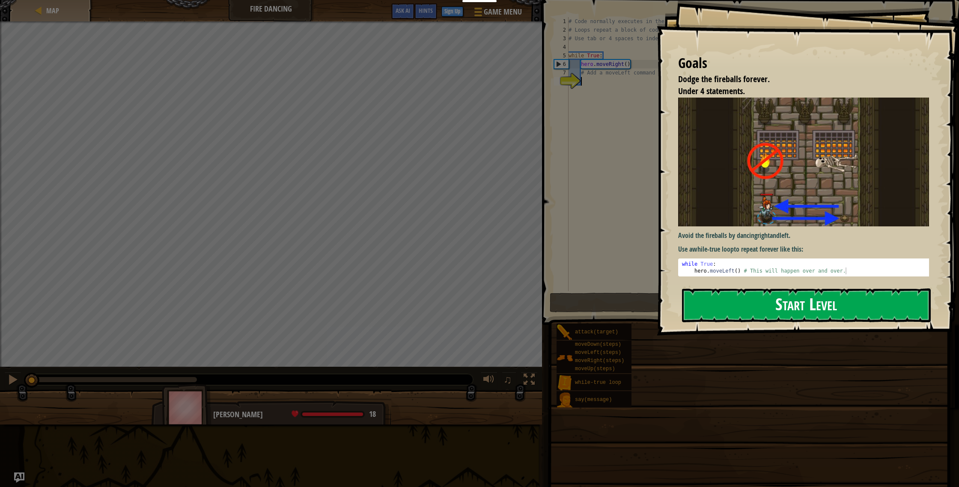
click at [723, 300] on button "Start Level" at bounding box center [806, 306] width 249 height 34
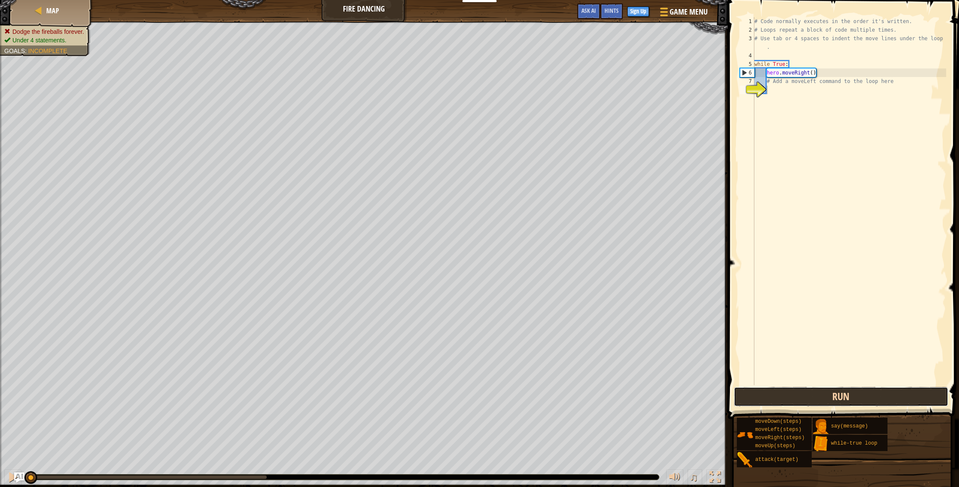
click at [786, 396] on button "Run" at bounding box center [841, 397] width 215 height 20
click at [786, 395] on button "Run" at bounding box center [841, 397] width 215 height 20
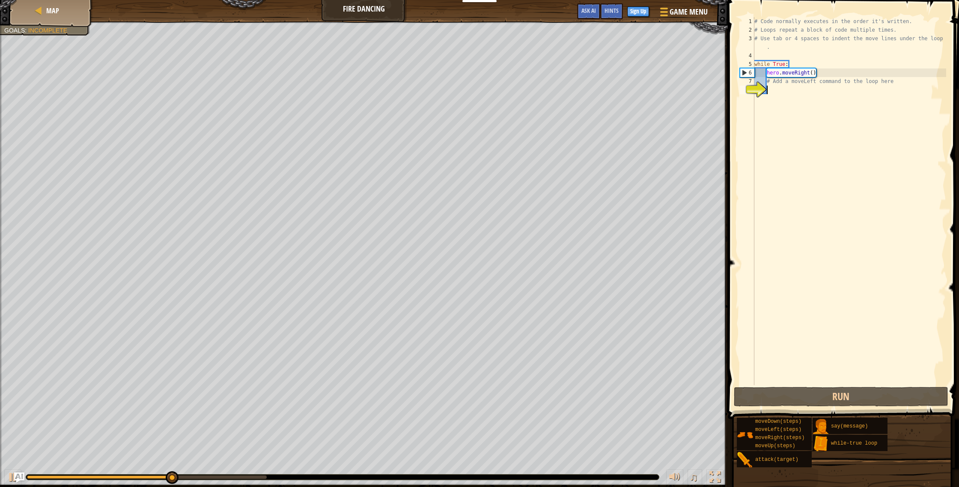
click at [782, 89] on div "# Code normally executes in the order it's written. # Loops repeat a block of c…" at bounding box center [850, 209] width 194 height 385
click at [785, 84] on div "# Code normally executes in the order it's written. # Loops repeat a block of c…" at bounding box center [850, 209] width 194 height 385
type textarea "# Add a moveLeft command to the loop here"
click at [811, 87] on div "# Code normally executes in the order it's written. # Loops repeat a block of c…" at bounding box center [850, 209] width 194 height 385
click at [813, 79] on div "# Code normally executes in the order it's written. # Loops repeat a block of c…" at bounding box center [850, 209] width 194 height 385
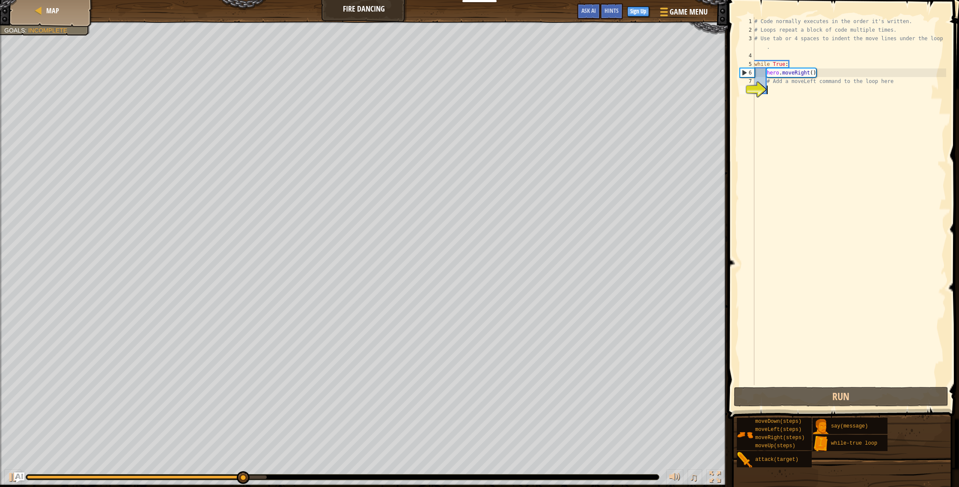
type textarea "# Add a moveLeft command to the loop here"
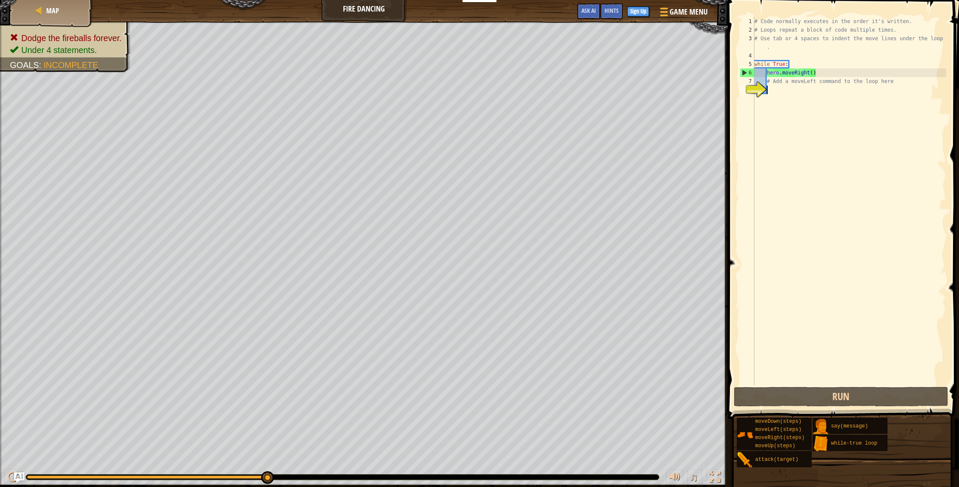
click at [817, 90] on div "# Code normally executes in the order it's written. # Loops repeat a block of c…" at bounding box center [850, 209] width 194 height 385
type textarea "m"
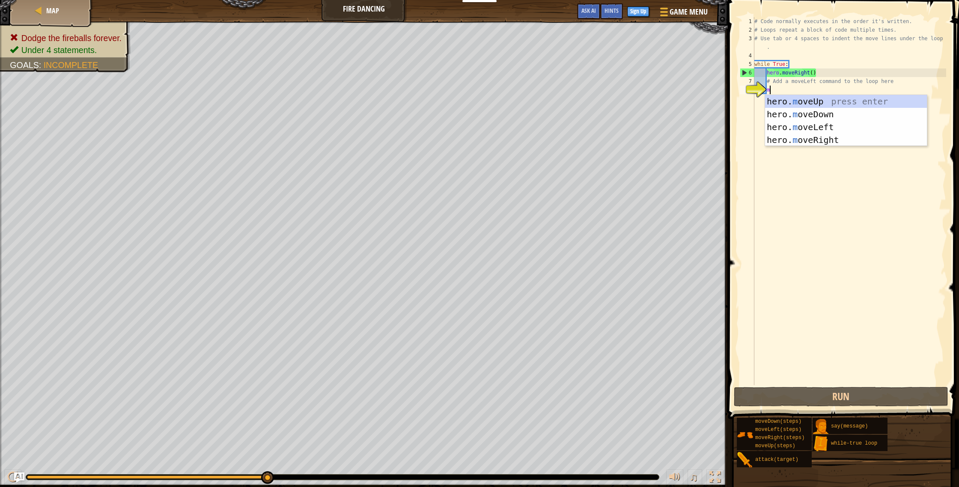
scroll to position [4, 1]
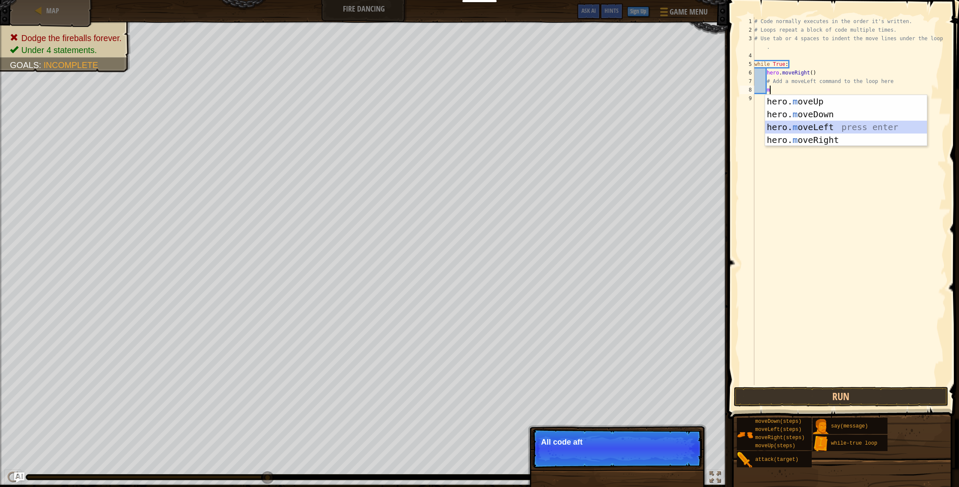
click at [806, 127] on div "hero. m oveUp press enter hero. m oveDown press enter hero. m oveLeft press ent…" at bounding box center [846, 133] width 162 height 77
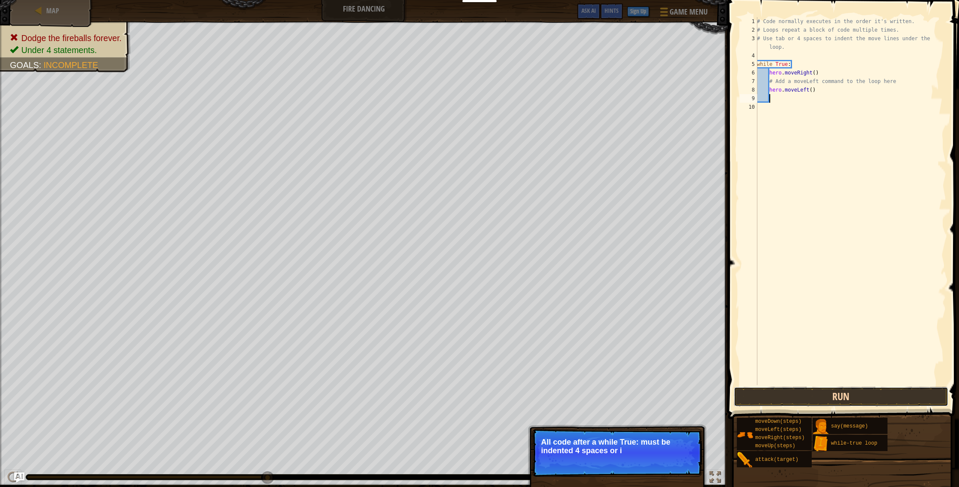
click at [833, 391] on button "Run" at bounding box center [841, 397] width 215 height 20
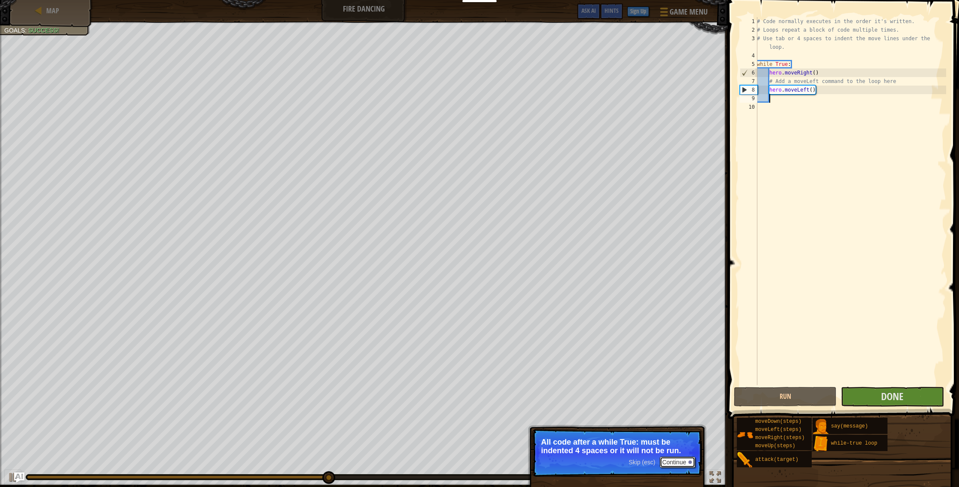
click at [684, 460] on button "Continue" at bounding box center [678, 462] width 36 height 11
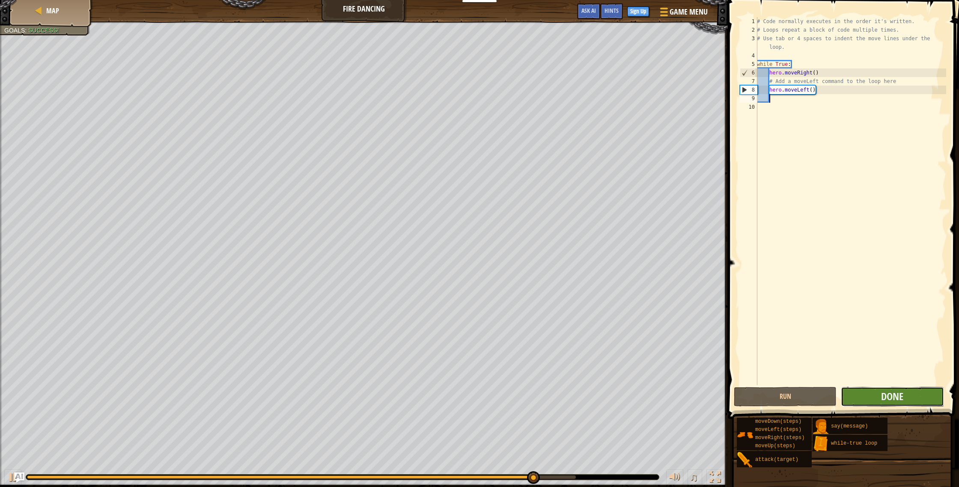
click at [893, 405] on button "Done" at bounding box center [892, 397] width 103 height 20
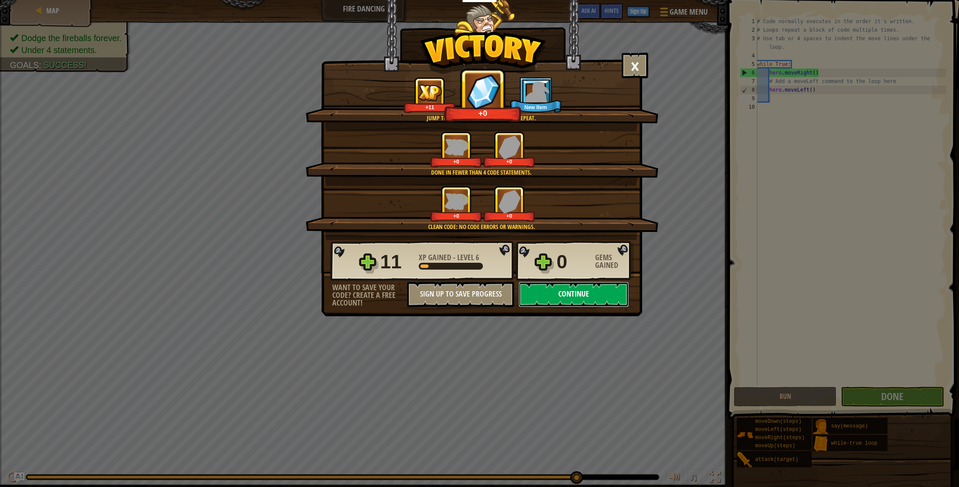
click at [591, 296] on button "Continue" at bounding box center [574, 295] width 110 height 26
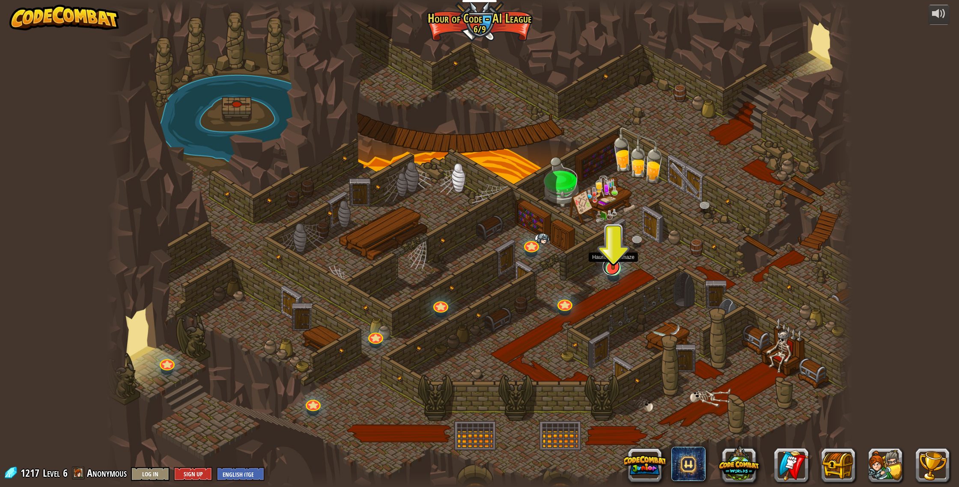
click at [615, 272] on link at bounding box center [611, 266] width 17 height 17
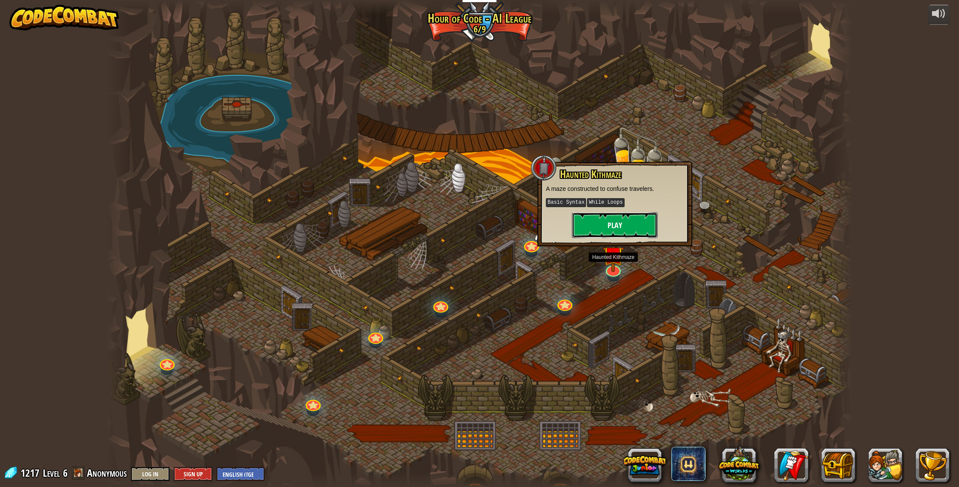
click at [605, 223] on button "Play" at bounding box center [615, 225] width 86 height 26
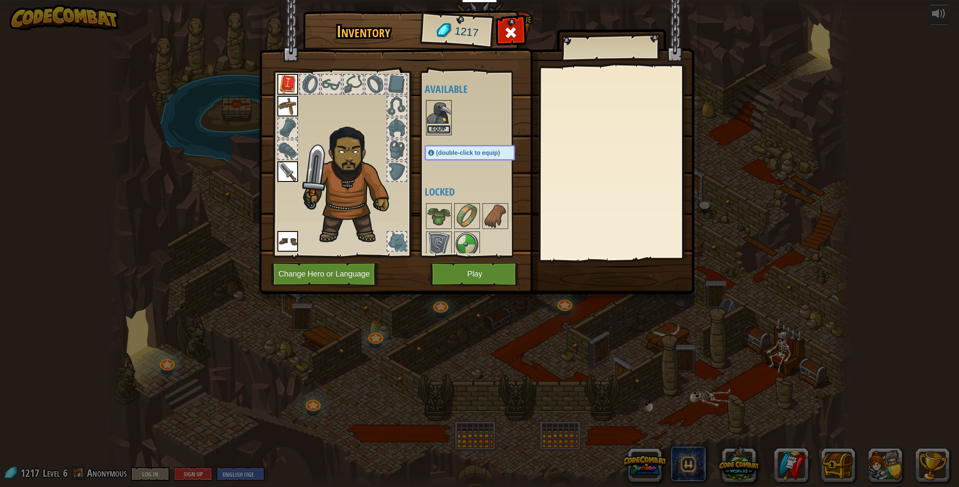
click at [440, 126] on button "Equip" at bounding box center [439, 129] width 24 height 9
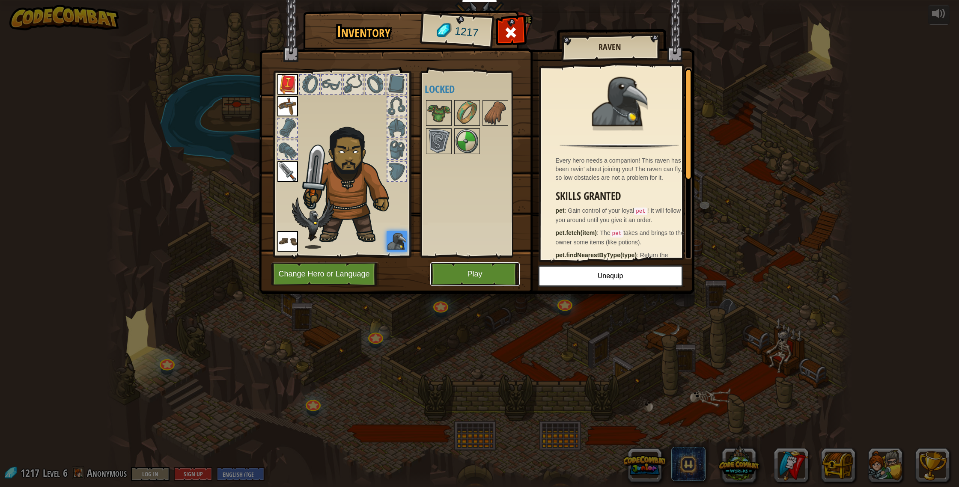
click at [499, 279] on button "Play" at bounding box center [475, 275] width 90 height 24
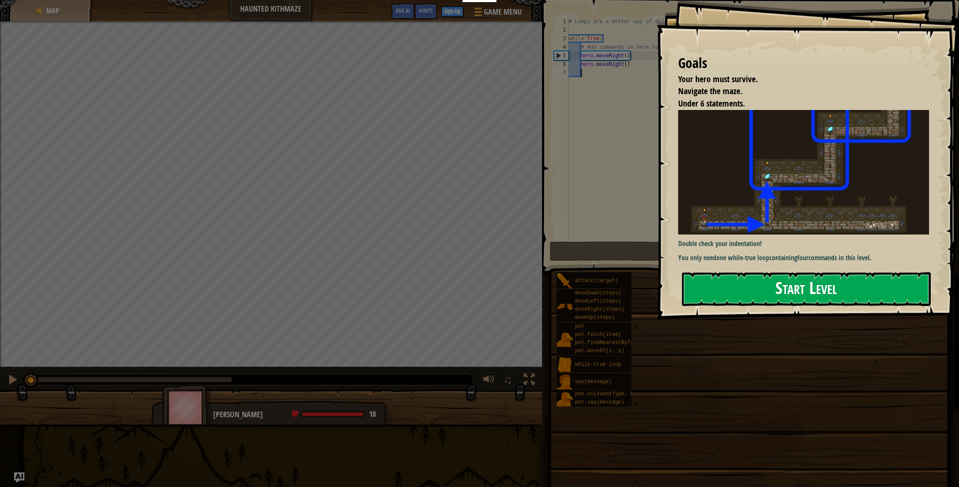
click at [707, 272] on button "Start Level" at bounding box center [806, 289] width 249 height 34
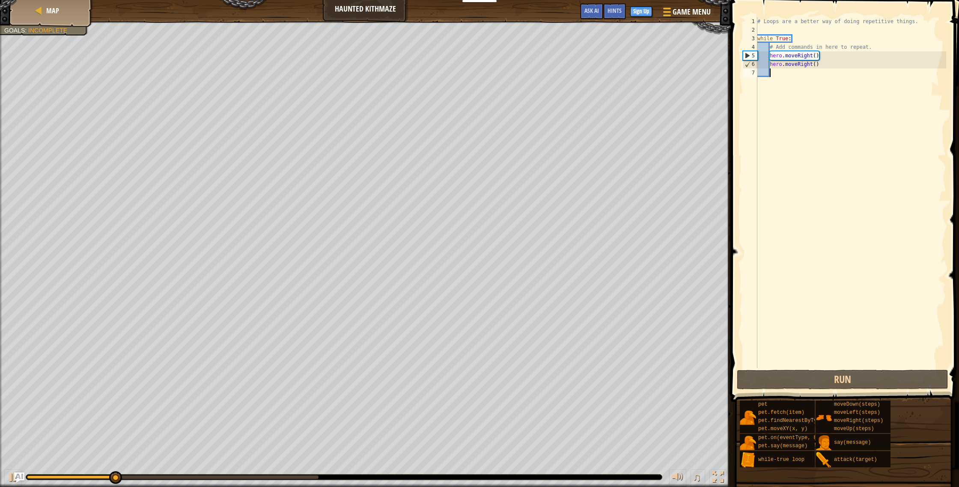
click at [786, 76] on div "# Loops are a better way of doing repetitive things. while True : # Add command…" at bounding box center [851, 201] width 191 height 368
type textarea "h"
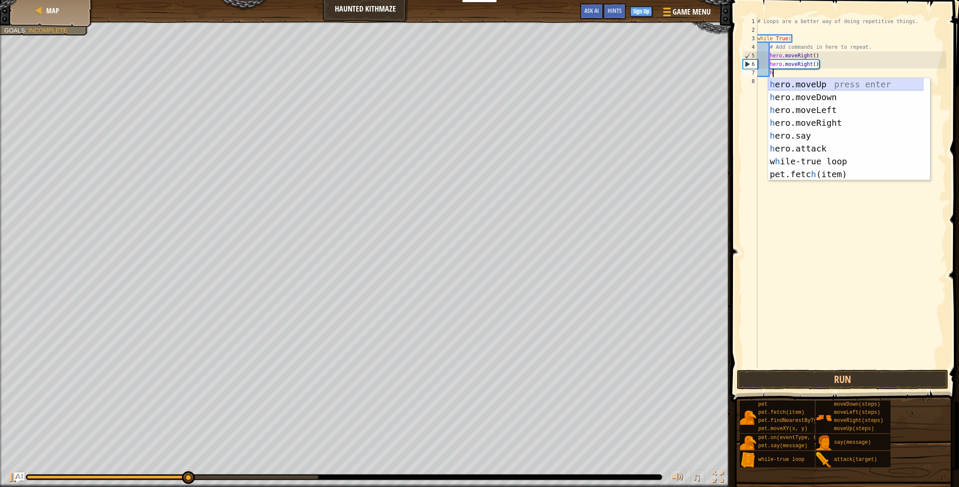
click at [790, 82] on div "h ero.moveUp press enter h ero.moveDown press enter h ero.moveLeft press enter …" at bounding box center [845, 142] width 155 height 128
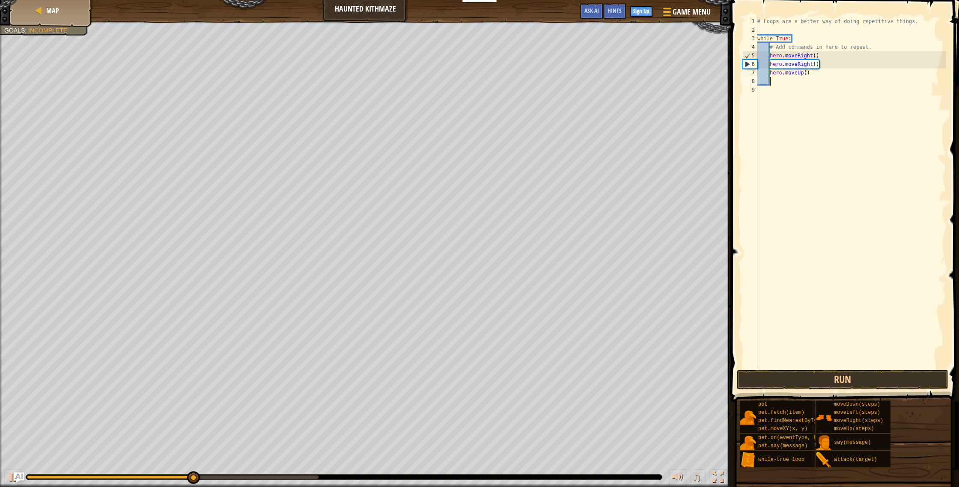
scroll to position [4, 0]
click at [788, 86] on div "# Loops are a better way of doing repetitive things. while True : # Add command…" at bounding box center [851, 201] width 191 height 368
click at [790, 81] on div "# Loops are a better way of doing repetitive things. while True : # Add command…" at bounding box center [851, 201] width 191 height 368
type textarea "h"
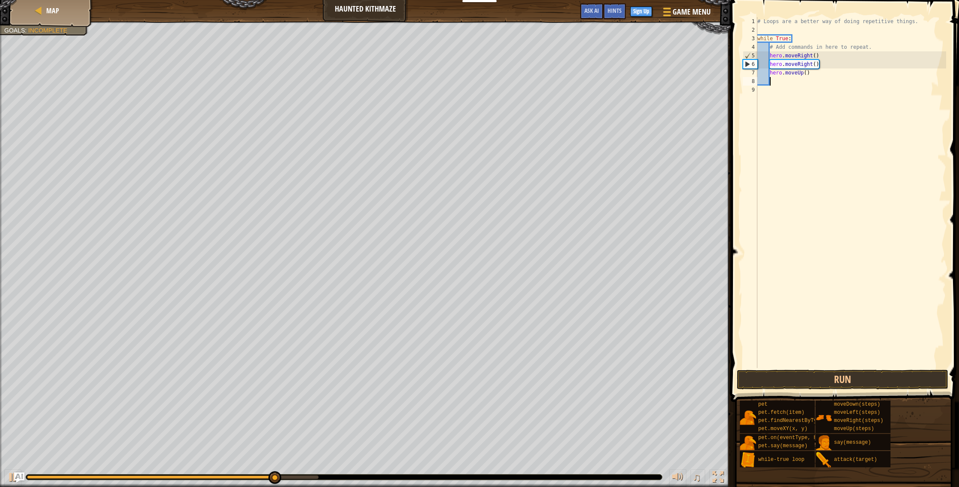
scroll to position [4, 1]
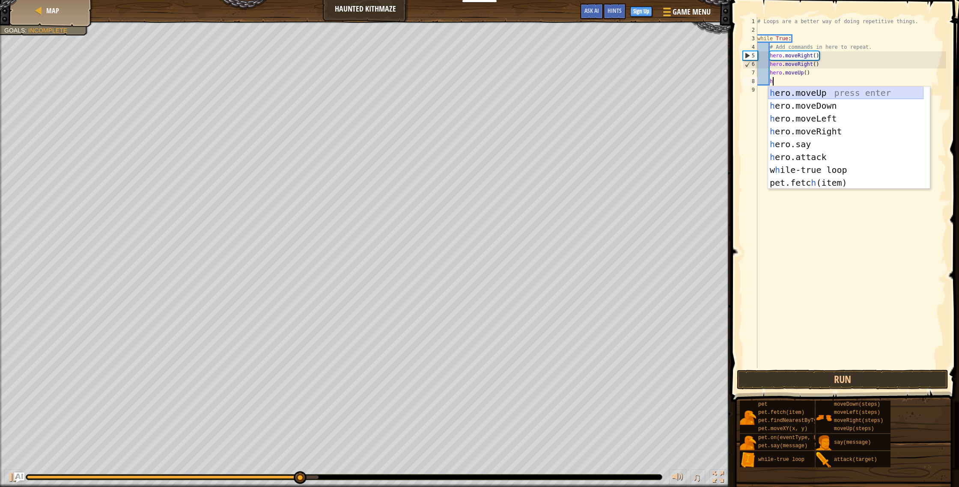
click at [791, 91] on div "h ero.moveUp press enter h ero.moveDown press enter h ero.moveLeft press enter …" at bounding box center [845, 151] width 155 height 128
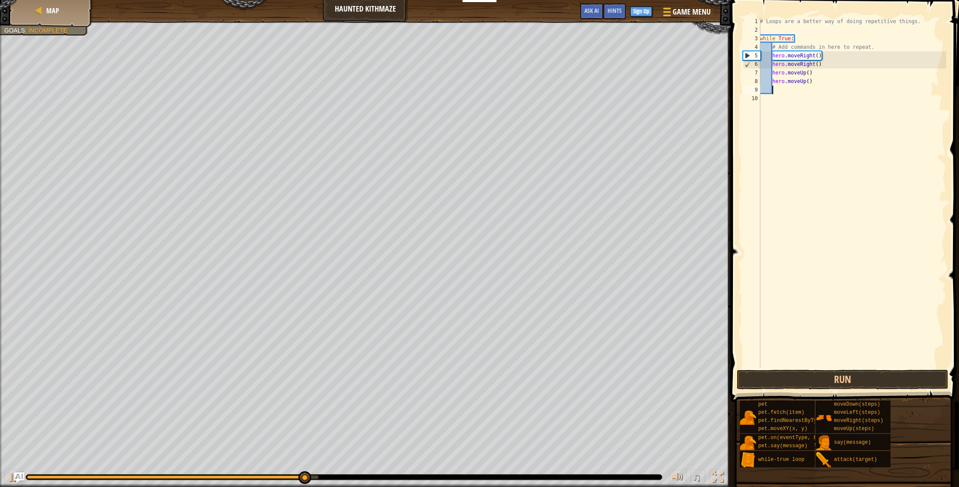
scroll to position [4, 0]
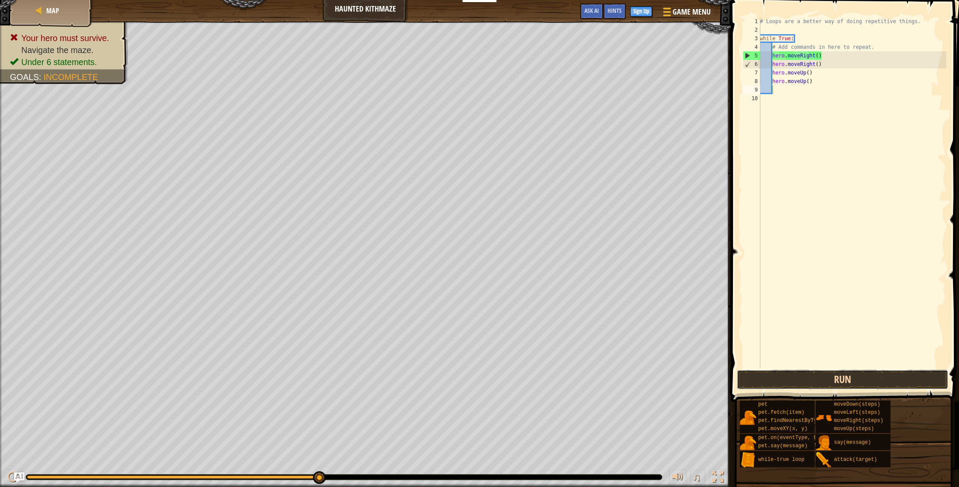
click at [785, 373] on button "Run" at bounding box center [843, 380] width 212 height 20
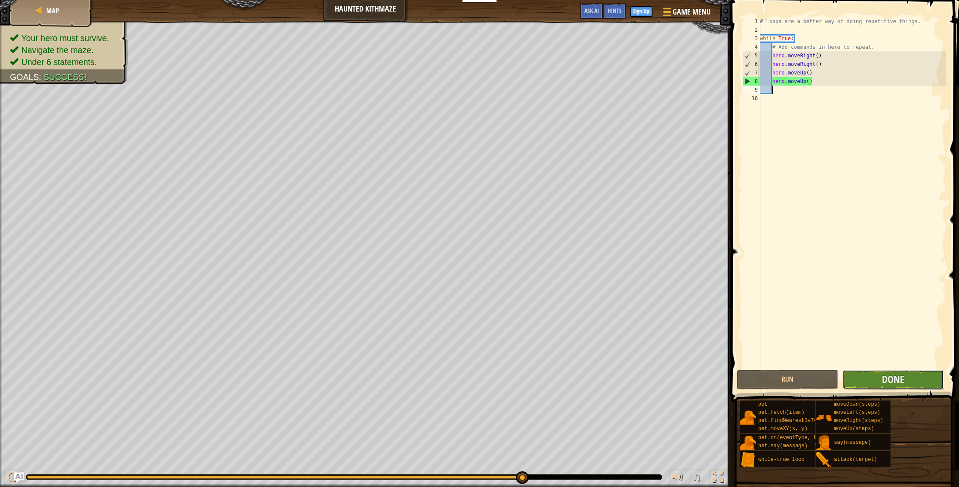
click at [920, 378] on button "Done" at bounding box center [894, 380] width 102 height 20
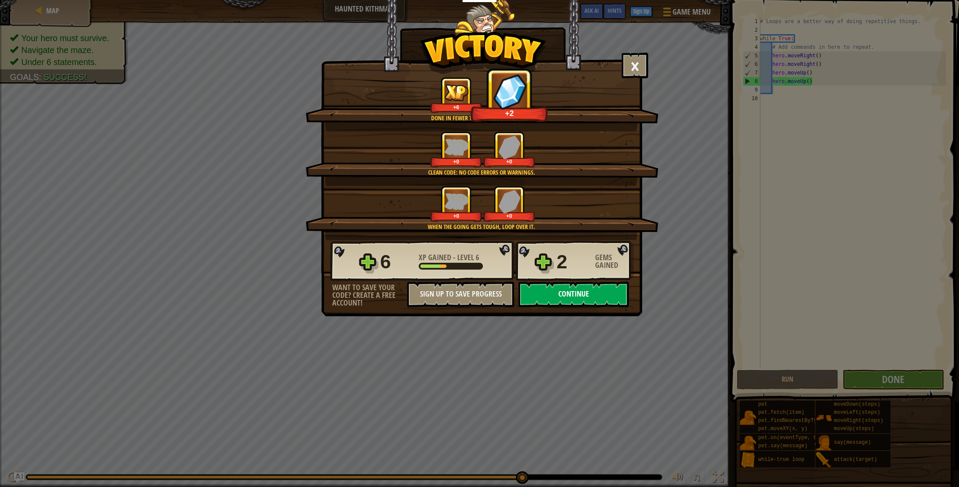
click at [596, 297] on button "Continue" at bounding box center [574, 295] width 110 height 26
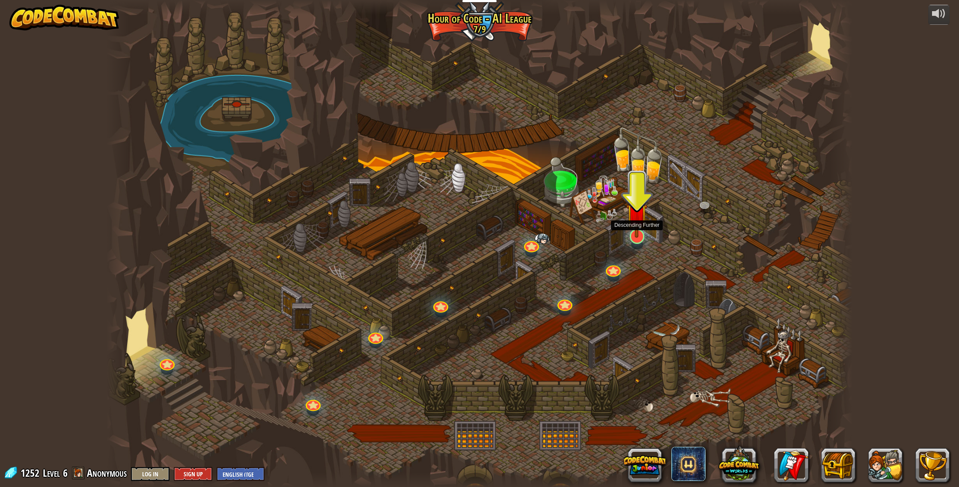
click at [635, 236] on img at bounding box center [637, 214] width 21 height 48
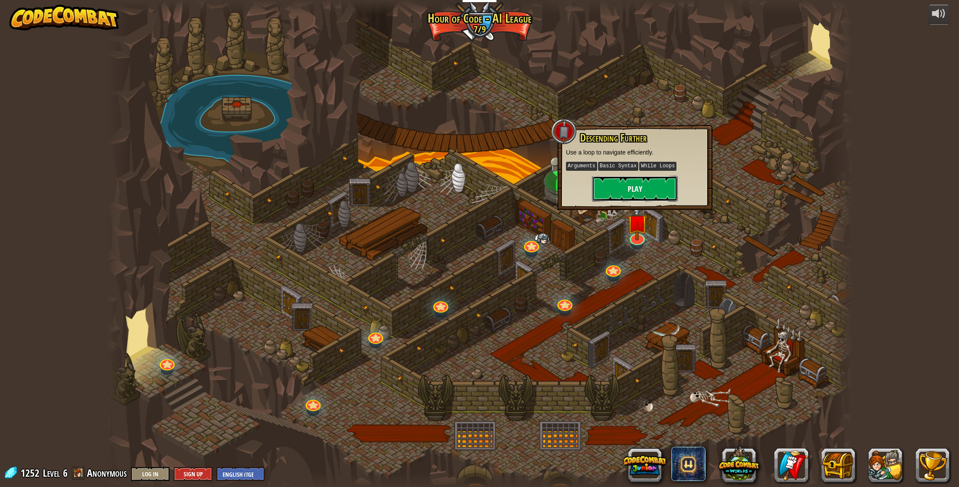
click at [627, 194] on button "Play" at bounding box center [635, 189] width 86 height 26
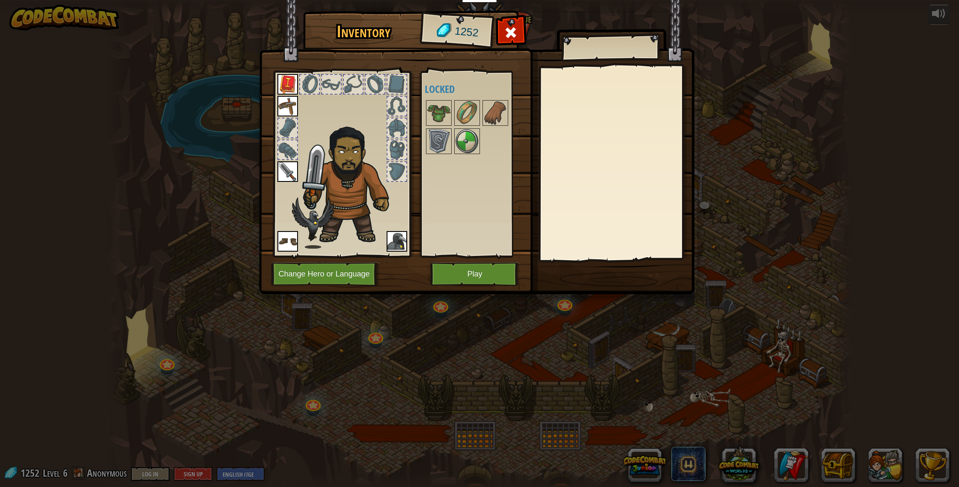
click at [452, 146] on div at bounding box center [478, 127] width 107 height 57
click at [444, 148] on img at bounding box center [439, 141] width 24 height 24
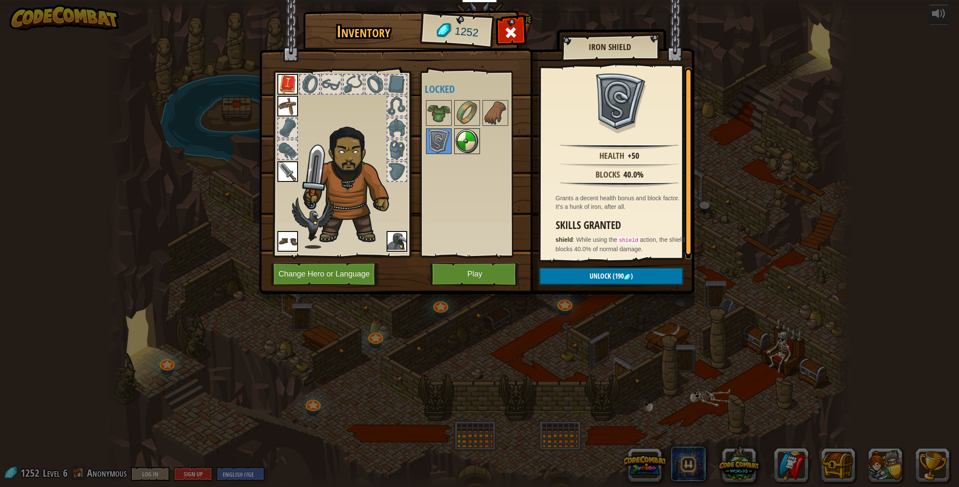
click at [468, 148] on img at bounding box center [467, 141] width 24 height 24
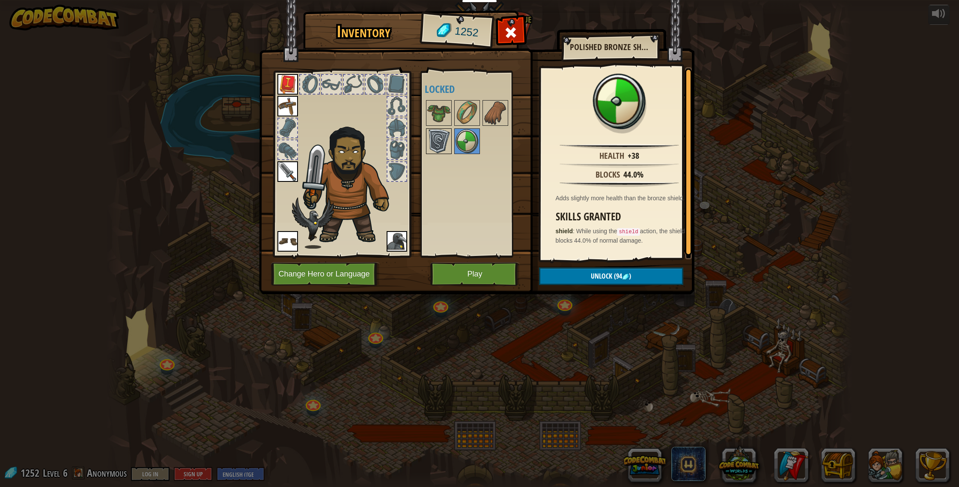
click at [433, 140] on img at bounding box center [439, 141] width 24 height 24
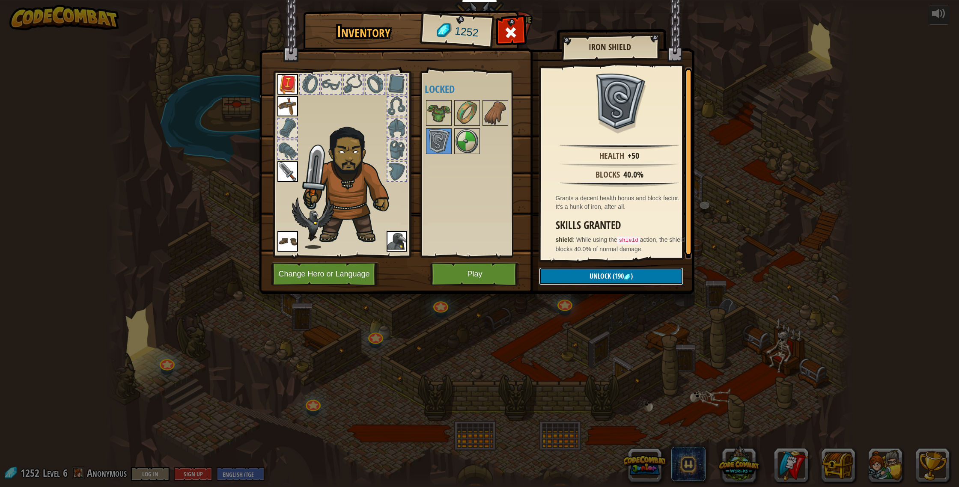
click at [567, 278] on button "Unlock (190 )" at bounding box center [611, 277] width 144 height 18
click at [567, 278] on button "Confirm" at bounding box center [611, 277] width 144 height 18
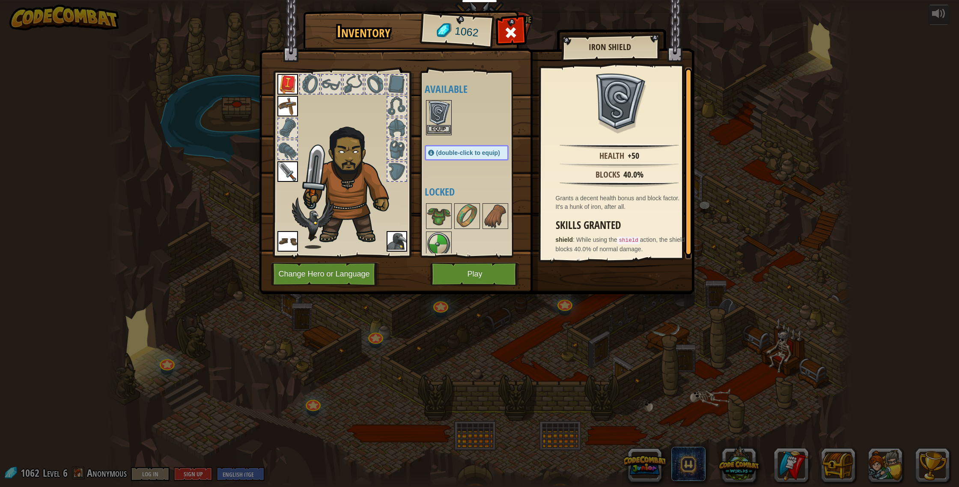
click at [436, 119] on img at bounding box center [439, 113] width 24 height 24
click at [588, 278] on button "Equip" at bounding box center [610, 276] width 145 height 21
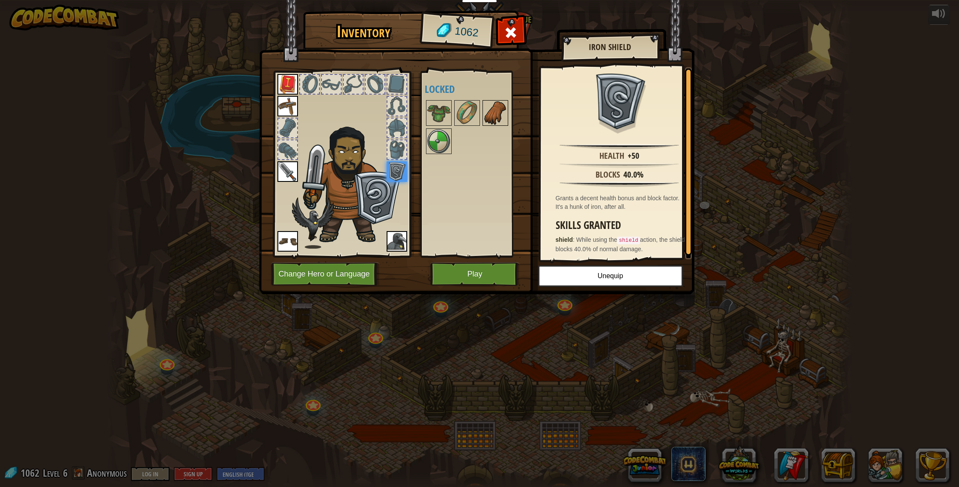
click at [498, 119] on img at bounding box center [496, 113] width 24 height 24
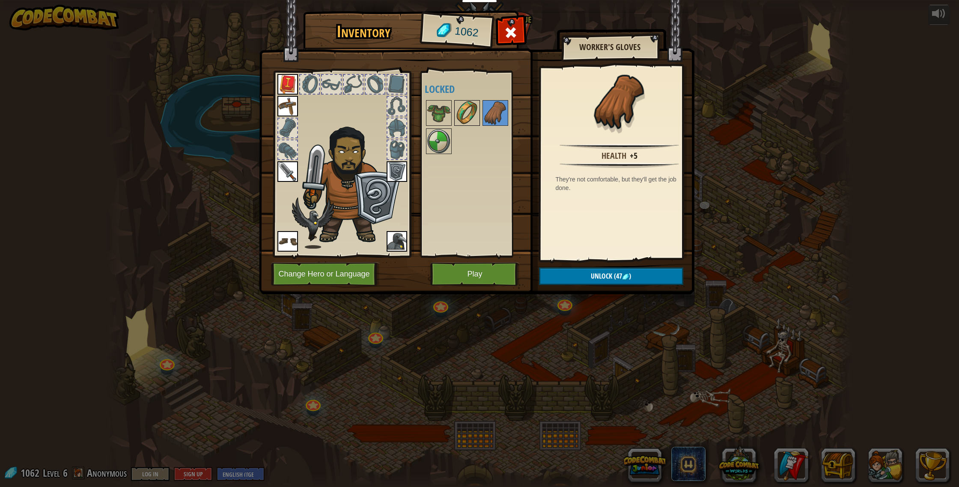
click at [464, 113] on img at bounding box center [467, 113] width 24 height 24
click at [434, 144] on img at bounding box center [439, 141] width 24 height 24
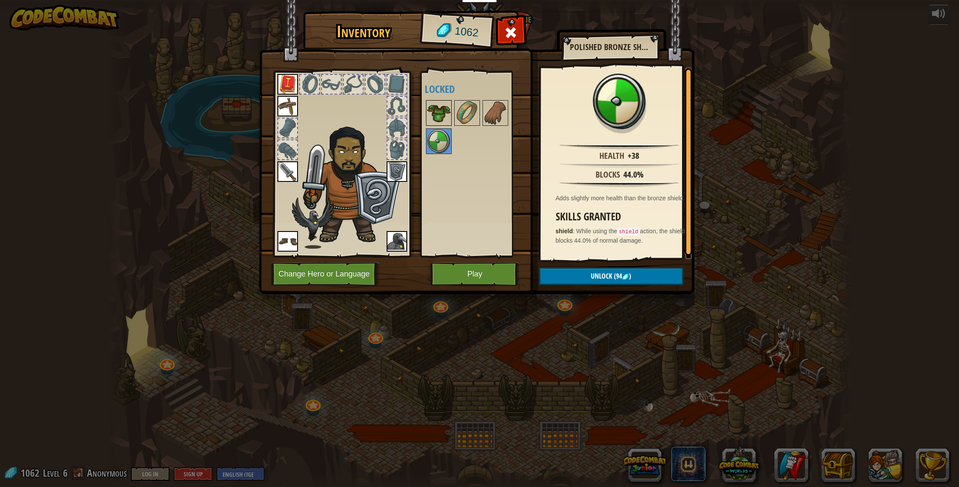
click at [434, 116] on img at bounding box center [439, 113] width 24 height 24
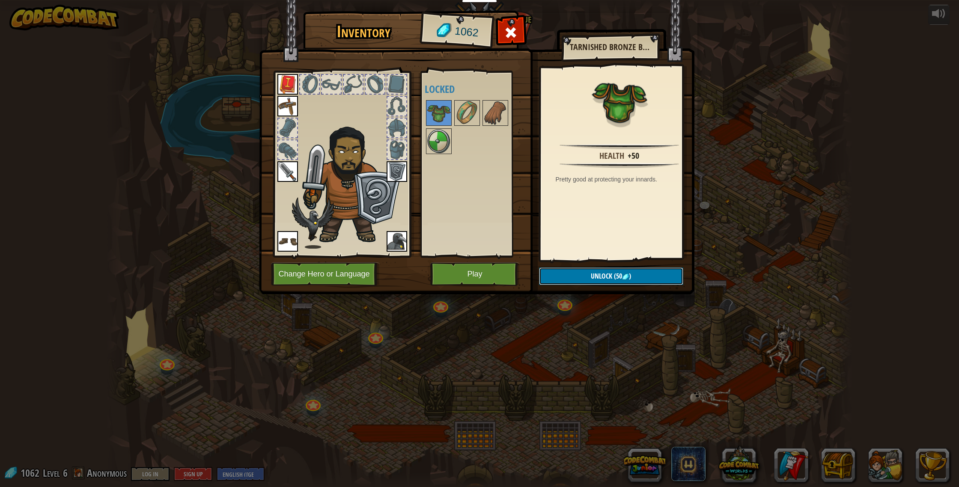
click at [588, 278] on button "Unlock (50 )" at bounding box center [611, 277] width 144 height 18
click at [588, 277] on button "Confirm" at bounding box center [611, 277] width 144 height 18
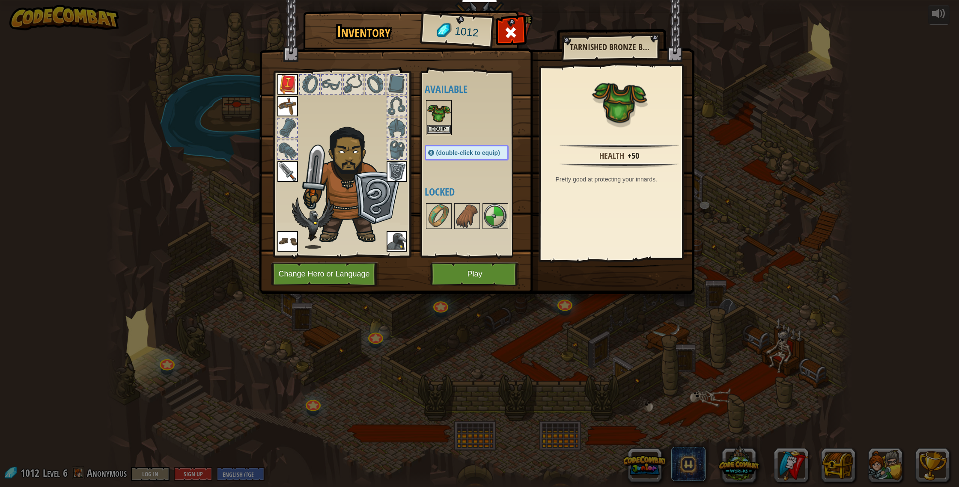
click at [438, 122] on img at bounding box center [439, 113] width 24 height 24
click at [573, 271] on button "Equip" at bounding box center [610, 276] width 145 height 21
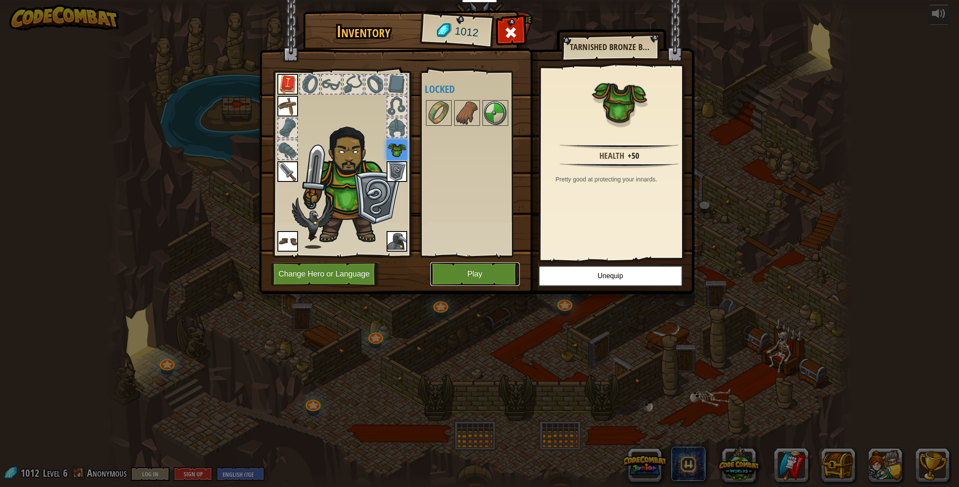
click at [499, 269] on button "Play" at bounding box center [475, 275] width 90 height 24
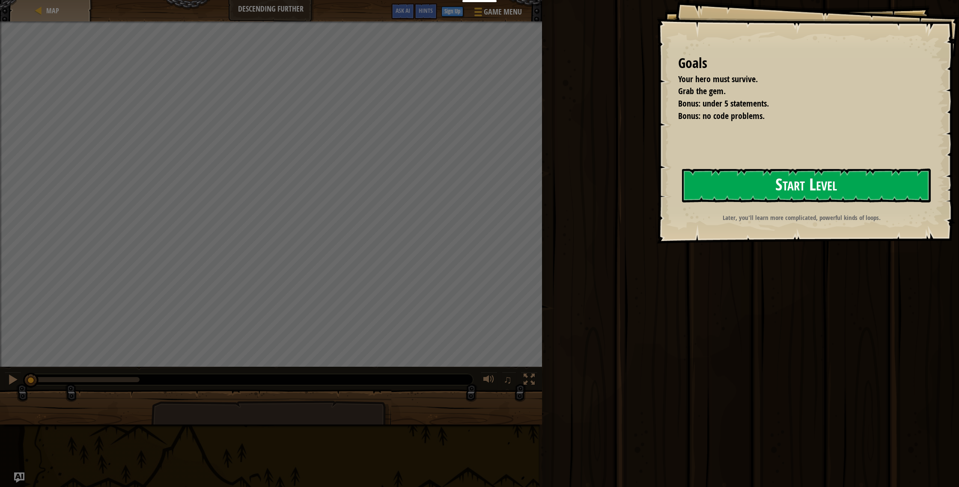
click at [707, 194] on button "Start Level" at bounding box center [806, 186] width 249 height 34
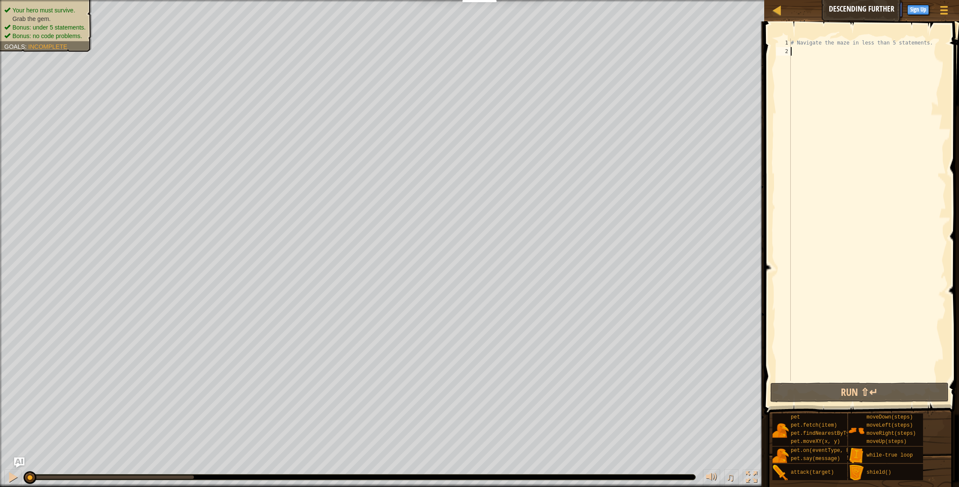
scroll to position [4, 0]
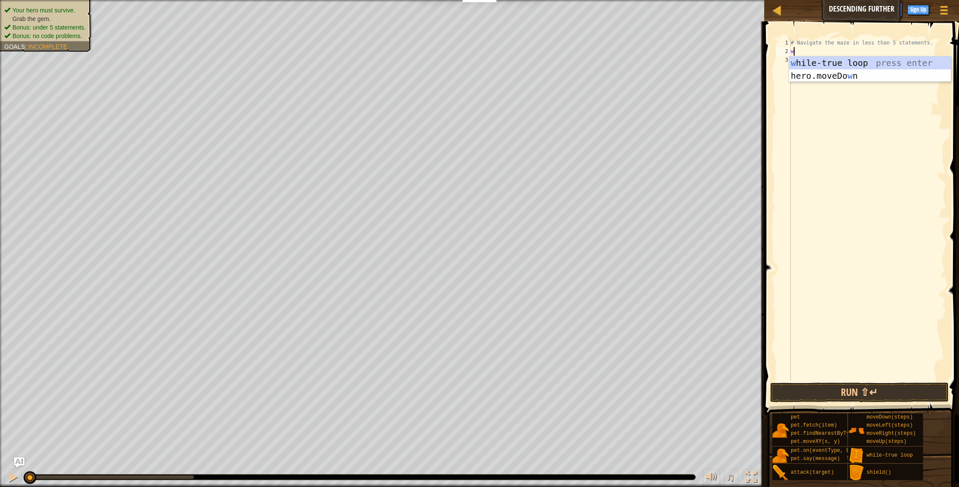
type textarea "wh"
click at [802, 58] on div "wh ile-true loop press enter" at bounding box center [870, 76] width 162 height 39
click at [804, 60] on div "# Navigate the maze in less than 5 statements. while True :" at bounding box center [867, 219] width 157 height 360
click at [809, 60] on div "# Navigate the maze in less than 5 statements. while True :" at bounding box center [867, 219] width 157 height 360
click at [810, 72] on div "# Navigate the maze in less than 5 statements. while True :" at bounding box center [867, 219] width 157 height 360
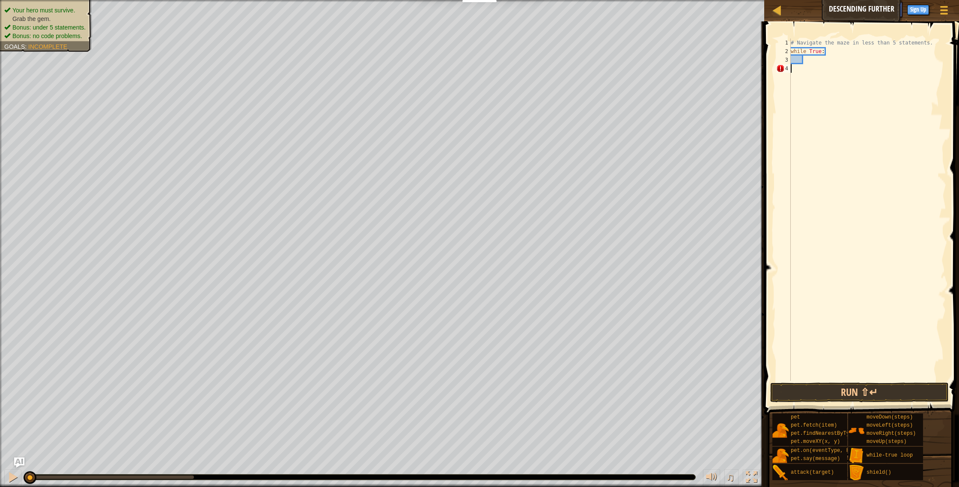
click at [806, 63] on div "# Navigate the maze in less than 5 statements. while True :" at bounding box center [867, 219] width 157 height 360
type textarea "h"
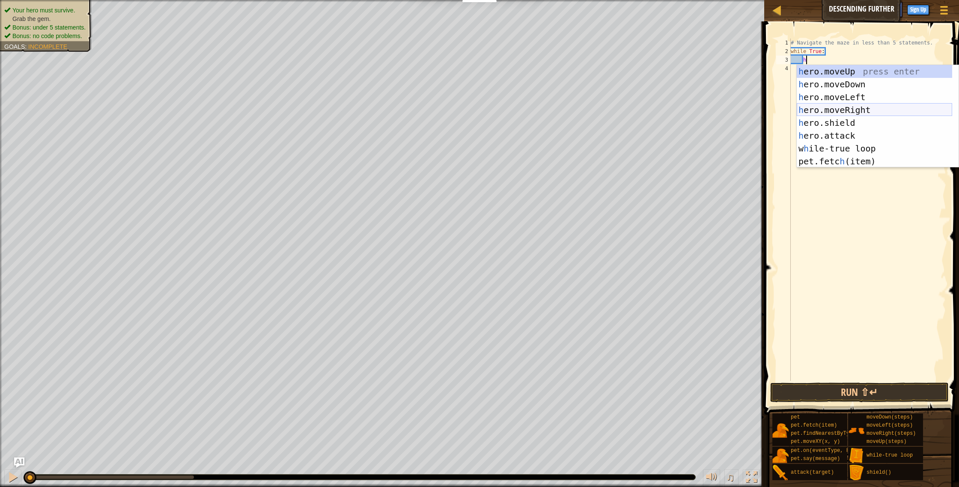
click at [818, 105] on div "h ero.moveUp press enter h ero.moveDown press enter h ero.moveLeft press enter …" at bounding box center [874, 129] width 155 height 128
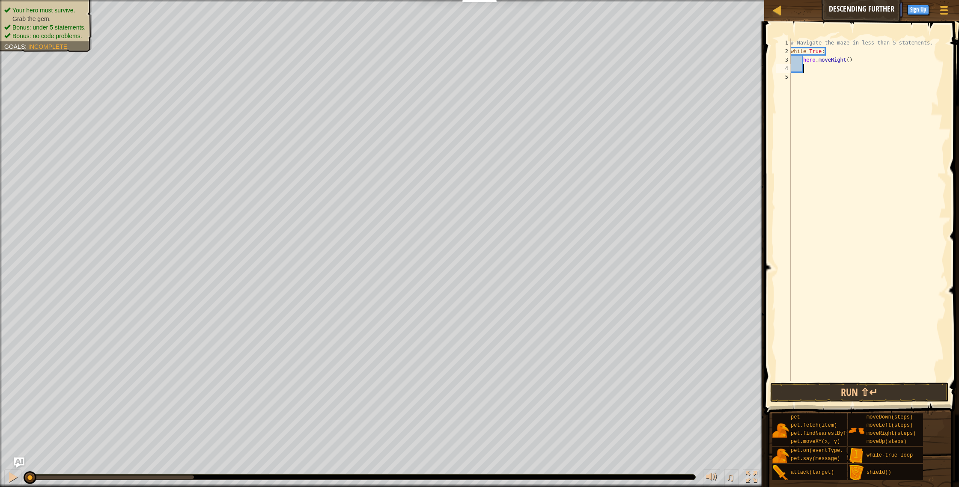
type textarea "h"
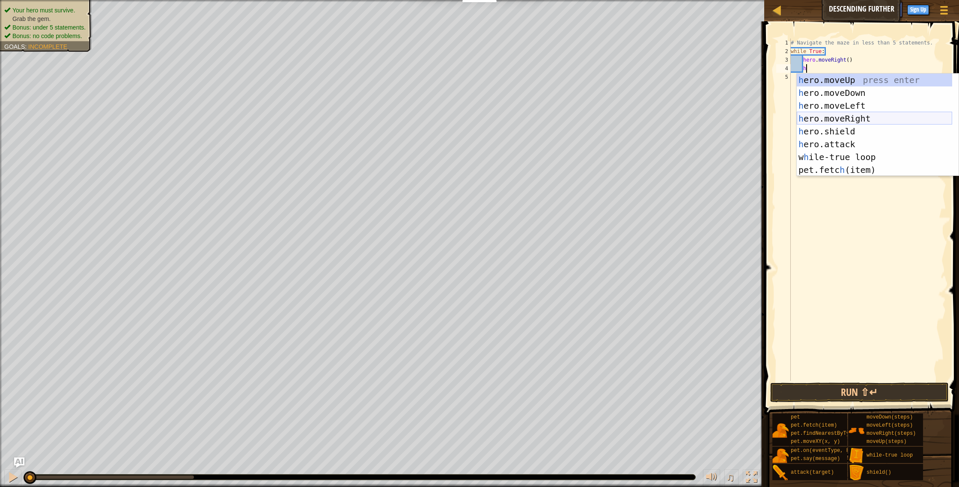
click at [823, 119] on div "h ero.moveUp press enter h ero.moveDown press enter h ero.moveLeft press enter …" at bounding box center [874, 138] width 155 height 128
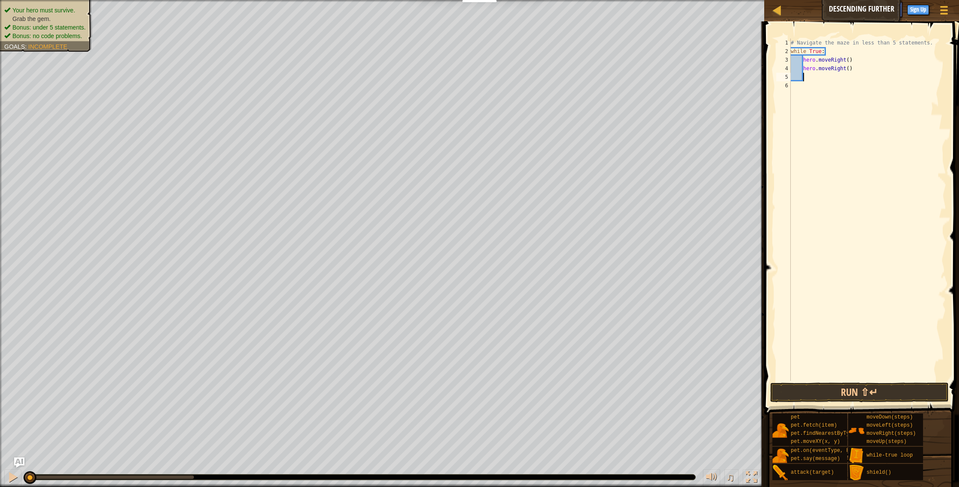
scroll to position [4, 0]
type textarea "h"
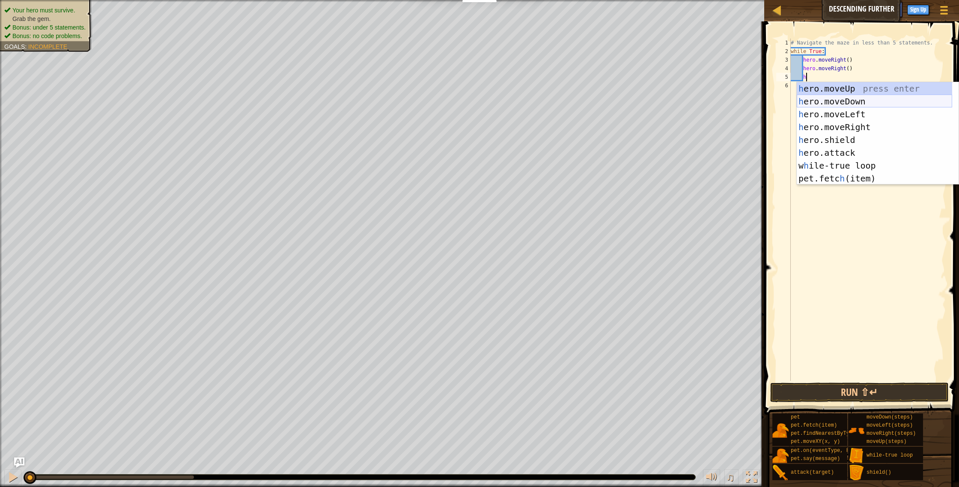
click at [835, 97] on div "h ero.moveUp press enter h ero.moveDown press enter h ero.moveLeft press enter …" at bounding box center [874, 146] width 155 height 128
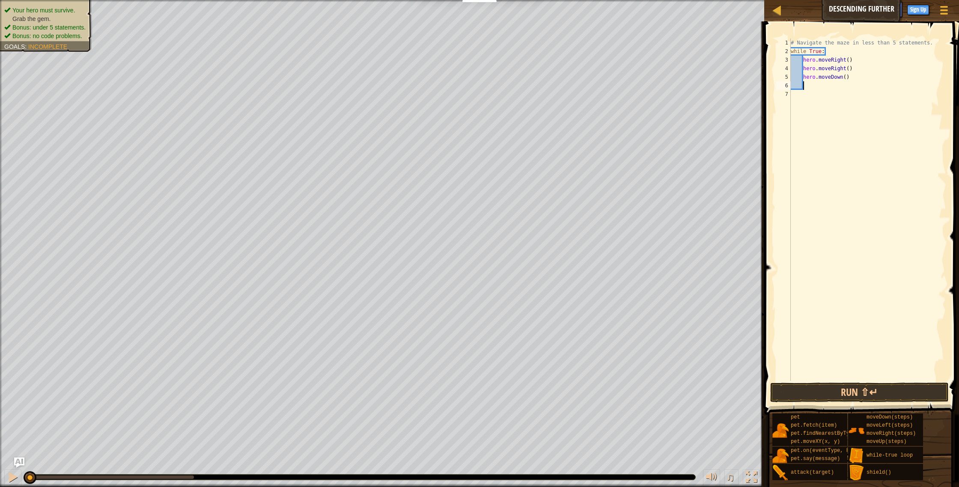
scroll to position [4, 0]
click at [837, 393] on button "Run ⇧↵" at bounding box center [859, 393] width 179 height 20
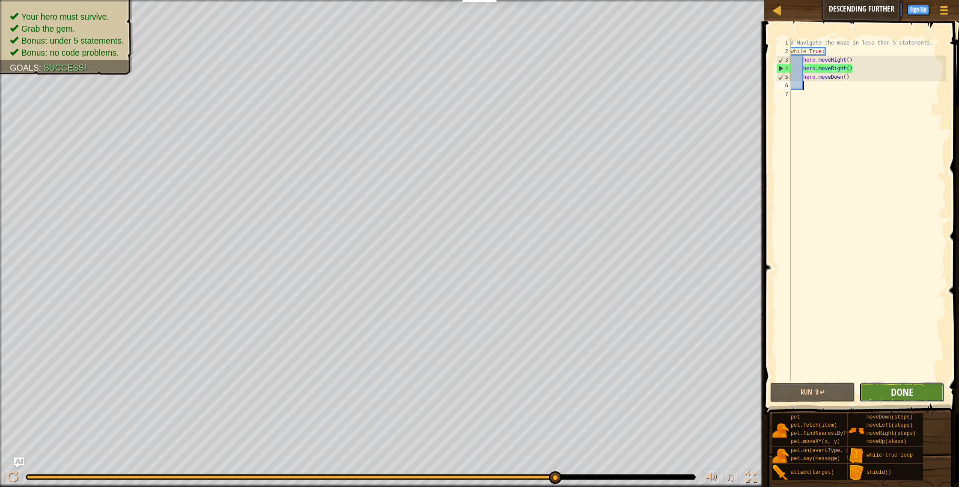
click at [913, 391] on span "Done" at bounding box center [902, 392] width 22 height 14
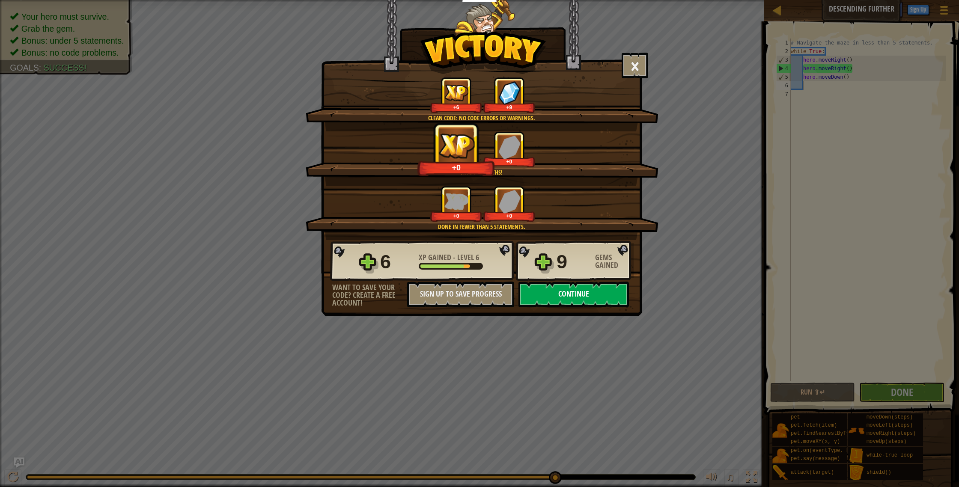
click at [613, 296] on button "Continue" at bounding box center [574, 295] width 110 height 26
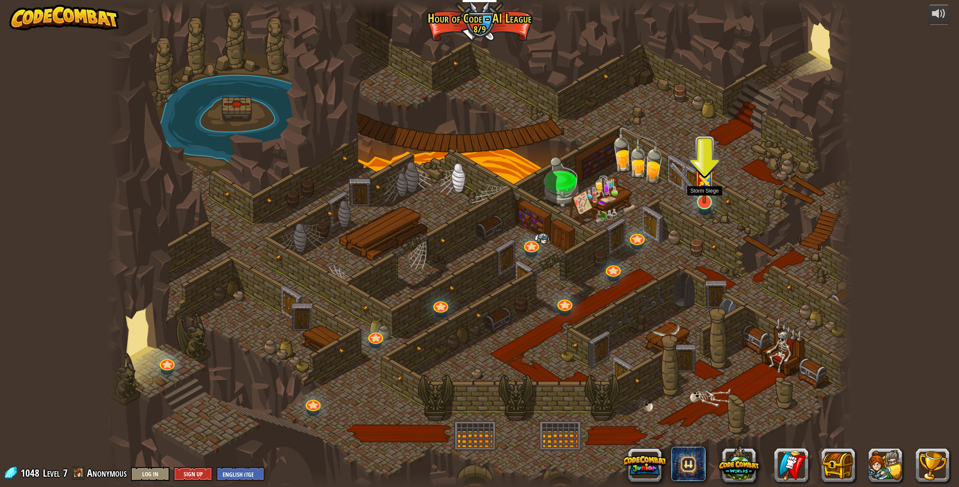
click at [705, 201] on img at bounding box center [704, 175] width 21 height 55
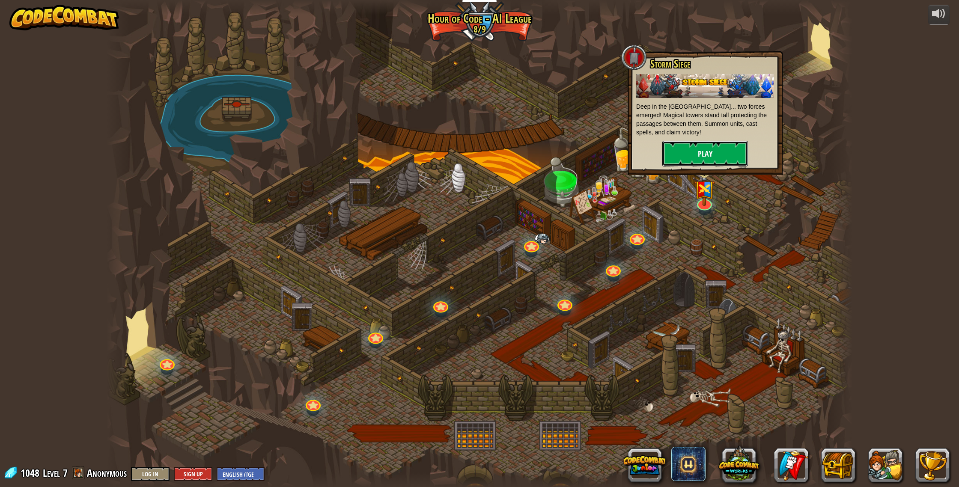
click at [672, 151] on button "Play" at bounding box center [706, 154] width 86 height 26
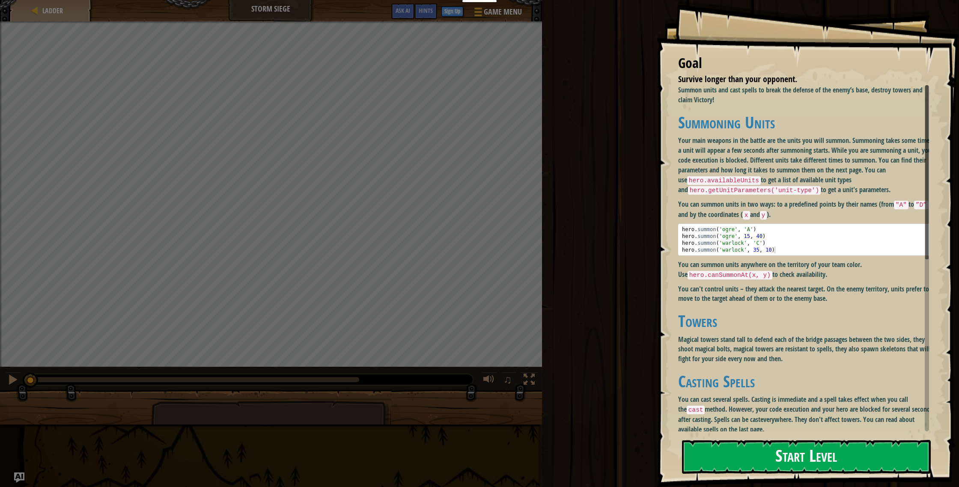
click at [736, 453] on button "Start Level" at bounding box center [806, 457] width 249 height 34
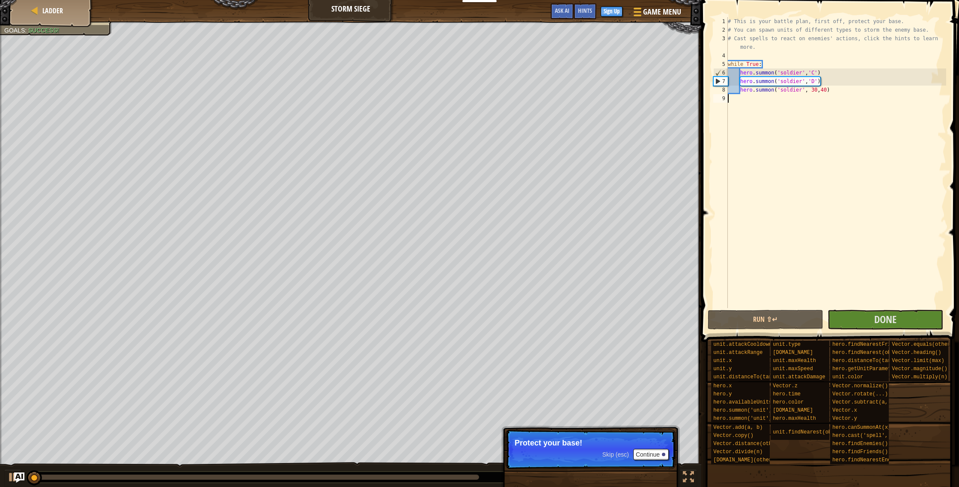
click at [773, 102] on div "# This is your battle plan, first off, protect your base. # You can spawn units…" at bounding box center [836, 171] width 220 height 308
click at [854, 322] on button "Done" at bounding box center [886, 320] width 116 height 20
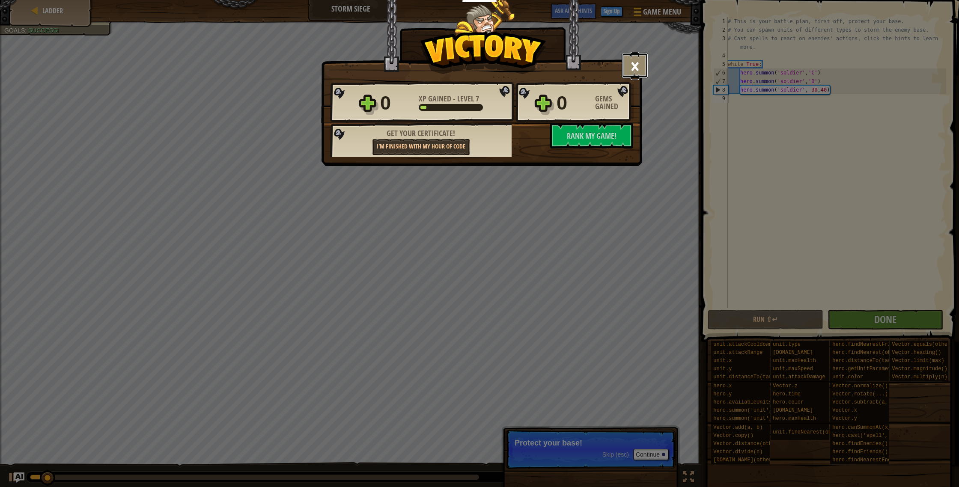
click at [629, 66] on button "×" at bounding box center [635, 66] width 27 height 26
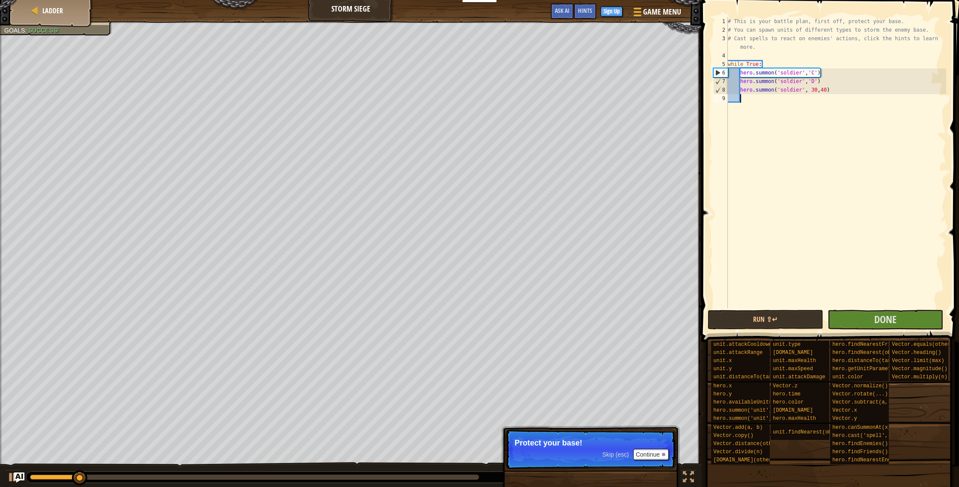
type textarea "h"
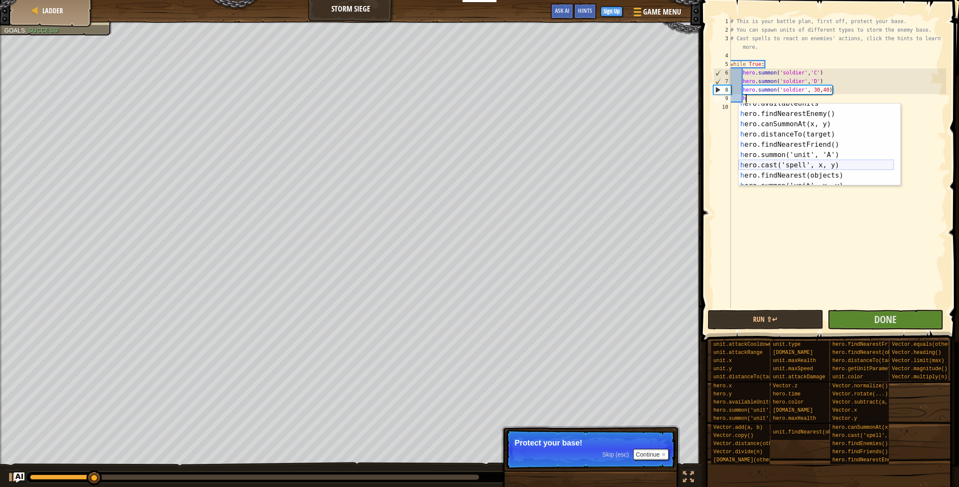
scroll to position [103, 0]
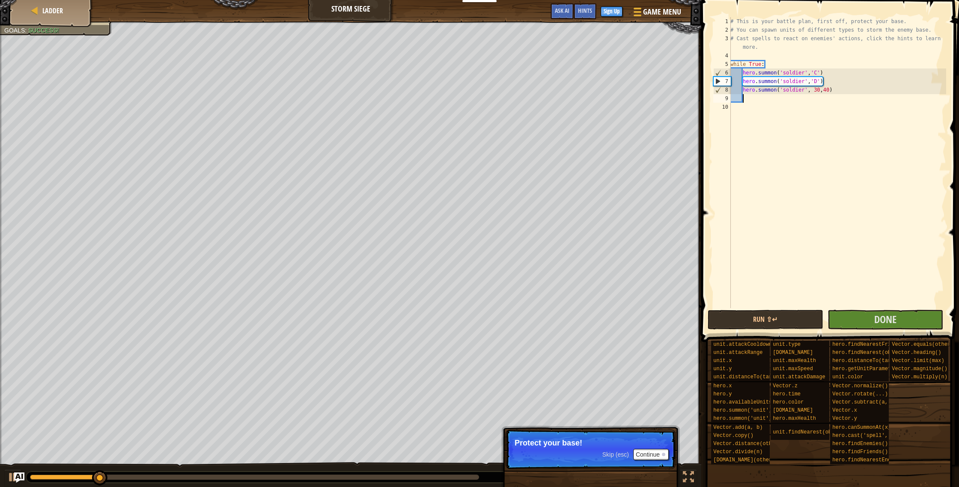
type textarea "c"
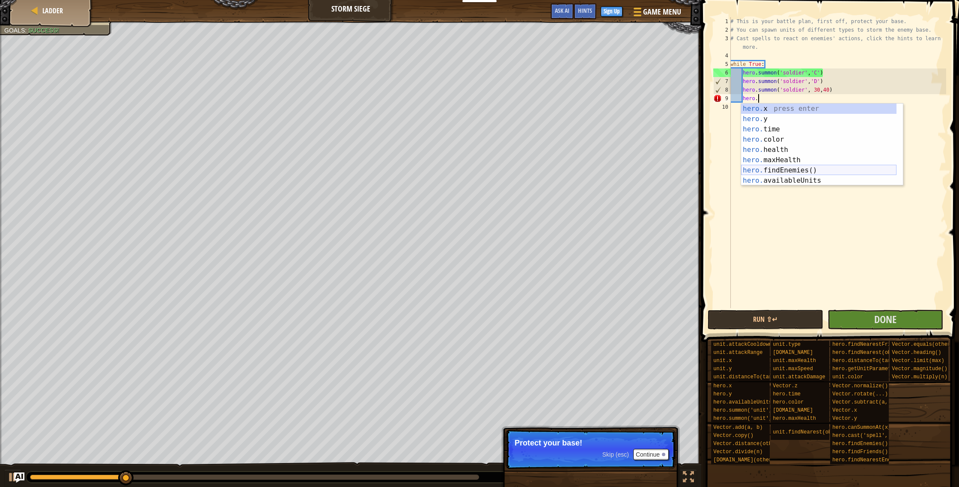
scroll to position [82, 0]
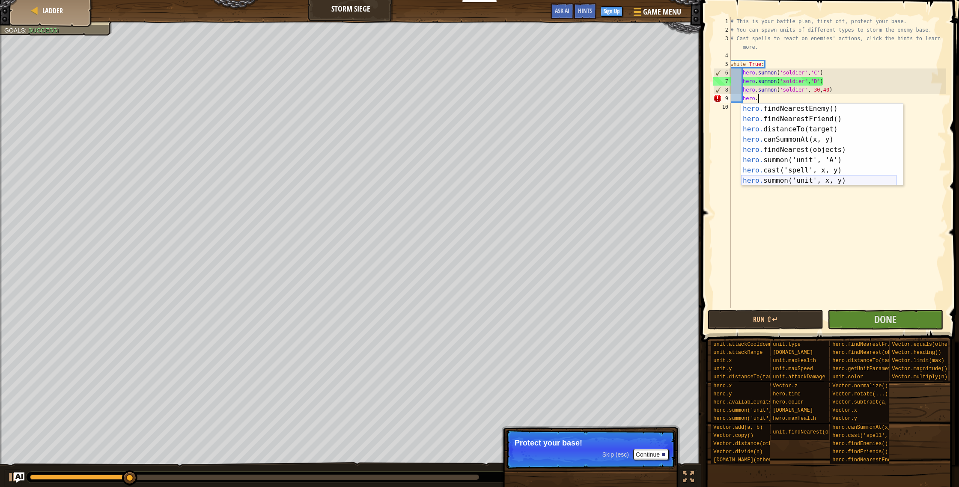
click at [793, 182] on div "hero. findNearestEnemy() press enter hero. findNearestFriend() press enter hero…" at bounding box center [818, 155] width 155 height 103
type textarea "hero.[PERSON_NAME]("soldier", 15, 40)"
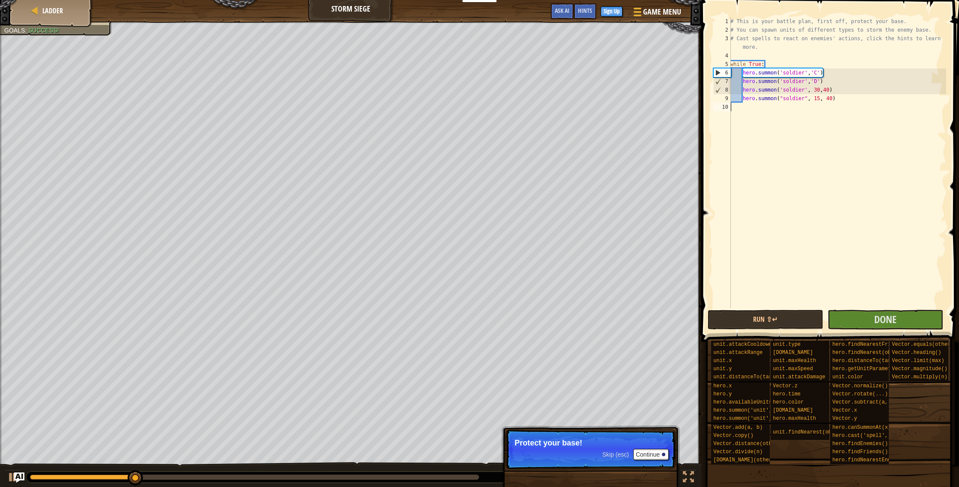
click at [792, 183] on div "# This is your battle plan, first off, protect your base. # You can spawn units…" at bounding box center [838, 171] width 218 height 308
click at [809, 100] on div "# This is your battle plan, first off, protect your base. # You can spawn units…" at bounding box center [838, 171] width 218 height 308
click at [806, 101] on div "# This is your battle plan, first off, protect your base. # You can spawn units…" at bounding box center [838, 171] width 218 height 308
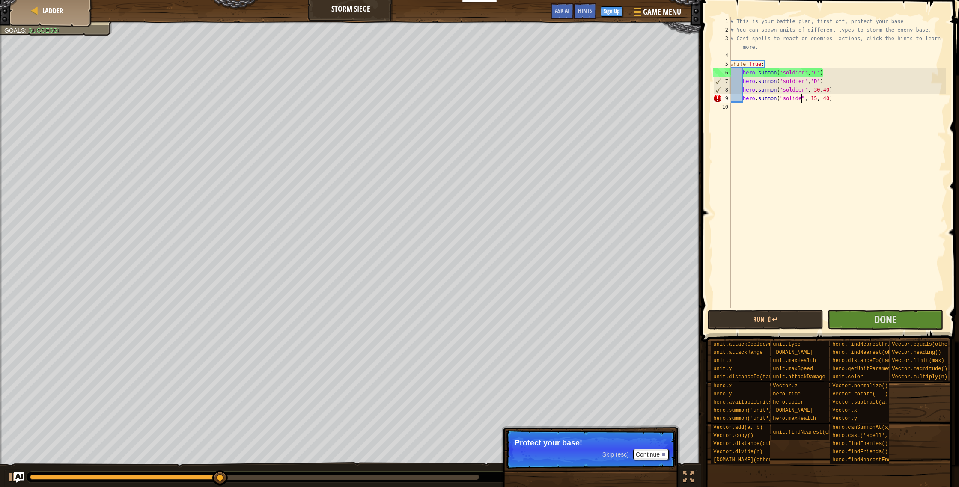
type textarea "hero.summon("solider", 15, 40)"
click at [823, 249] on div "# This is your battle plan, first off, protect your base. # You can spawn units…" at bounding box center [838, 171] width 218 height 308
click at [872, 324] on button "Done" at bounding box center [886, 320] width 116 height 20
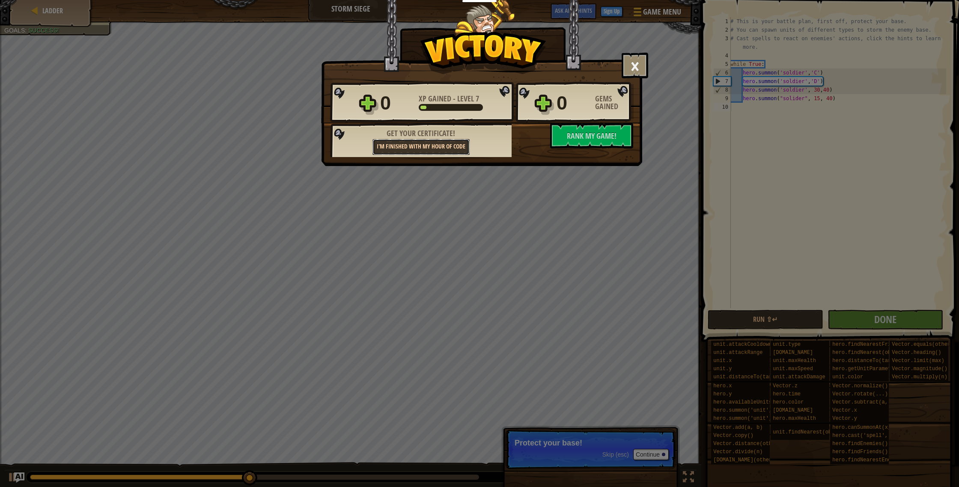
click at [453, 147] on link "I'm finished with my Hour of Code" at bounding box center [421, 147] width 97 height 16
click at [458, 144] on link "I'm finished with my Hour of Code" at bounding box center [421, 147] width 97 height 16
